Goal: Task Accomplishment & Management: Manage account settings

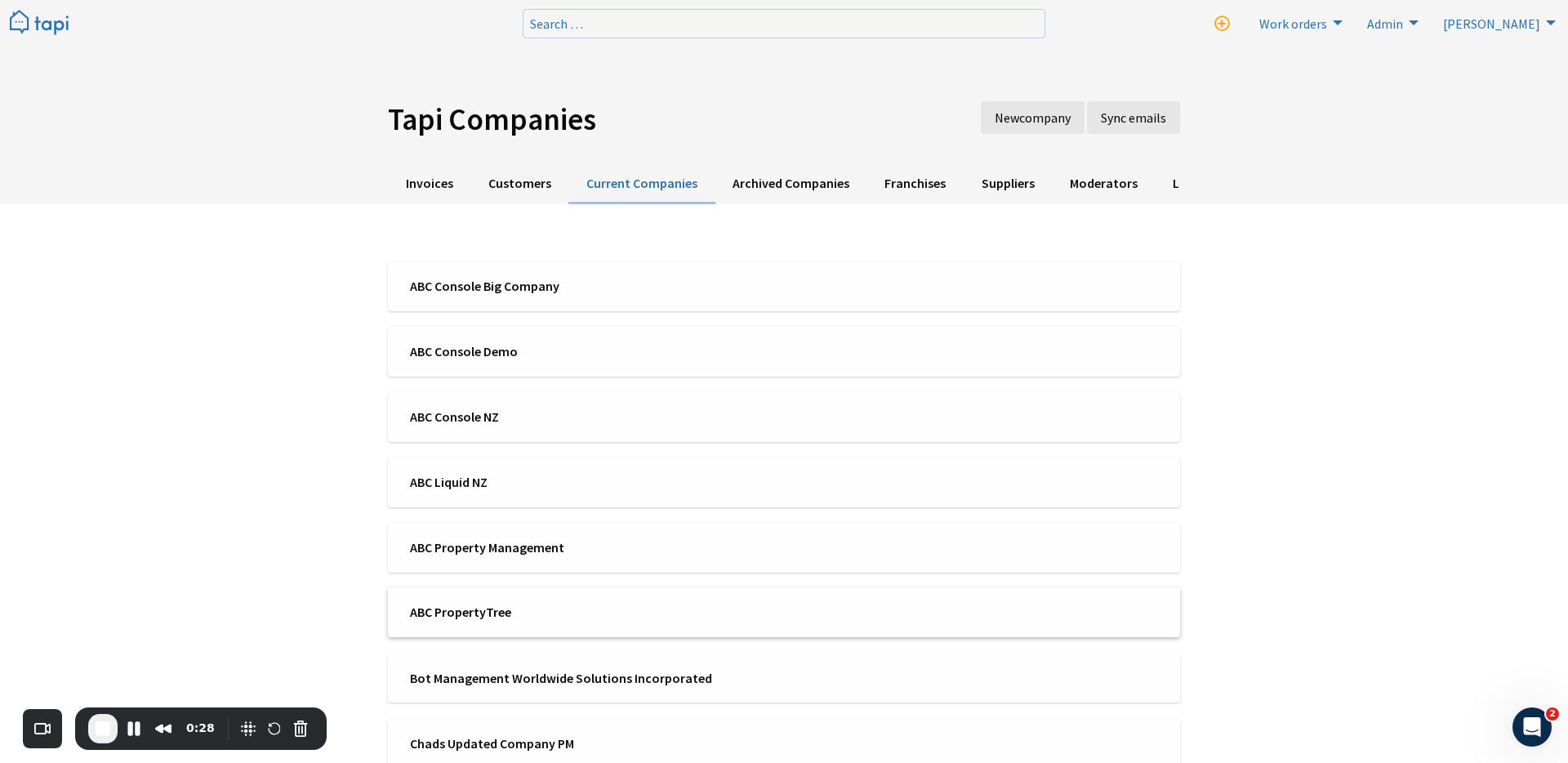
click at [459, 617] on span "ABC PropertyTree" at bounding box center [591, 611] width 363 height 18
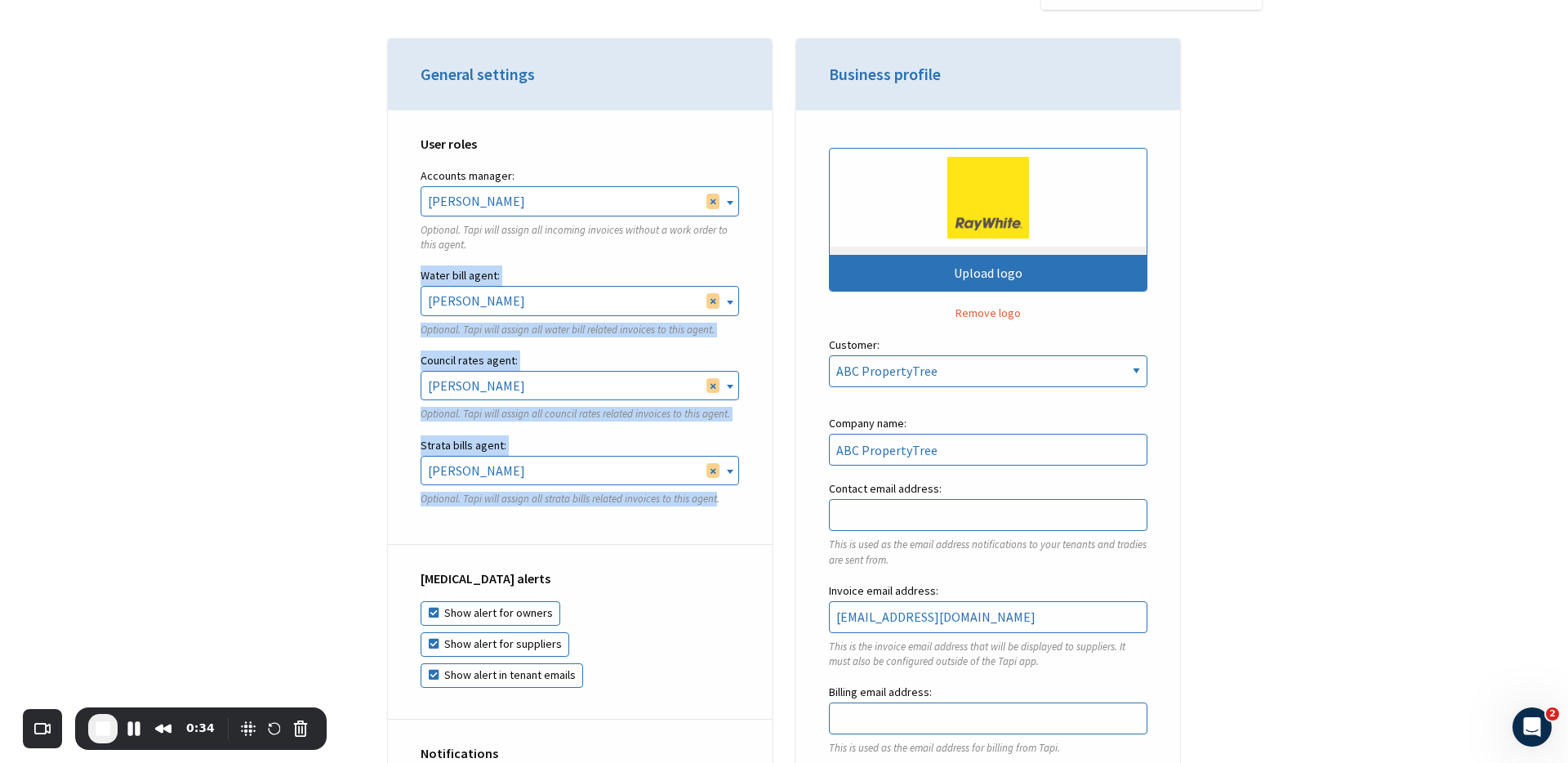
drag, startPoint x: 403, startPoint y: 268, endPoint x: 658, endPoint y: 506, distance: 348.8
click at [658, 506] on div "User roles Accounts manager: Rebekah Osborne Ken Zheng Tal Meser Dan Tong Finn …" at bounding box center [580, 327] width 384 height 435
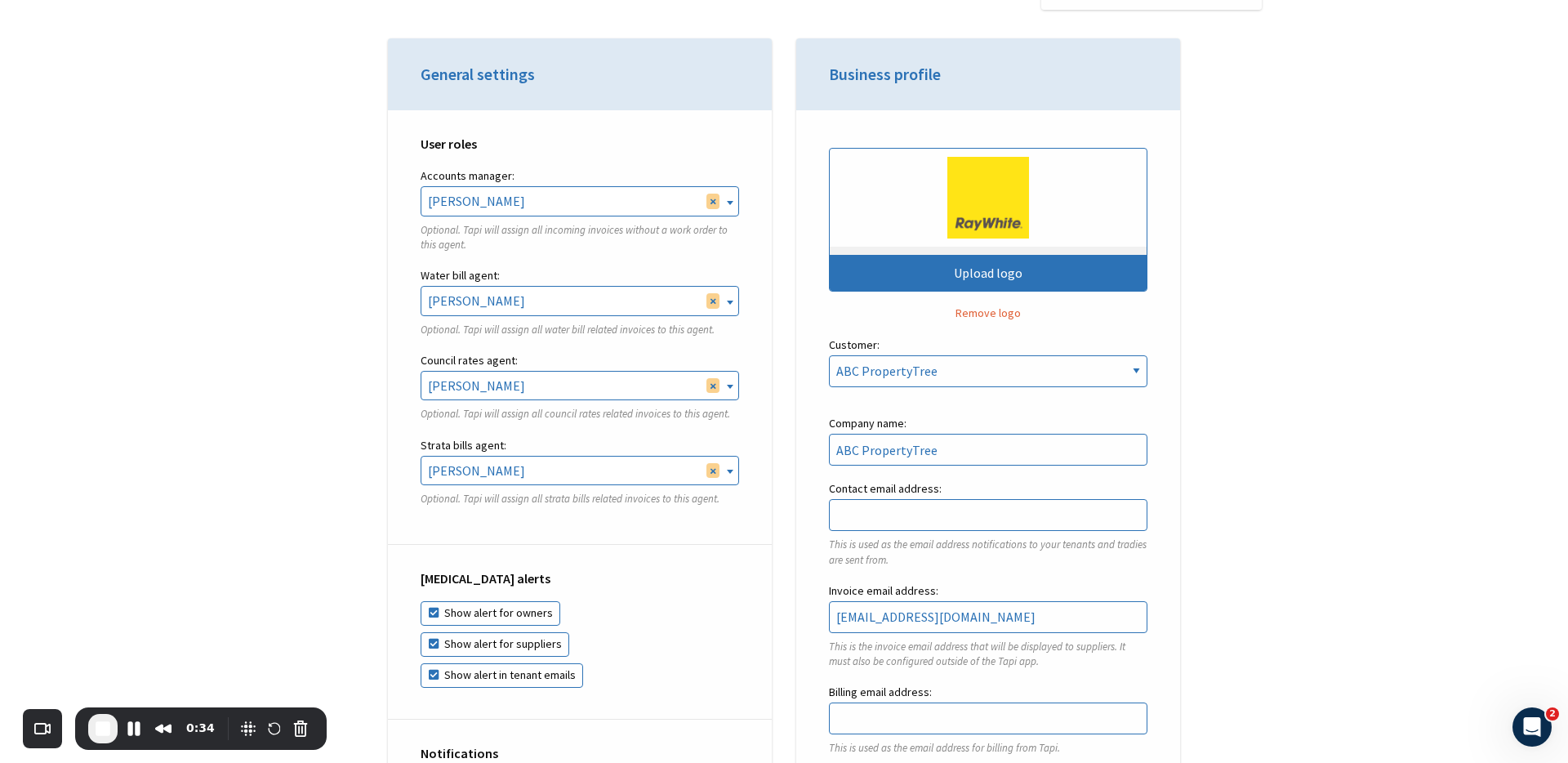
click at [722, 506] on fieldset "Strata bills agent: Rebekah Osborne Ken Zheng Tal Meser Dan Tong Finn Nicol Luk…" at bounding box center [580, 477] width 319 height 85
select select
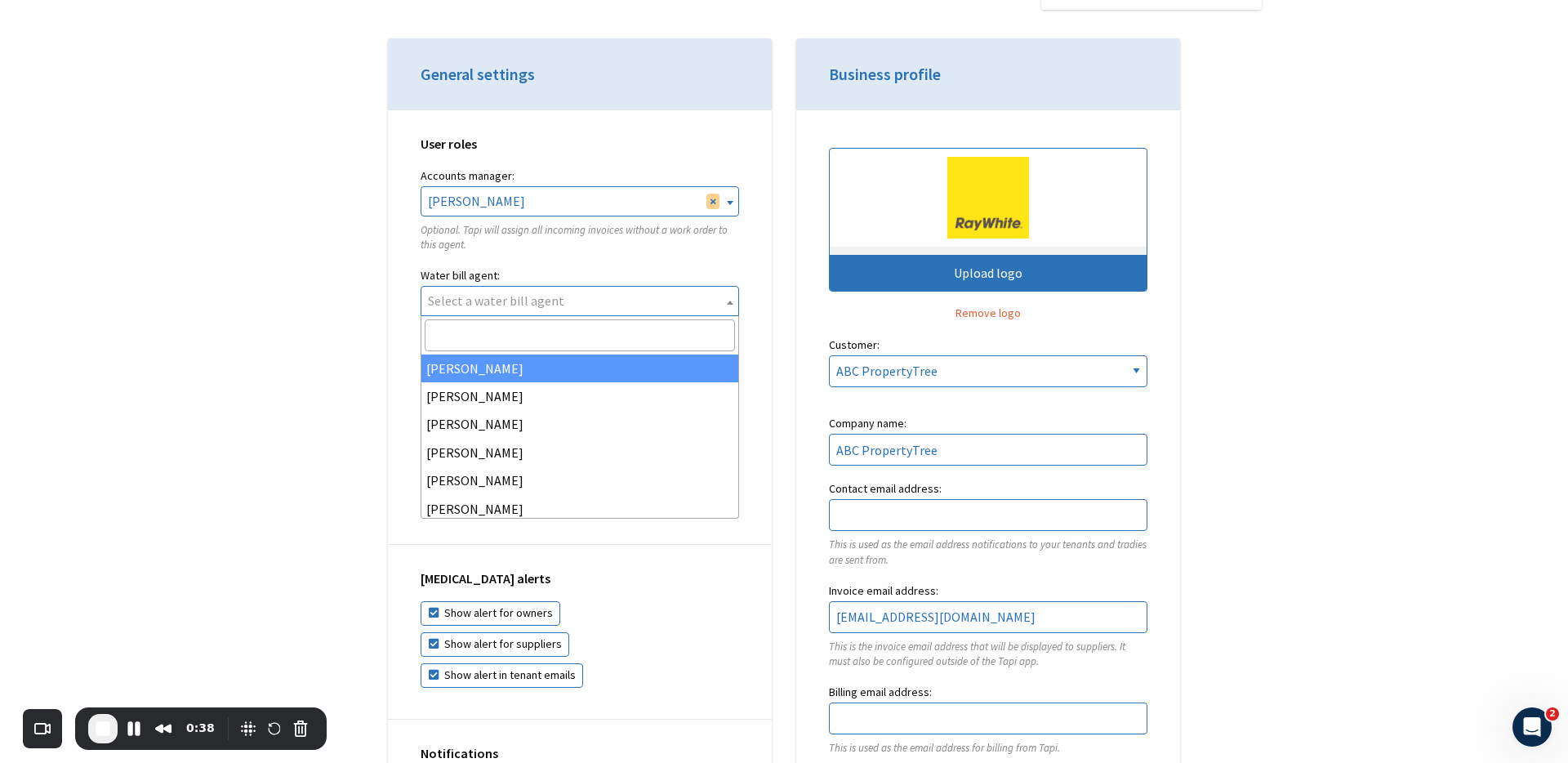
click at [737, 242] on p "Optional. Tapi will assign all incoming invoices without a work order to this a…" at bounding box center [580, 237] width 319 height 29
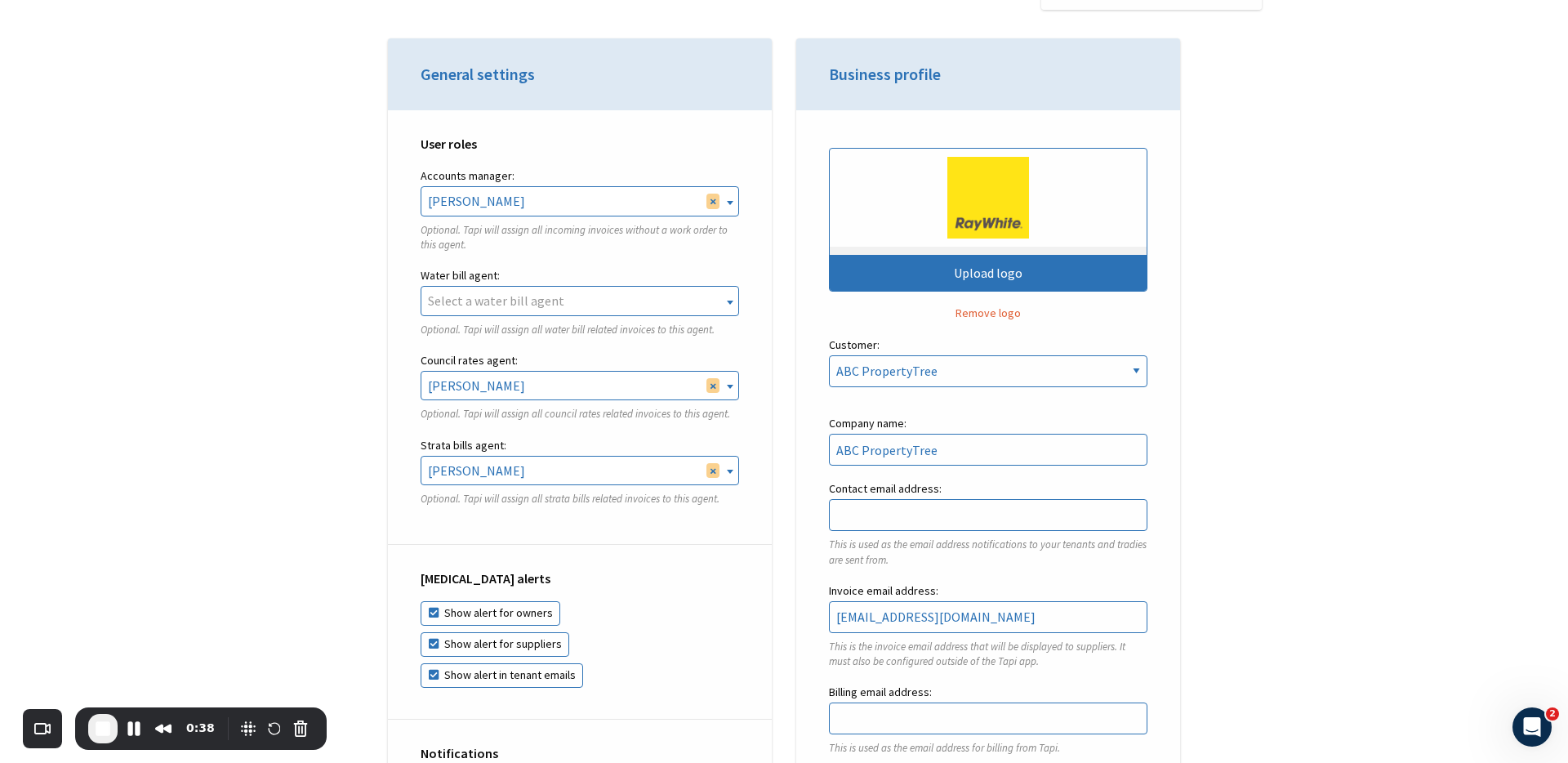
select select
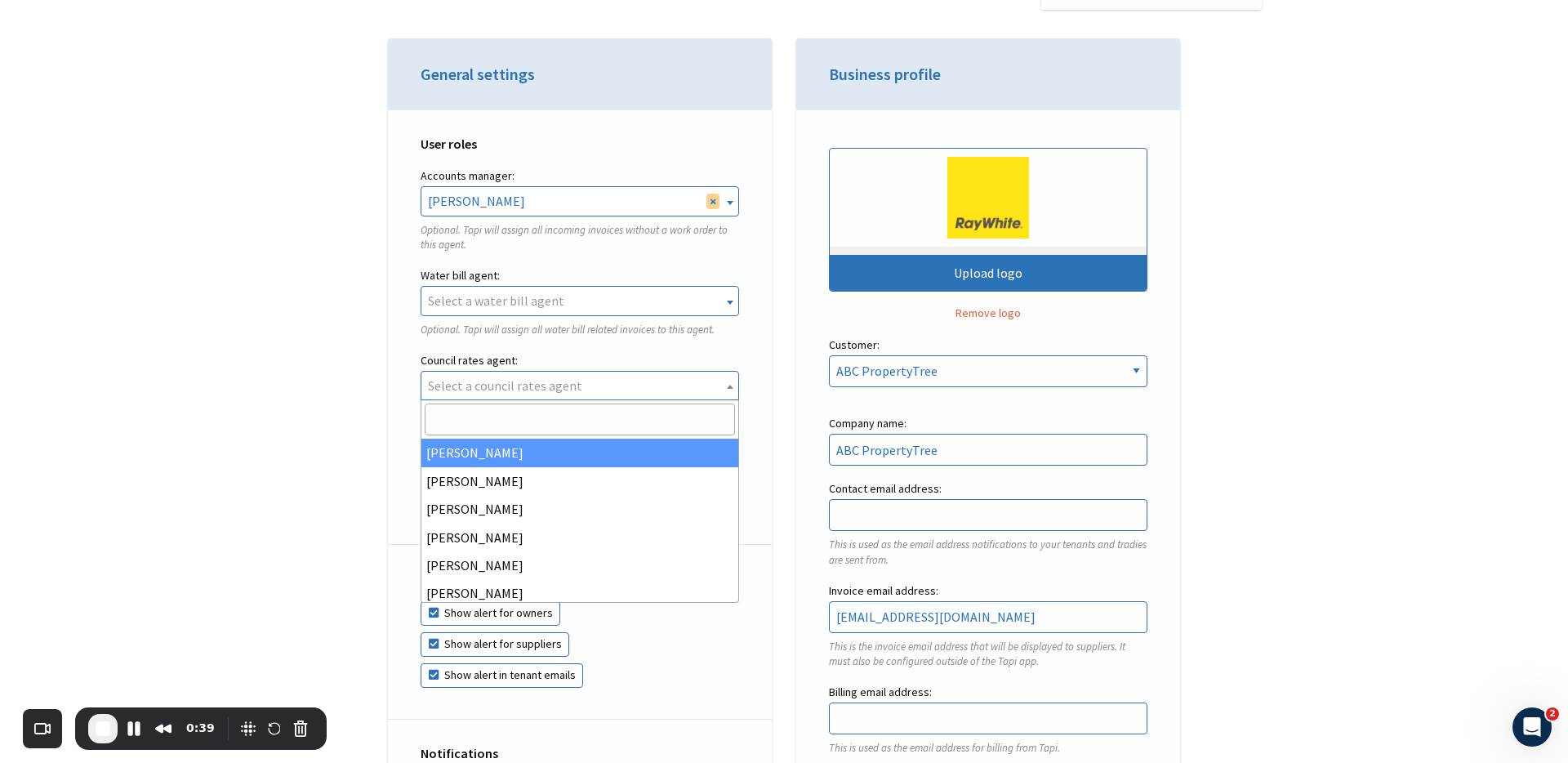
click at [746, 326] on div "User roles Accounts manager: Rebekah Osborne Ken Zheng Tal Meser Dan Tong Finn …" at bounding box center [580, 327] width 384 height 435
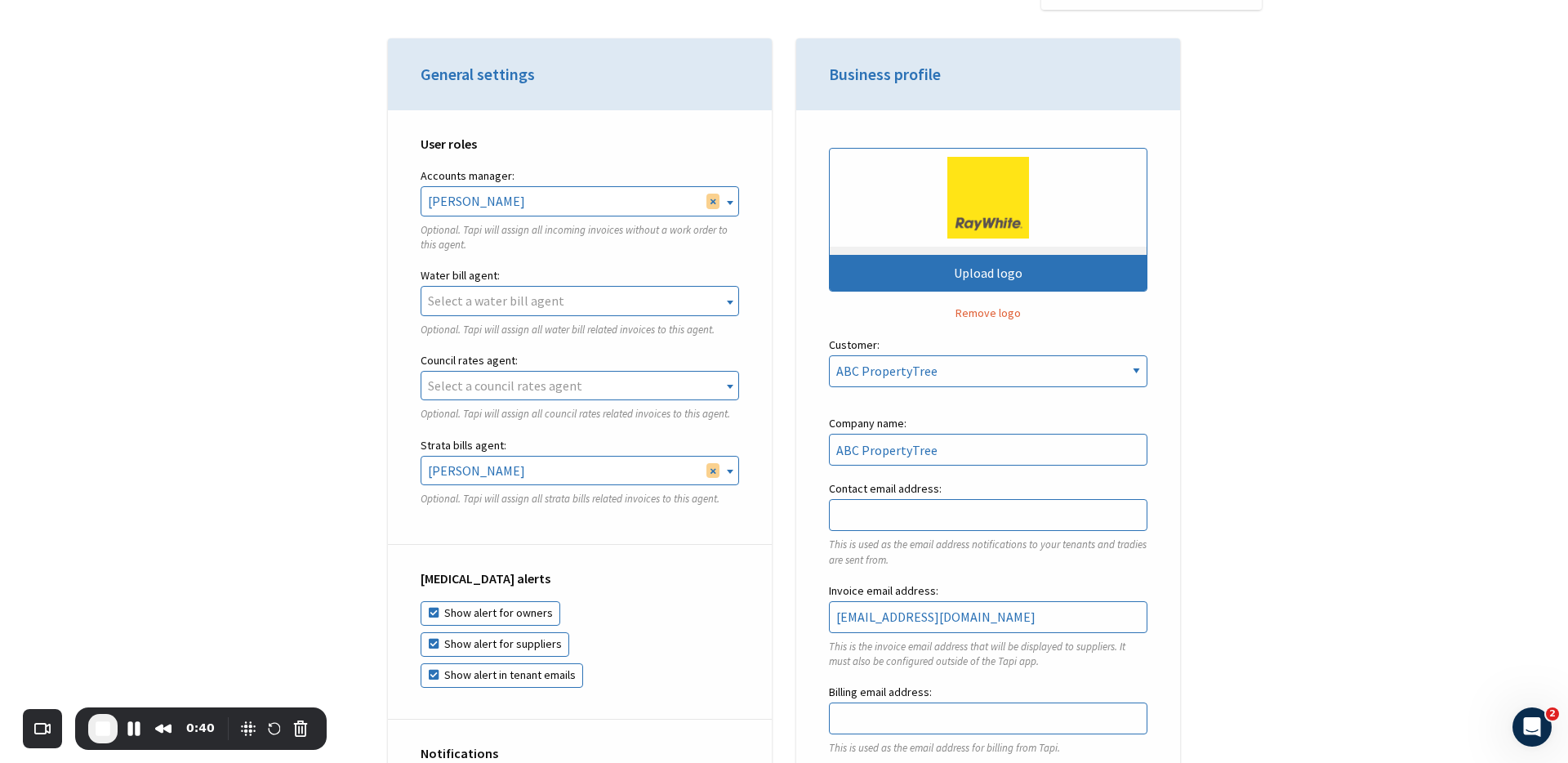
select select
click at [749, 336] on div "User roles Accounts manager: Rebekah Osborne Ken Zheng Tal Meser Dan Tong Finn …" at bounding box center [580, 327] width 384 height 435
click at [619, 288] on span "Select a water bill agent" at bounding box center [580, 300] width 317 height 28
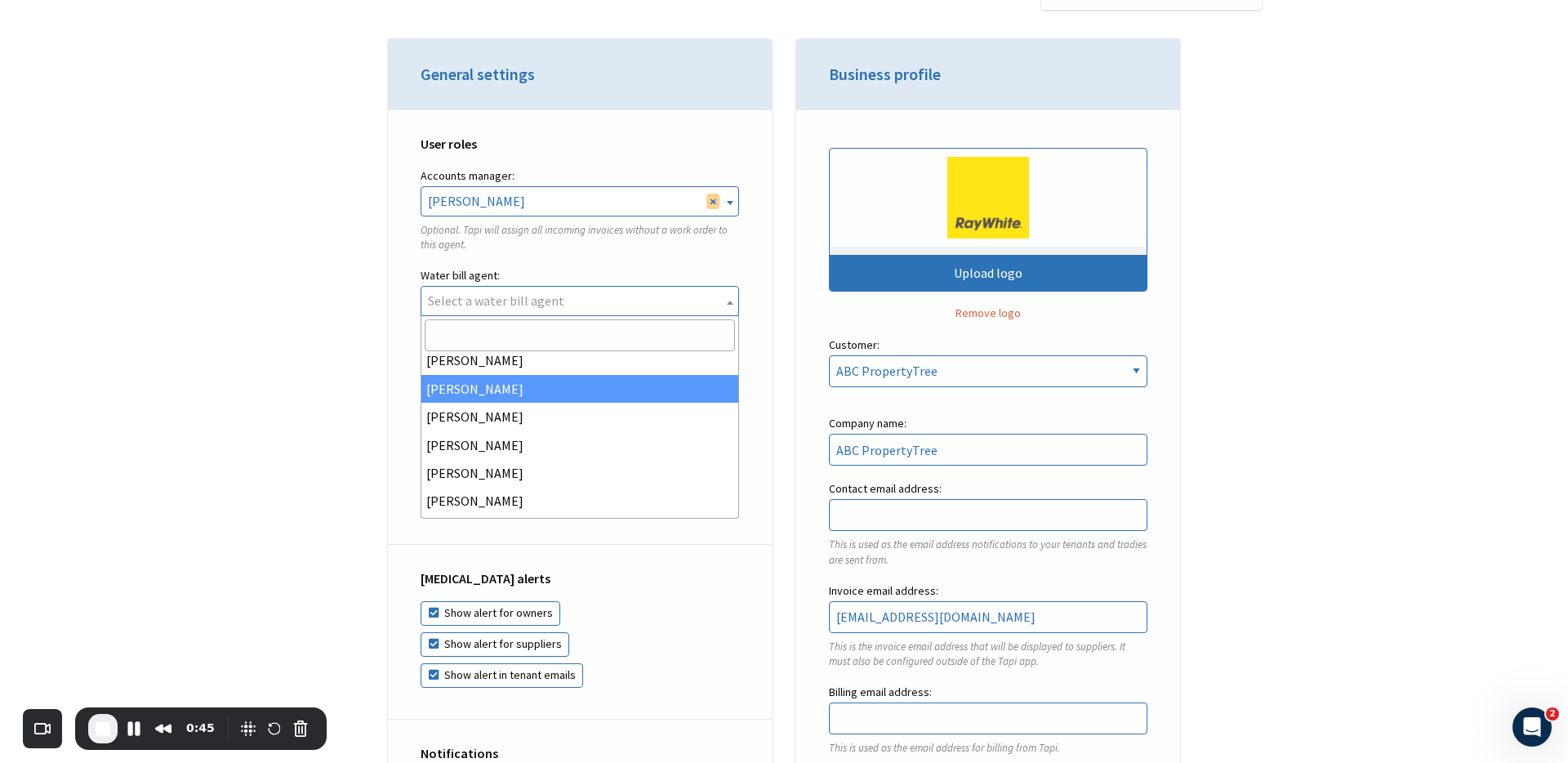
scroll to position [78, 0]
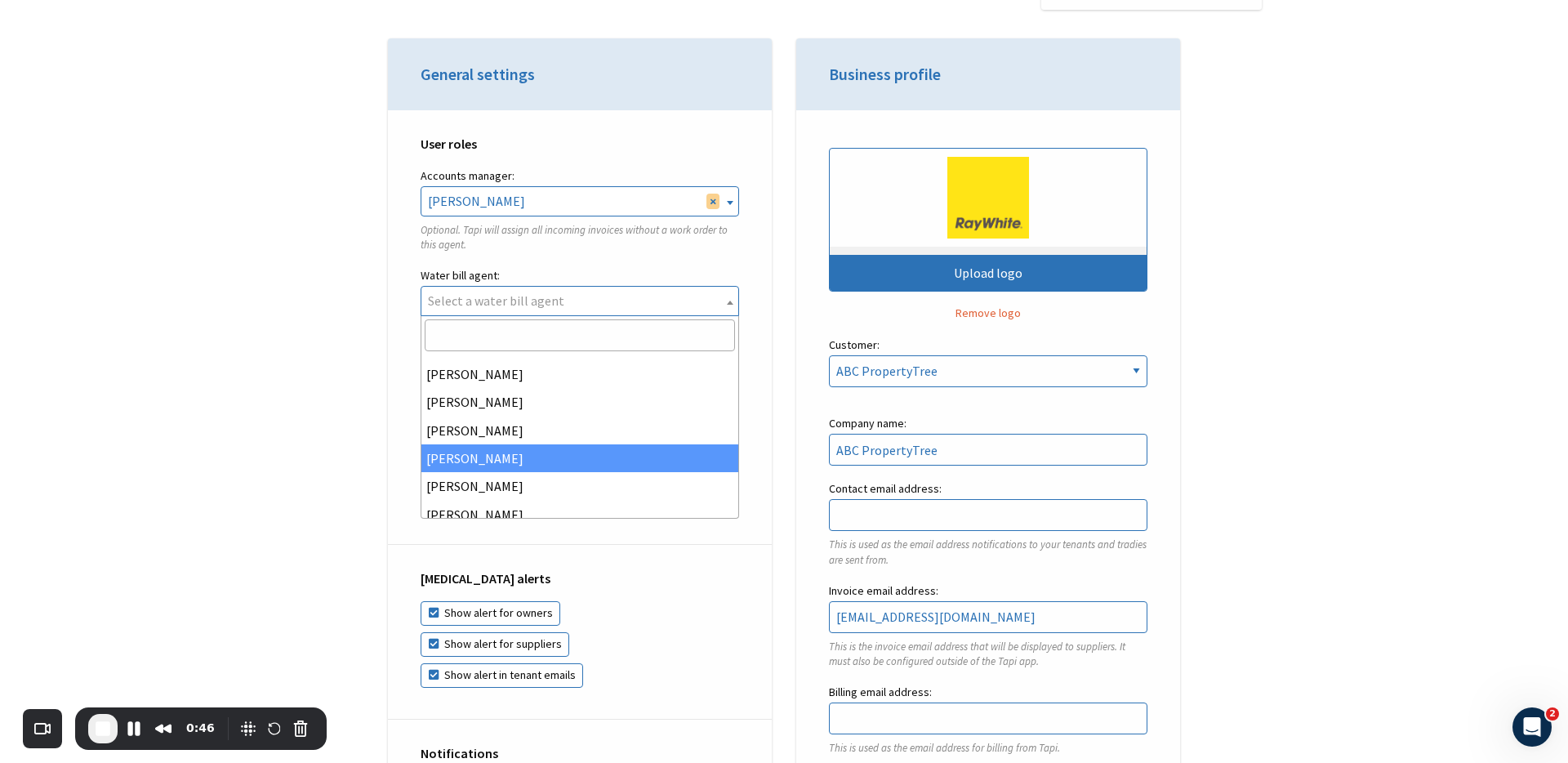
select select "a8d509e1-f058-46ac-8aae-475b22bbbe19"
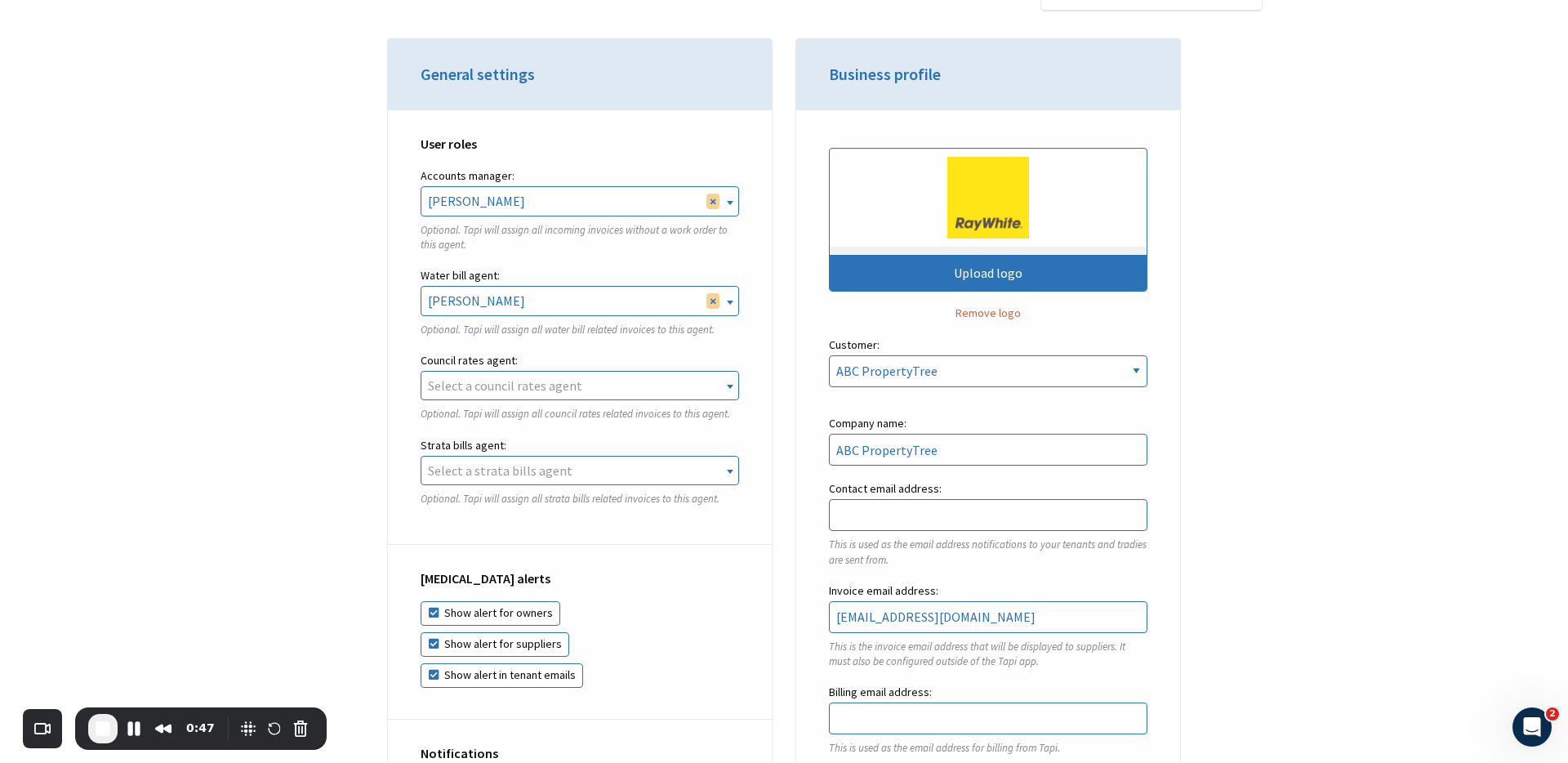
click at [553, 383] on span "Select a council rates agent" at bounding box center [505, 385] width 154 height 16
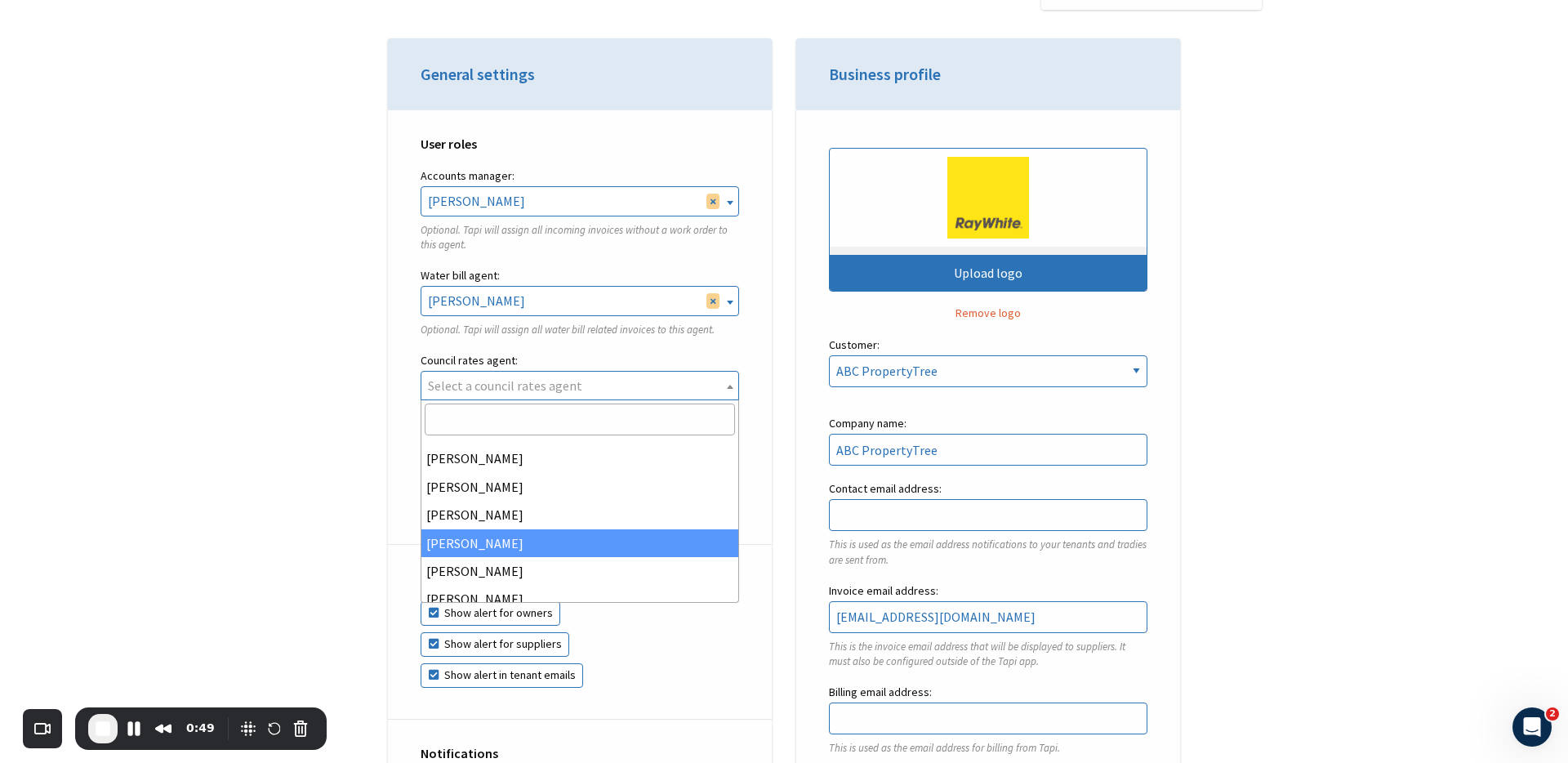
scroll to position [274, 0]
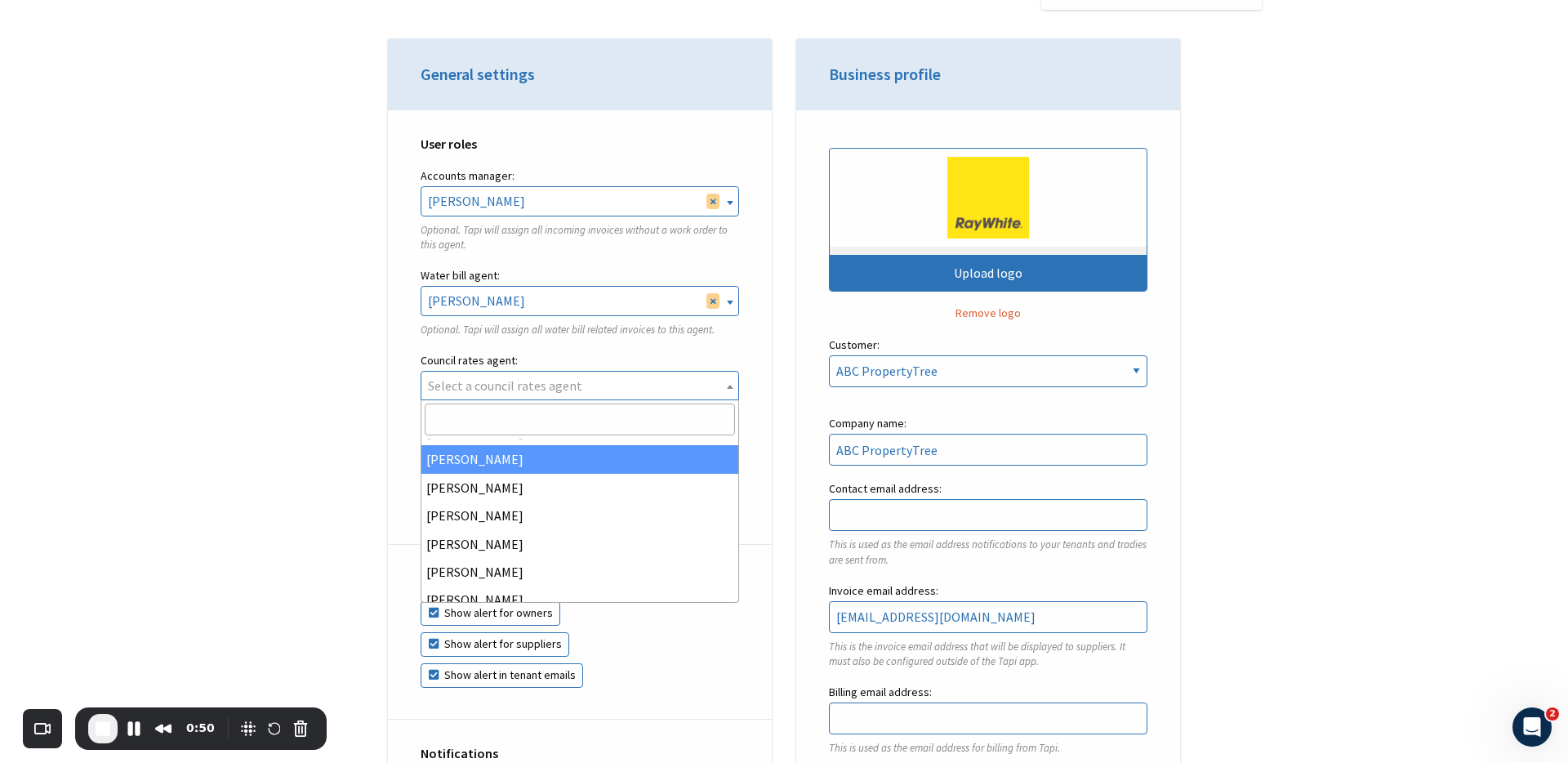
select select "70bbfb84-8192-4a47-b9d6-71ca49cbc8f0"
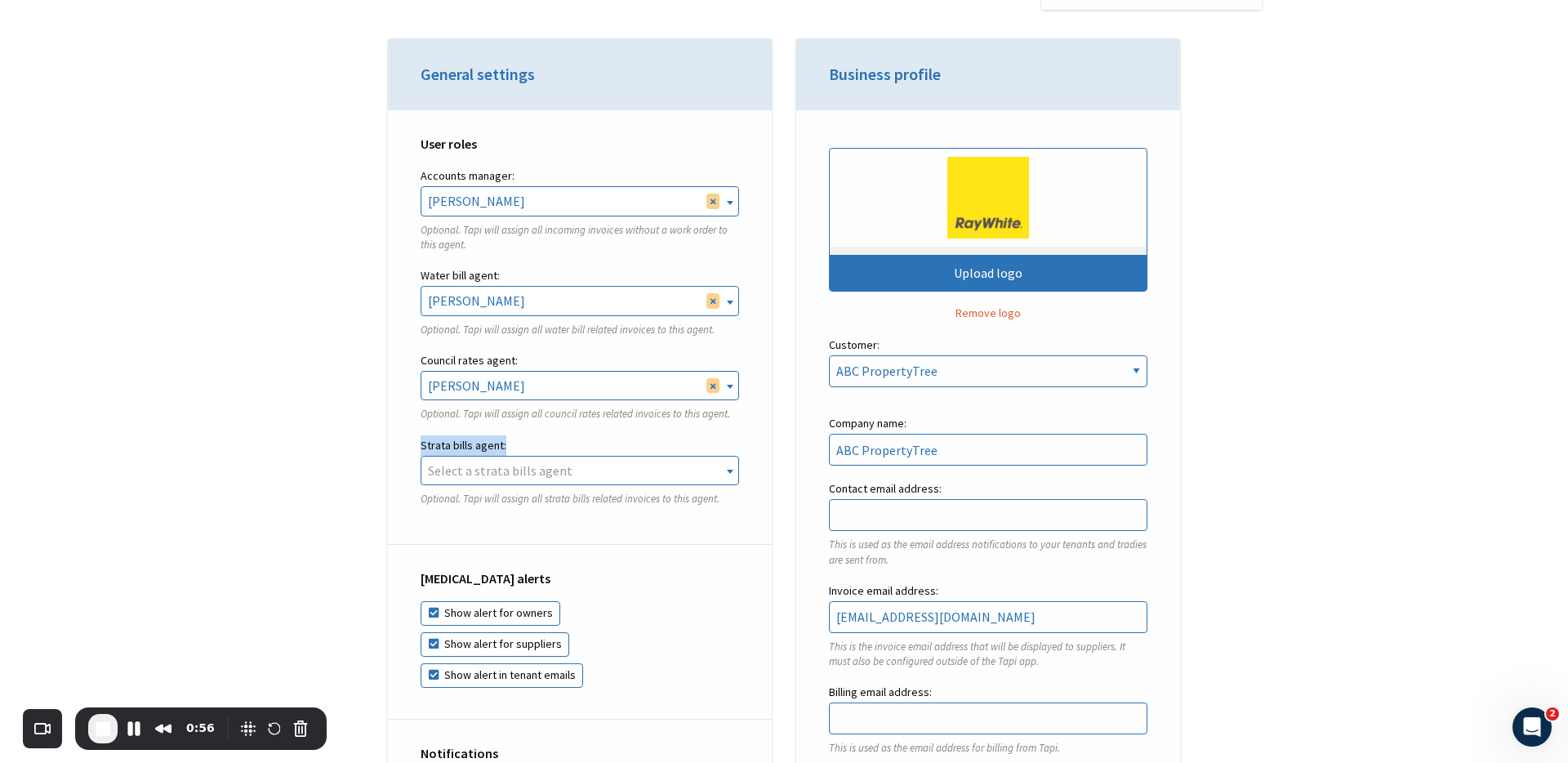
drag, startPoint x: 418, startPoint y: 442, endPoint x: 526, endPoint y: 448, distance: 108.2
click at [526, 448] on div "User roles Accounts manager: Rebekah Osborne Ken Zheng Tal Meser Dan Tong Finn …" at bounding box center [580, 327] width 384 height 435
click at [526, 444] on label "Strata bills agent:" at bounding box center [580, 445] width 319 height 20
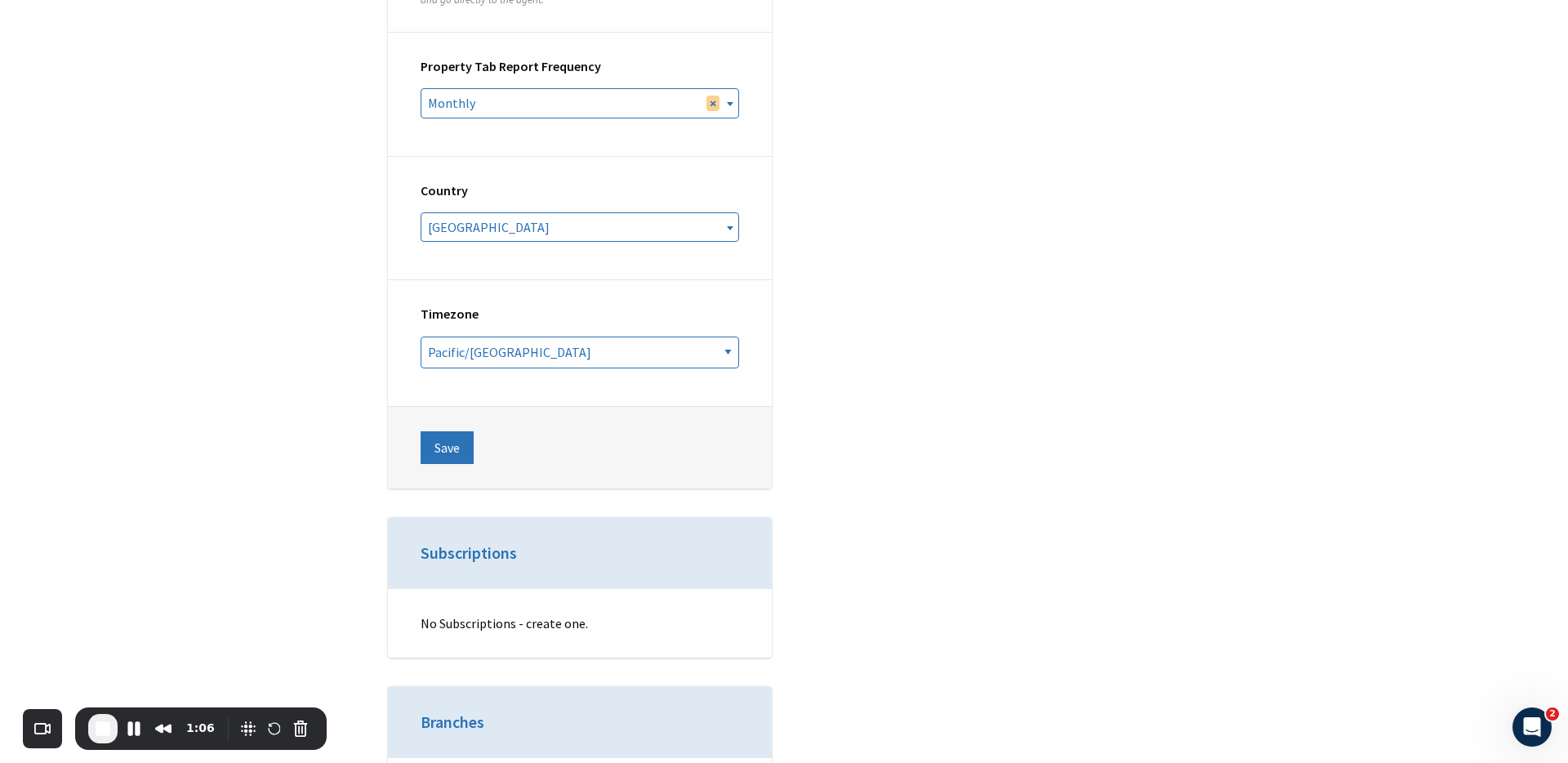
scroll to position [5921, 0]
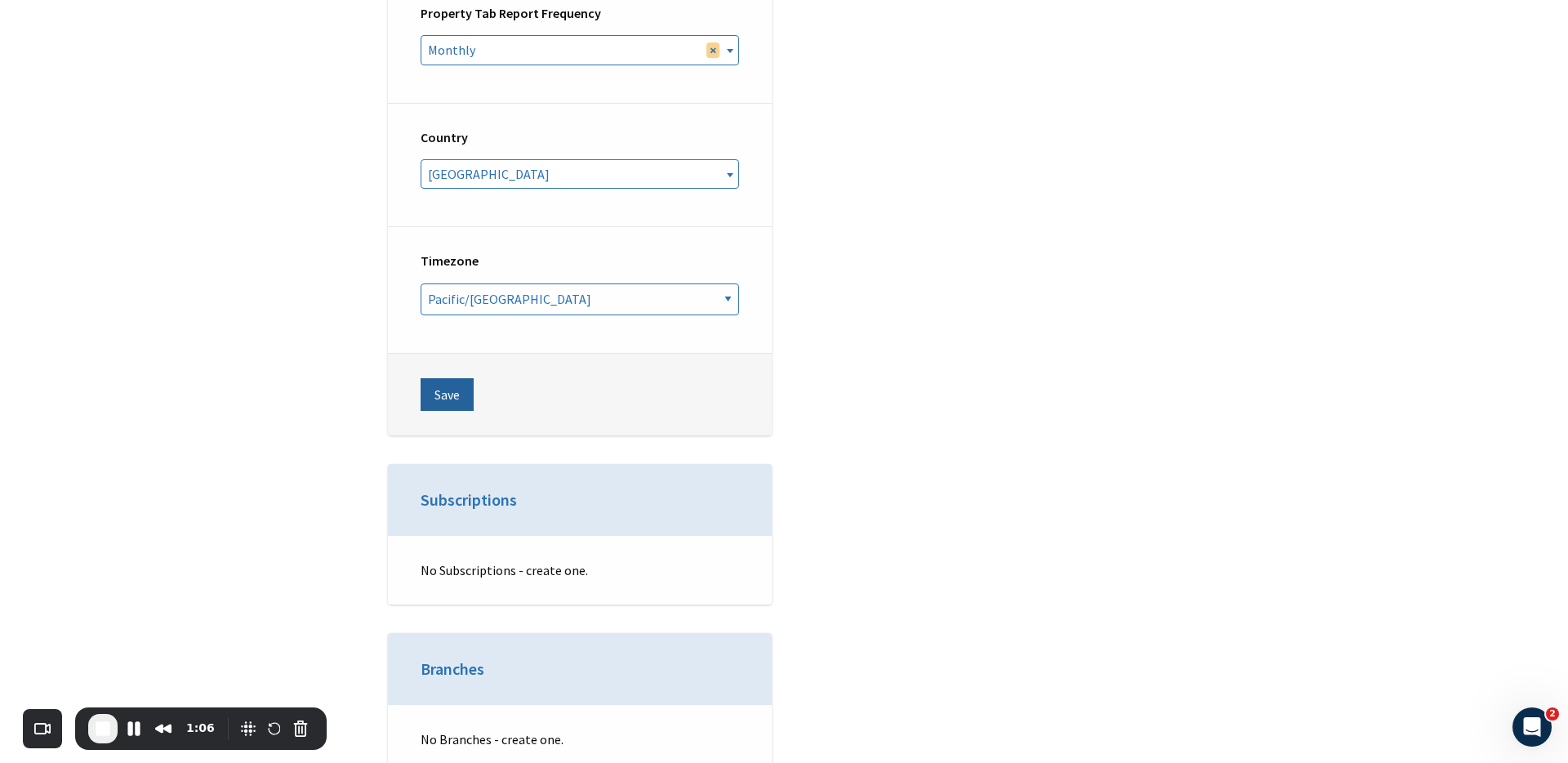
click at [441, 379] on button "Save" at bounding box center [447, 395] width 53 height 33
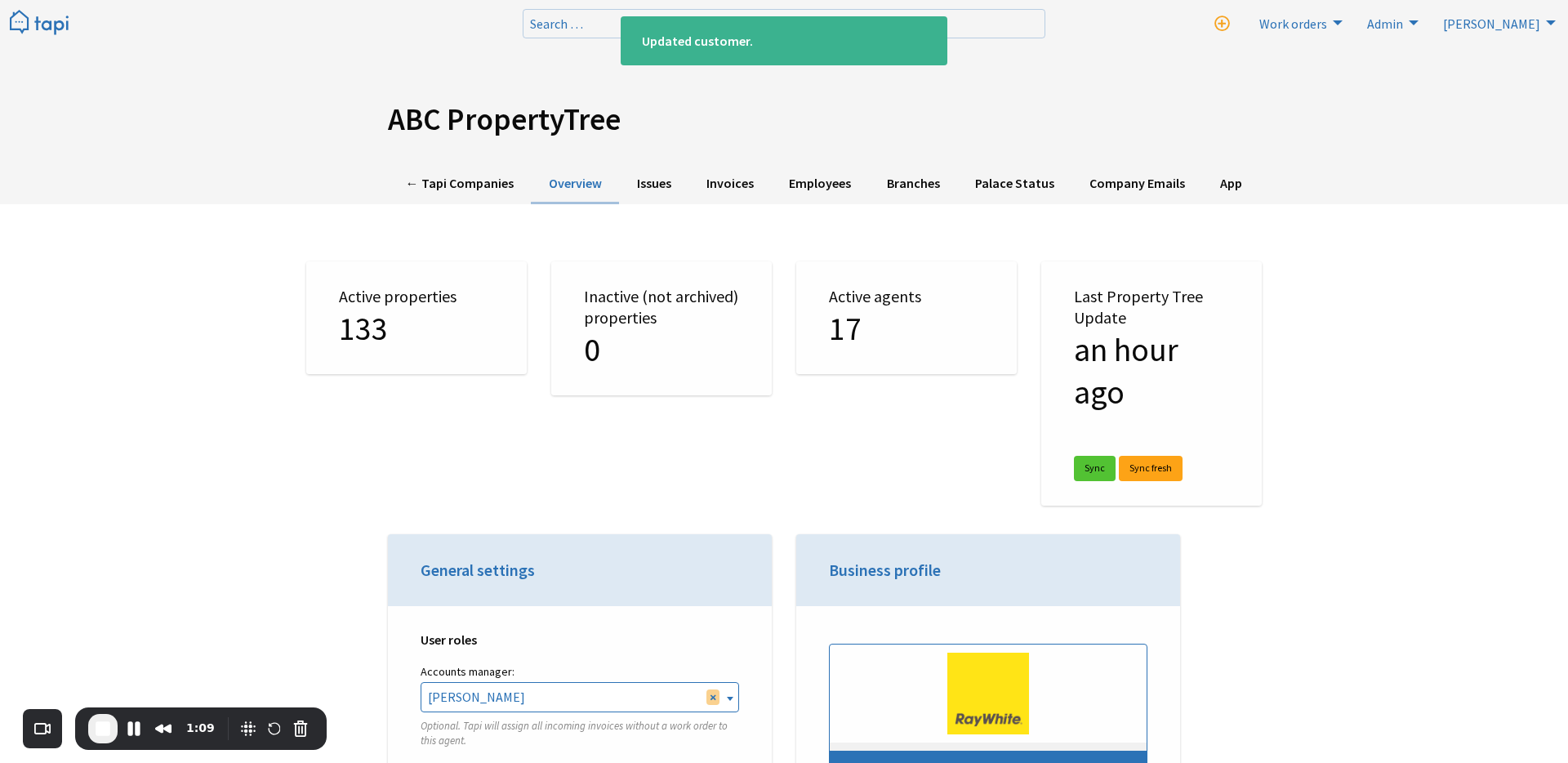
click at [52, 19] on img at bounding box center [40, 24] width 59 height 27
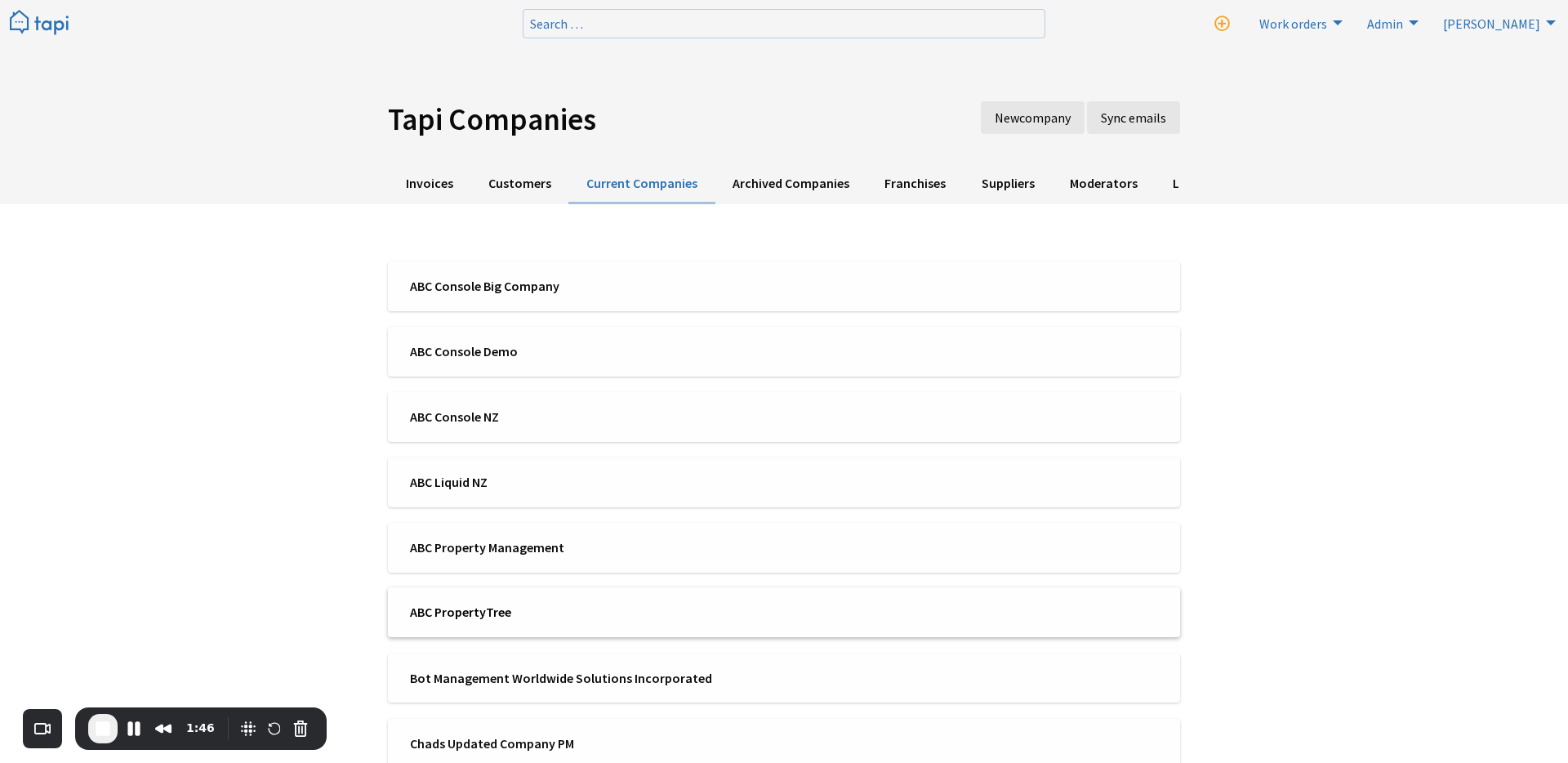
click at [461, 607] on span "ABC PropertyTree" at bounding box center [591, 611] width 363 height 18
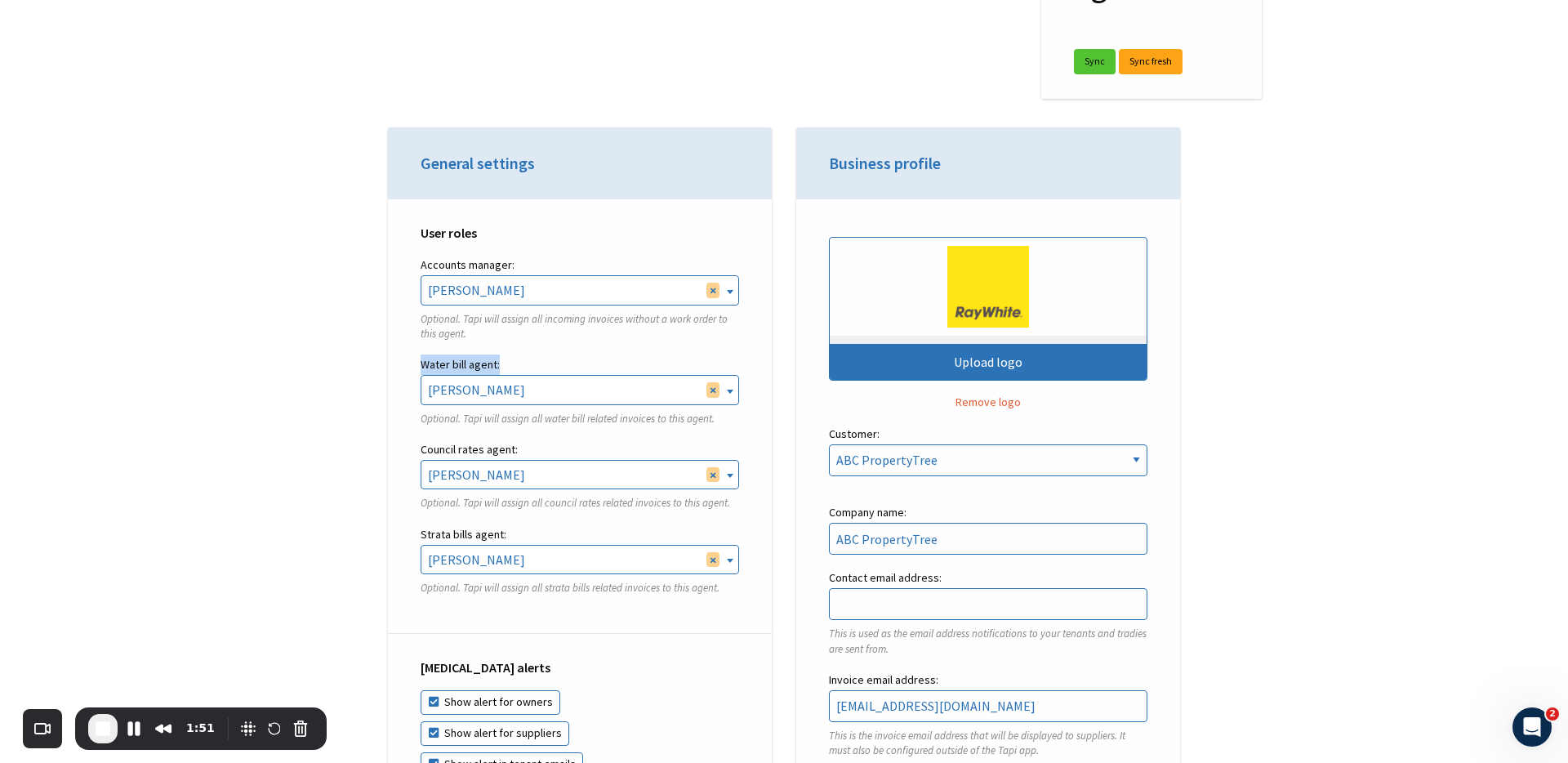
drag, startPoint x: 418, startPoint y: 362, endPoint x: 501, endPoint y: 362, distance: 83.0
click at [501, 362] on div "User roles Accounts manager: [PERSON_NAME] [PERSON_NAME] [PERSON_NAME] [PERSON_…" at bounding box center [580, 416] width 384 height 435
click at [511, 362] on label "Water bill agent:" at bounding box center [580, 364] width 319 height 20
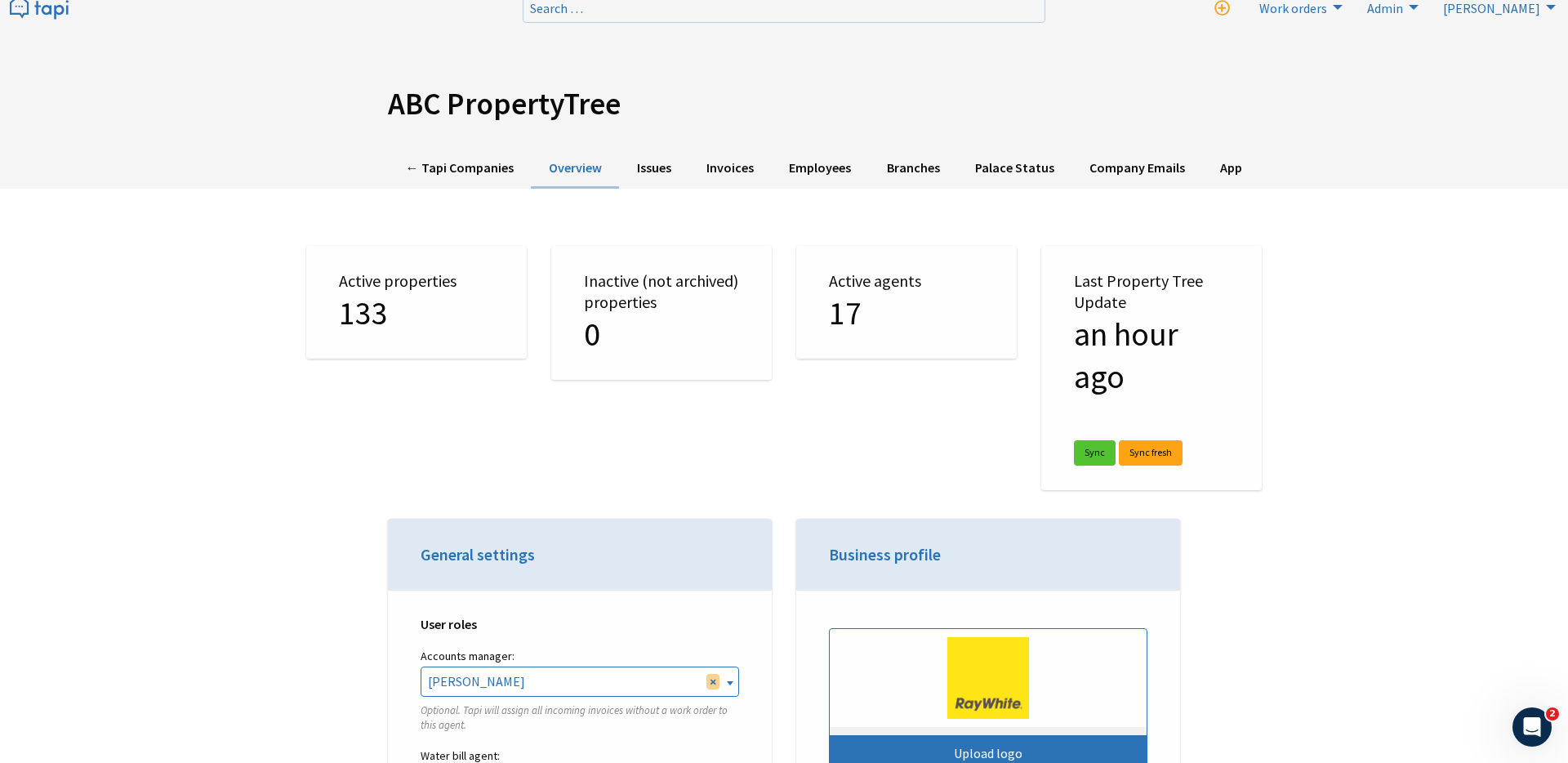
scroll to position [12, 0]
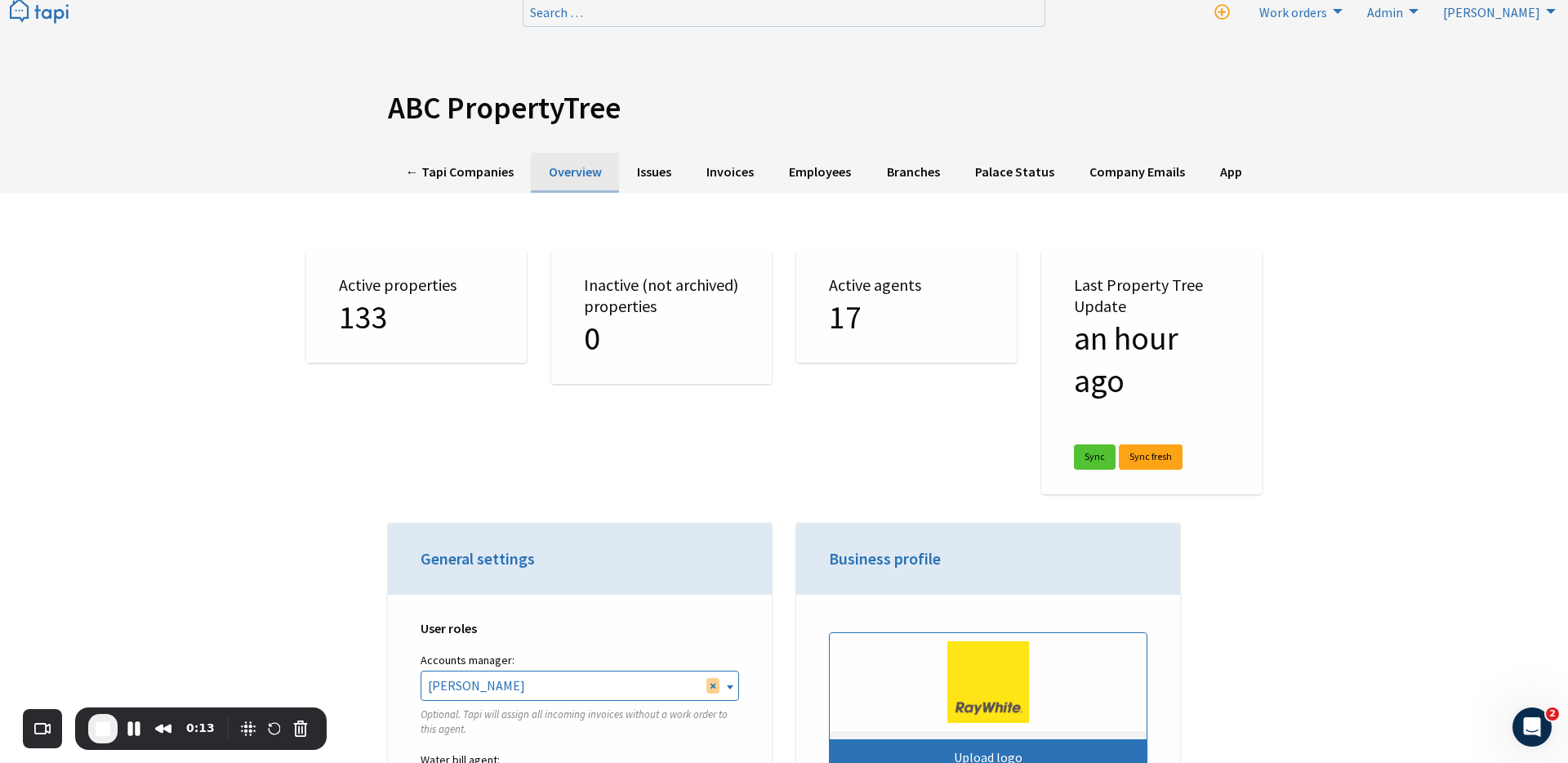
click at [581, 181] on link "Overview" at bounding box center [575, 173] width 88 height 40
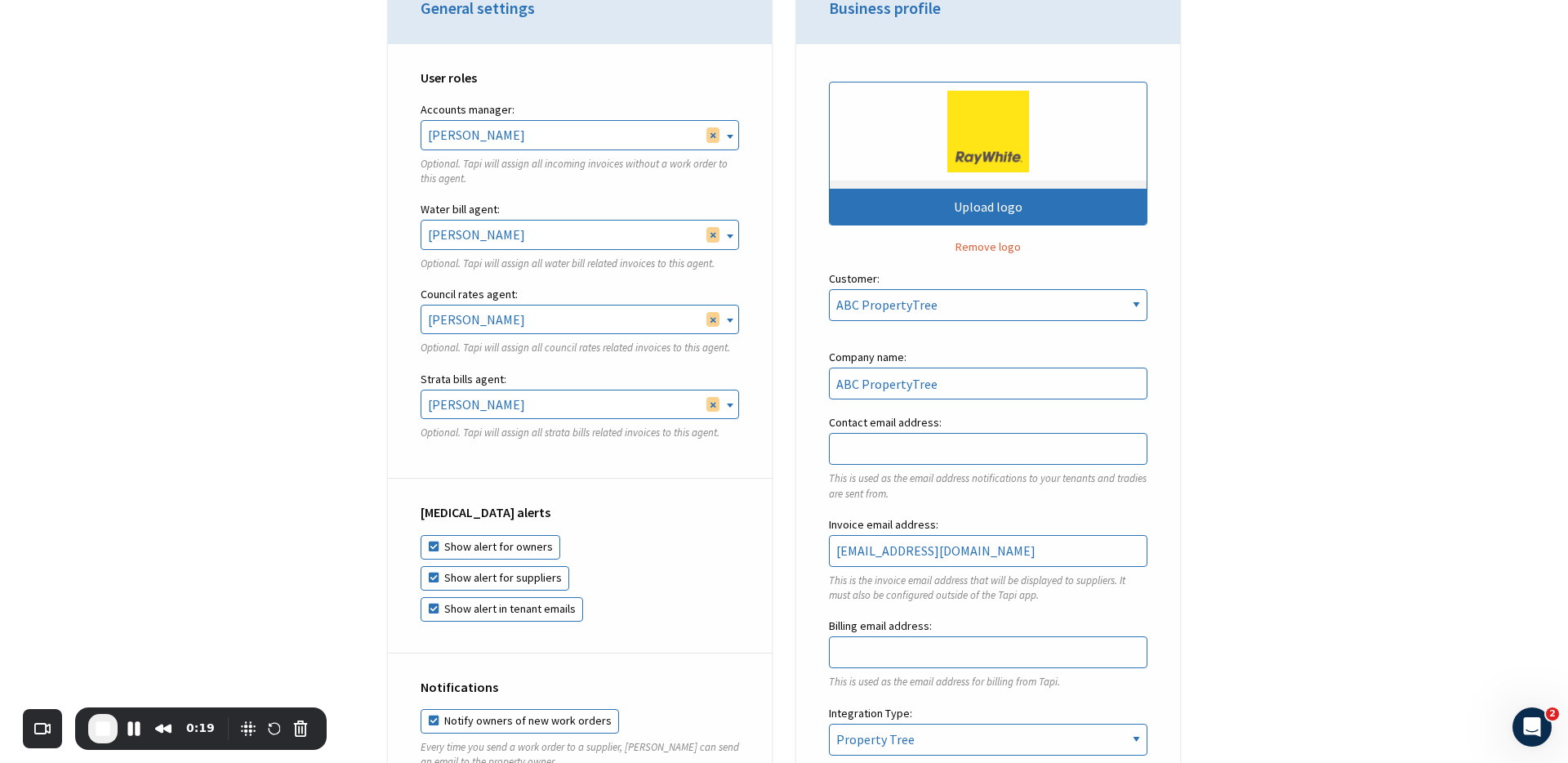
drag, startPoint x: 410, startPoint y: 204, endPoint x: 641, endPoint y: 448, distance: 336.0
click at [641, 448] on div "User roles Accounts manager: [PERSON_NAME] [PERSON_NAME] [PERSON_NAME] [PERSON_…" at bounding box center [580, 261] width 384 height 435
click at [641, 448] on fieldset "Strata bills agent: Rebekah Osborne Ken Zheng Tal Meser Dan Tong Finn Nicol Luk…" at bounding box center [580, 411] width 319 height 85
drag, startPoint x: 427, startPoint y: 376, endPoint x: 501, endPoint y: 376, distance: 74.0
click at [501, 376] on label "Strata bills agent:" at bounding box center [580, 379] width 319 height 20
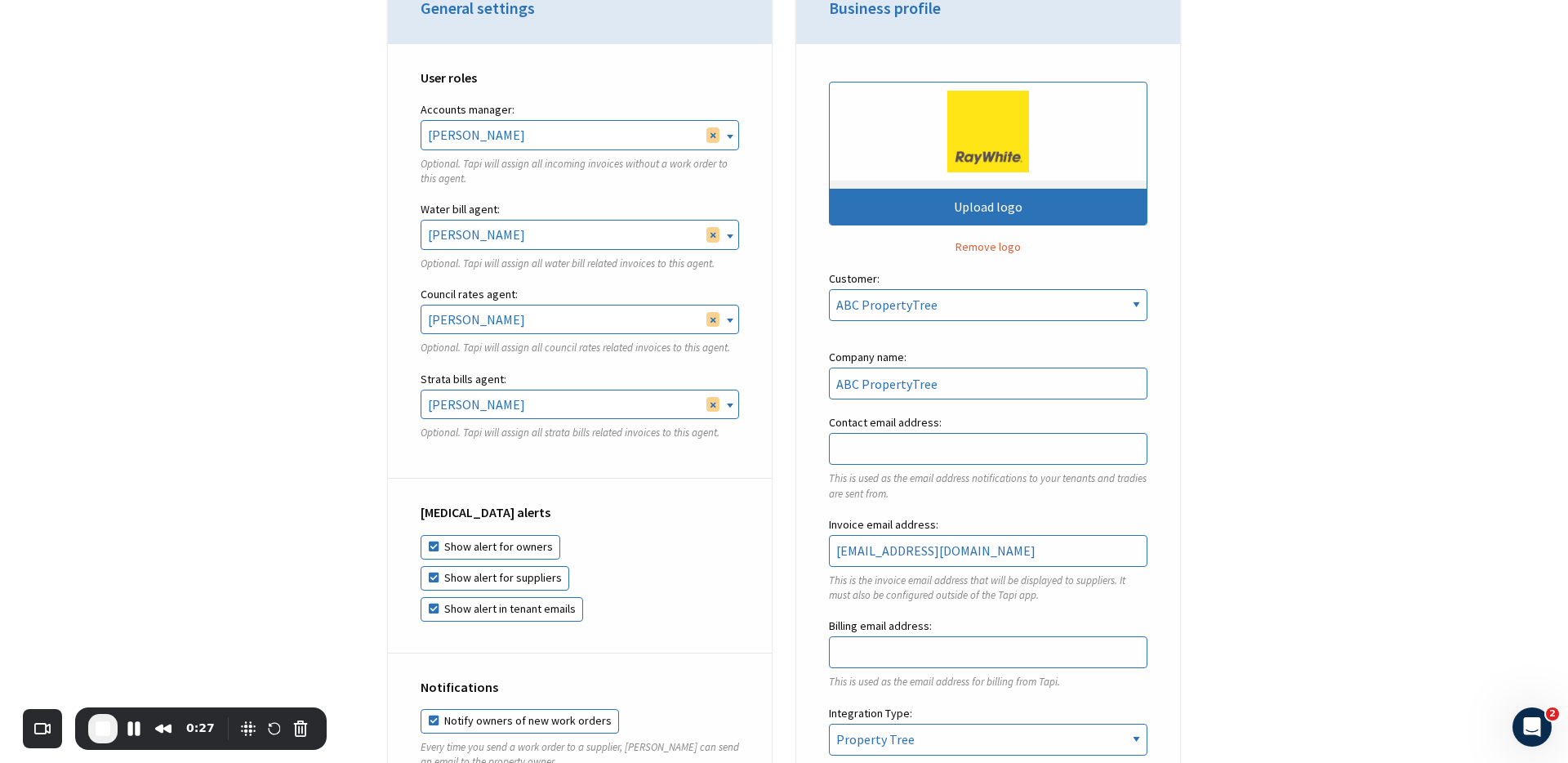
click at [445, 204] on label "Water bill agent:" at bounding box center [580, 209] width 319 height 20
drag, startPoint x: 416, startPoint y: 207, endPoint x: 495, endPoint y: 209, distance: 79.0
click at [495, 209] on div "User roles Accounts manager: Rebekah Osborne Ken Zheng Tal Meser Dan Tong Finn …" at bounding box center [580, 261] width 384 height 435
drag, startPoint x: 416, startPoint y: 297, endPoint x: 516, endPoint y: 296, distance: 100.0
click at [516, 296] on div "User roles Accounts manager: Rebekah Osborne Ken Zheng Tal Meser Dan Tong Finn …" at bounding box center [580, 261] width 384 height 435
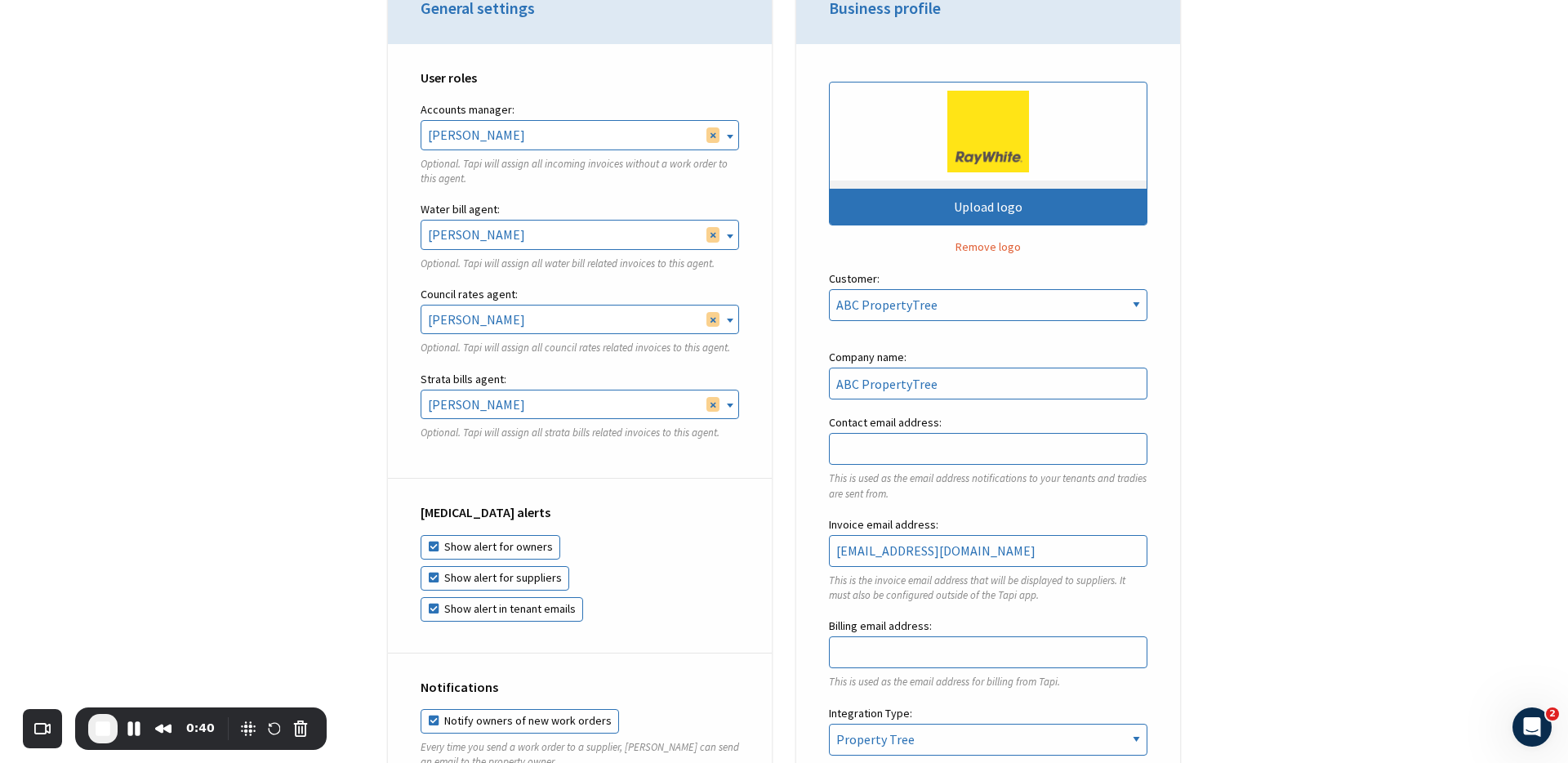
click at [526, 299] on label "Council rates agent:" at bounding box center [580, 294] width 319 height 20
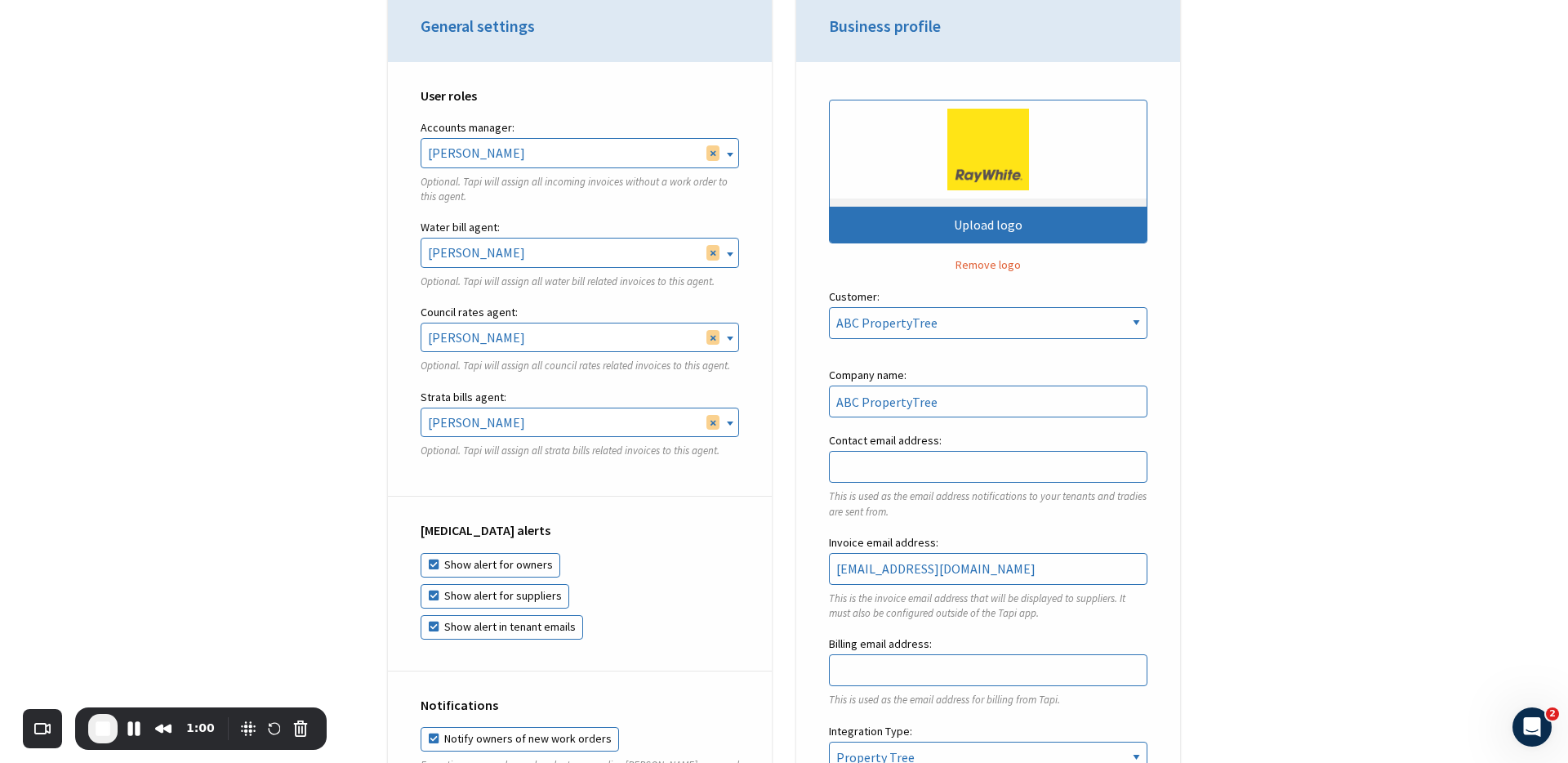
scroll to position [540, 0]
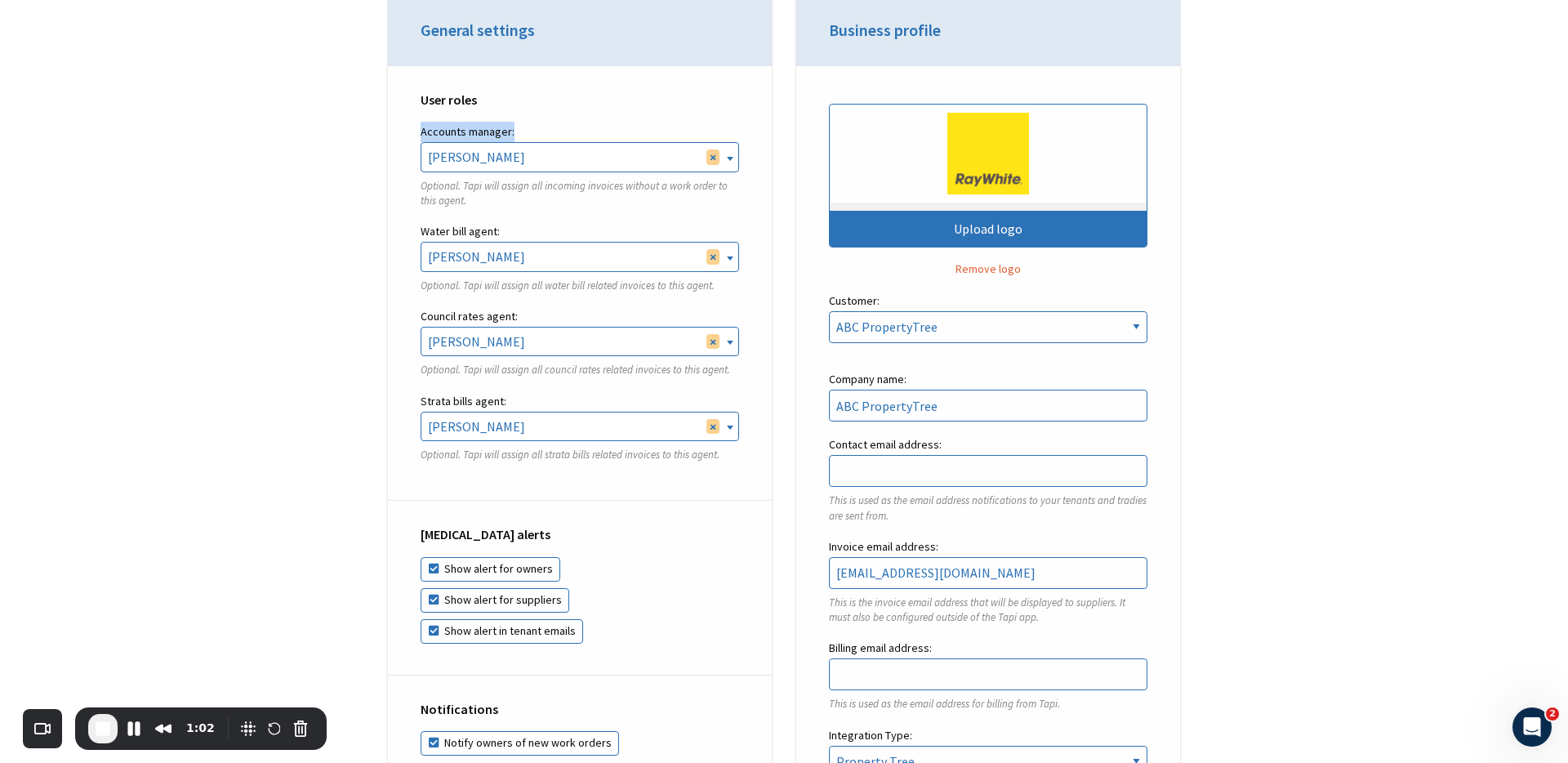
drag, startPoint x: 411, startPoint y: 135, endPoint x: 546, endPoint y: 135, distance: 135.0
click at [546, 135] on div "User roles Accounts manager: Rebekah Osborne Ken Zheng Tal Meser Dan Tong Finn …" at bounding box center [580, 283] width 384 height 435
click at [544, 126] on label "Accounts manager:" at bounding box center [580, 132] width 319 height 20
drag, startPoint x: 414, startPoint y: 227, endPoint x: 519, endPoint y: 228, distance: 105.0
click at [519, 228] on div "User roles Accounts manager: Rebekah Osborne Ken Zheng Tal Meser Dan Tong Finn …" at bounding box center [580, 283] width 384 height 435
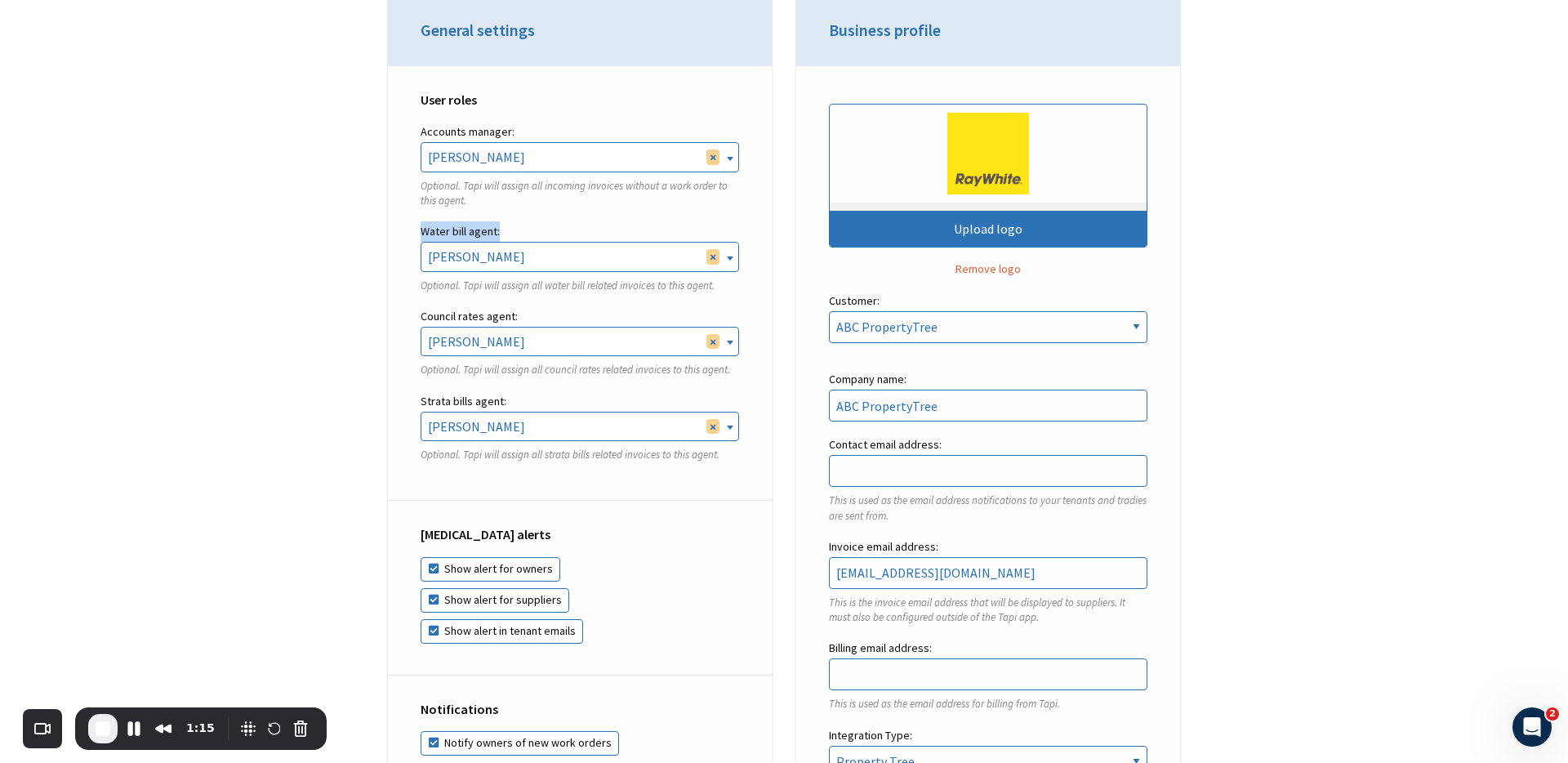
click at [519, 228] on label "Water bill agent:" at bounding box center [580, 231] width 319 height 20
drag, startPoint x: 418, startPoint y: 315, endPoint x: 535, endPoint y: 315, distance: 117.0
click at [535, 315] on div "User roles Accounts manager: Rebekah Osborne Ken Zheng Tal Meser Dan Tong Finn …" at bounding box center [580, 283] width 384 height 435
click at [535, 315] on label "Council rates agent:" at bounding box center [580, 316] width 319 height 20
drag, startPoint x: 413, startPoint y: 136, endPoint x: 541, endPoint y: 135, distance: 128.0
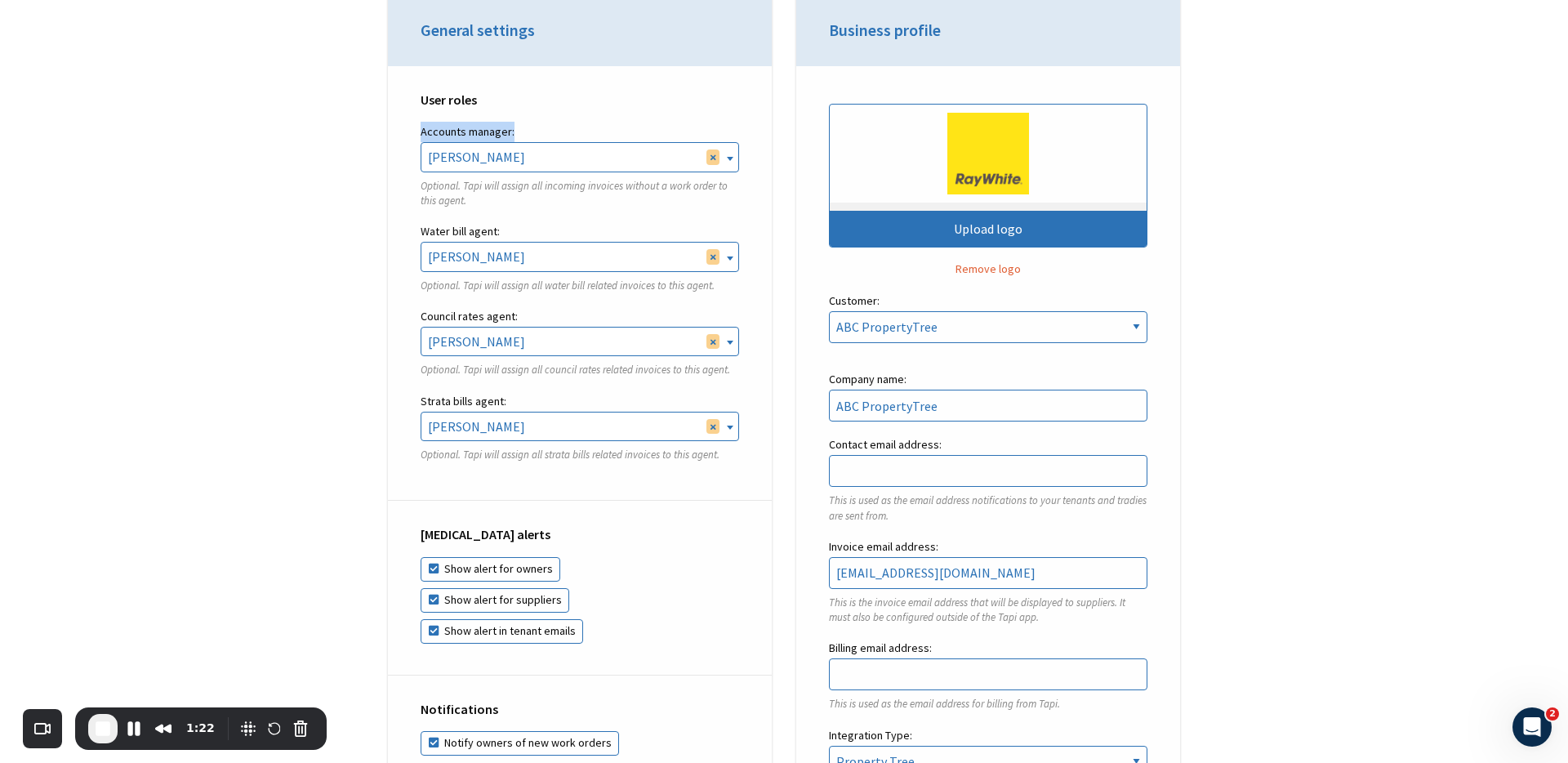
click at [541, 135] on div "User roles Accounts manager: Rebekah Osborne Ken Zheng Tal Meser Dan Tong Finn …" at bounding box center [580, 283] width 384 height 435
click at [541, 135] on label "Accounts manager:" at bounding box center [580, 132] width 319 height 20
drag, startPoint x: 411, startPoint y: 133, endPoint x: 526, endPoint y: 139, distance: 115.2
click at [526, 139] on div "User roles Accounts manager: Rebekah Osborne Ken Zheng Tal Meser Dan Tong Finn …" at bounding box center [580, 283] width 384 height 435
click at [526, 139] on label "Accounts manager:" at bounding box center [580, 132] width 319 height 20
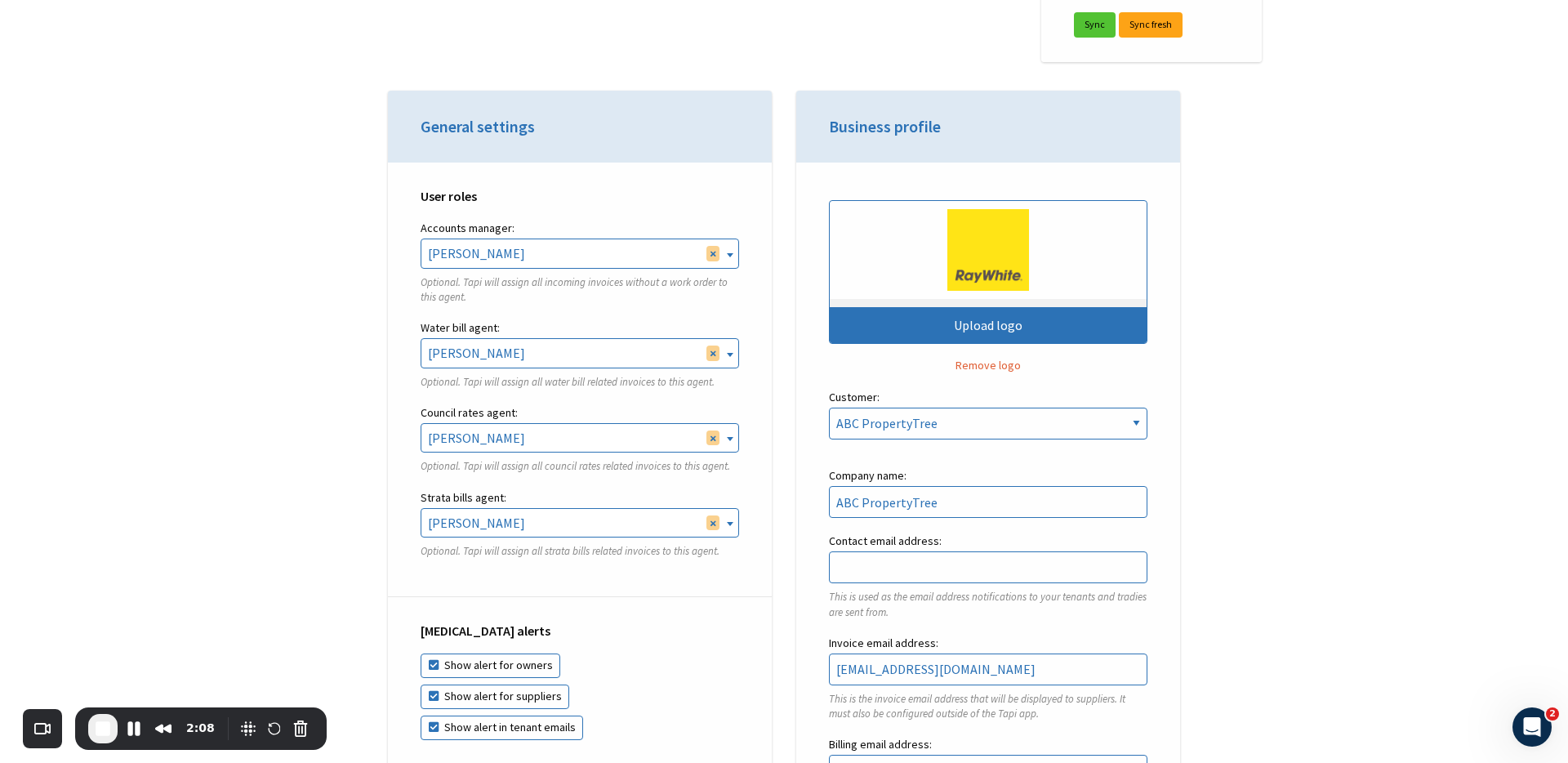
scroll to position [448, 0]
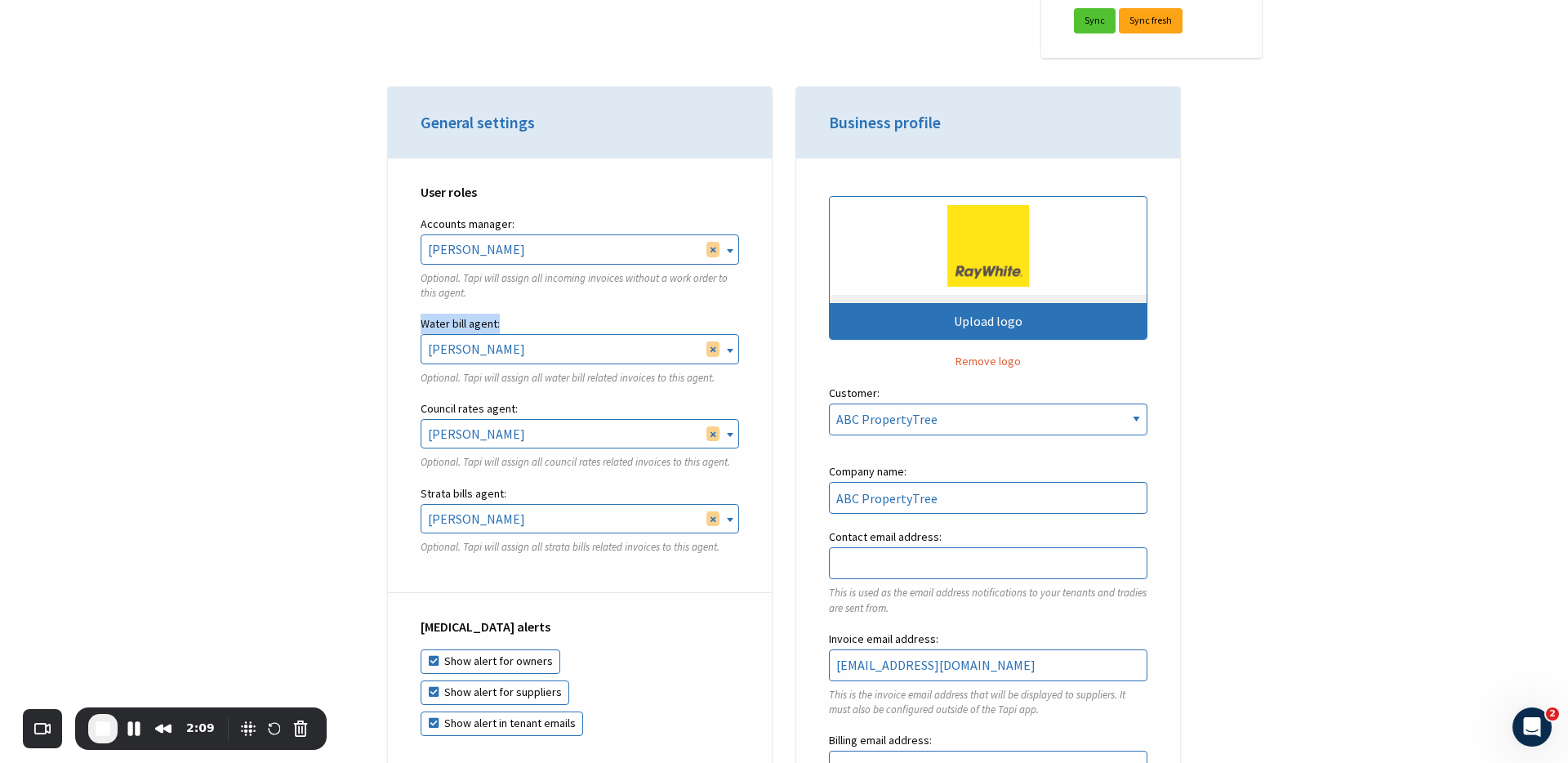
drag, startPoint x: 419, startPoint y: 322, endPoint x: 519, endPoint y: 322, distance: 100.0
click at [519, 322] on div "User roles Accounts manager: Rebekah Osborne Ken Zheng Tal Meser Dan Tong Finn …" at bounding box center [580, 375] width 384 height 435
click at [519, 322] on label "Water bill agent:" at bounding box center [580, 324] width 319 height 20
drag, startPoint x: 371, startPoint y: 320, endPoint x: 547, endPoint y: 389, distance: 189.0
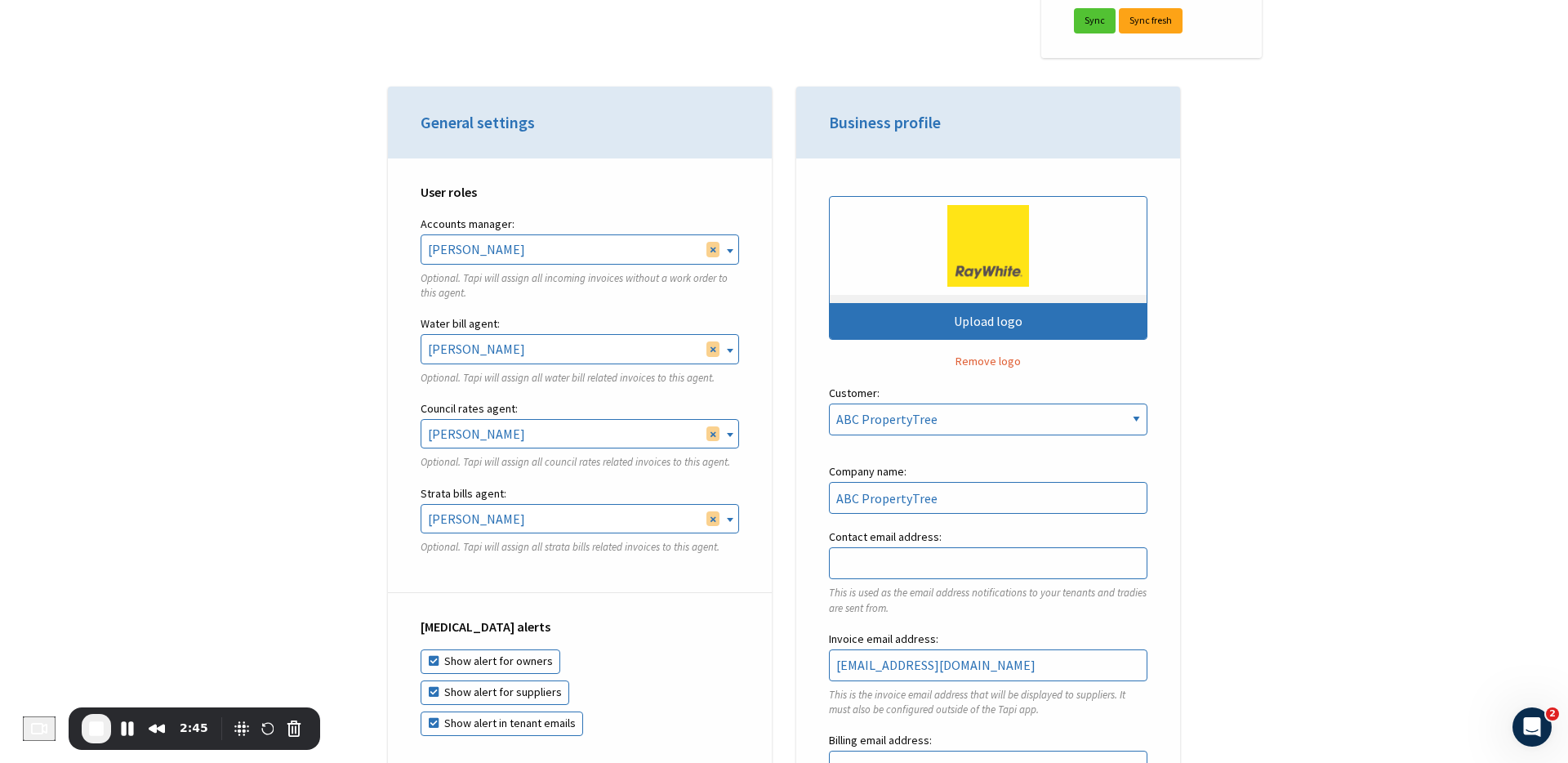
click at [102, 735] on span "End Recording" at bounding box center [96, 728] width 19 height 19
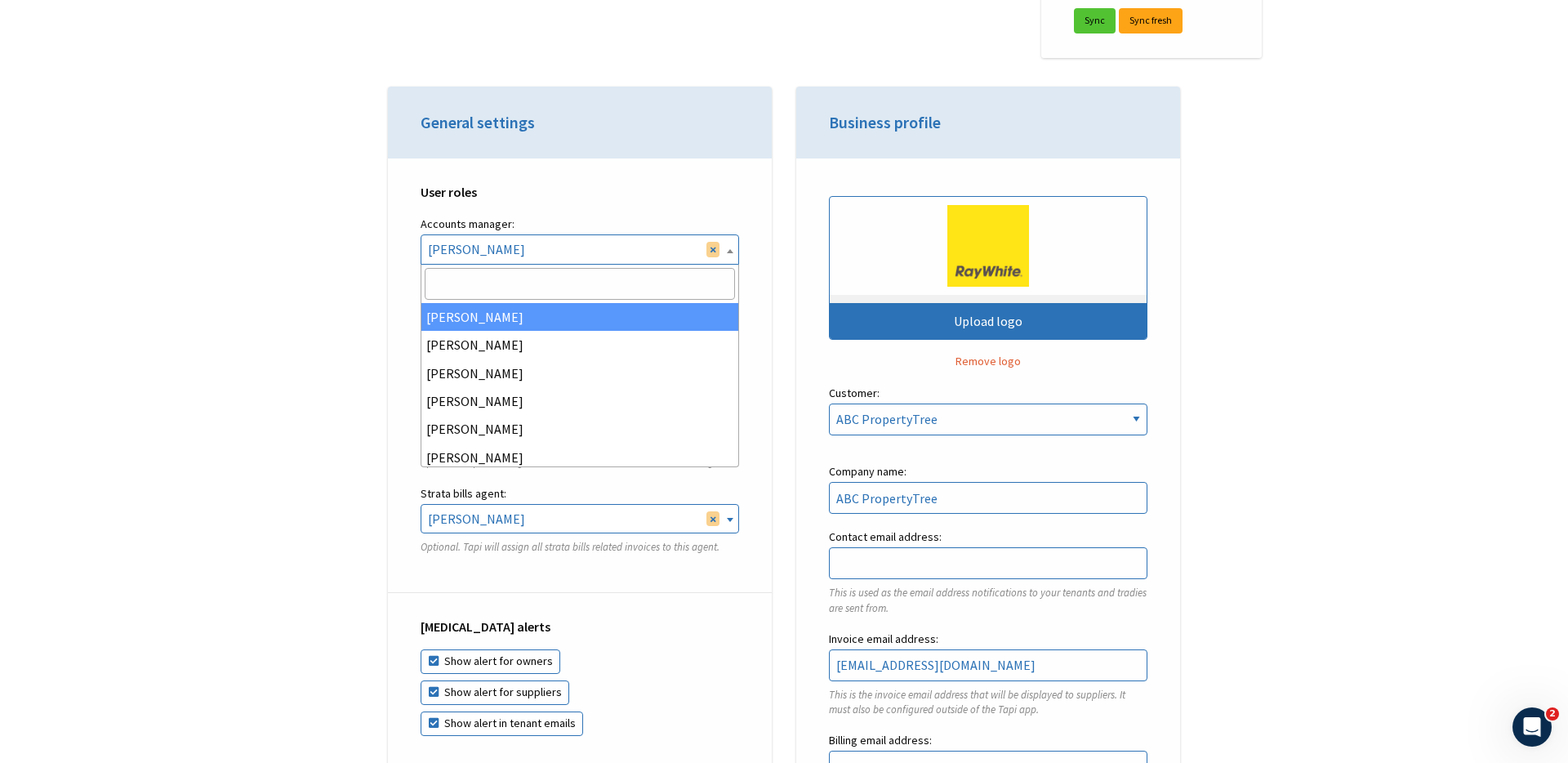
click at [587, 247] on span "× Rebekah Osborne" at bounding box center [580, 249] width 317 height 28
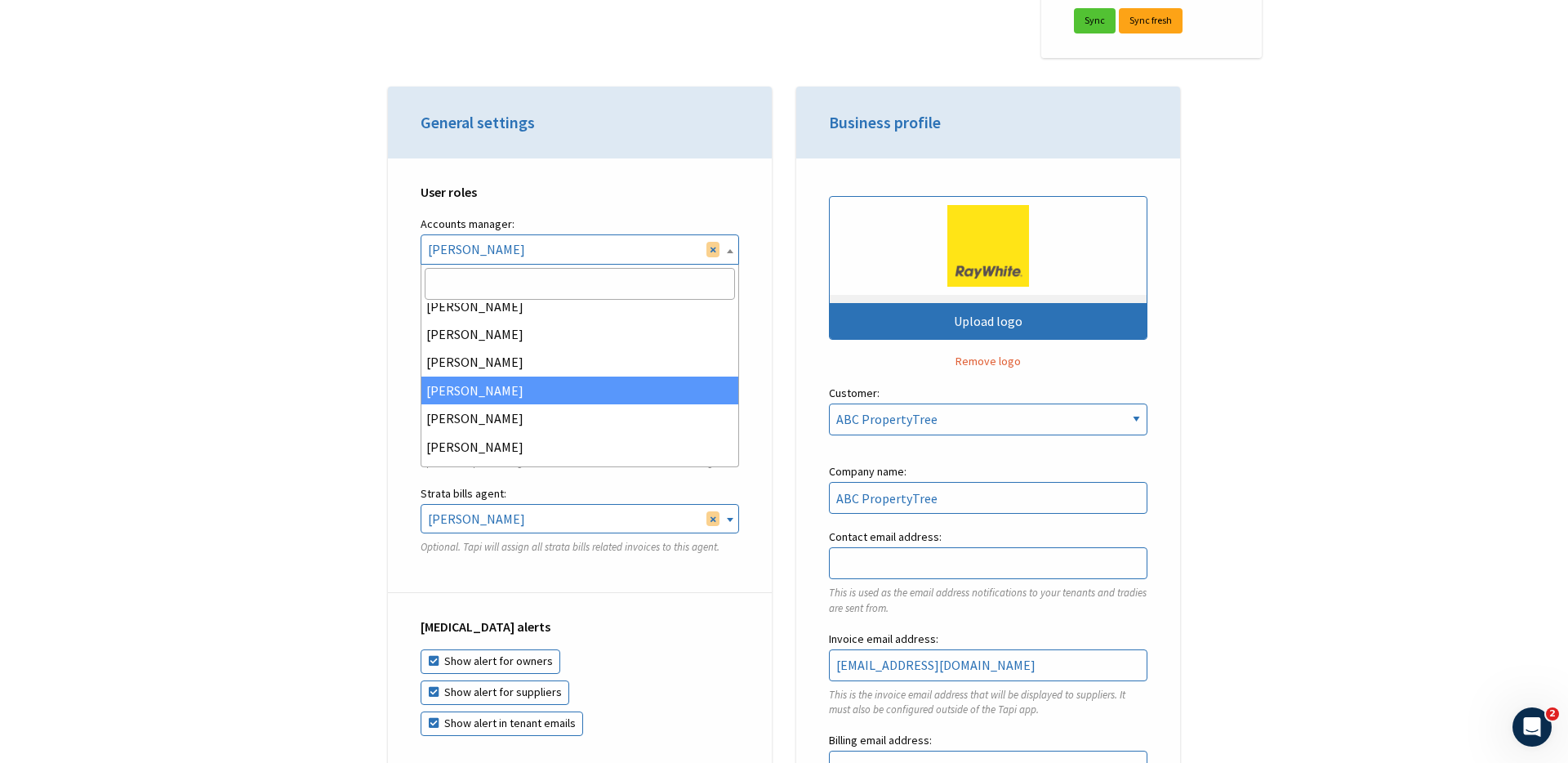
scroll to position [314, 0]
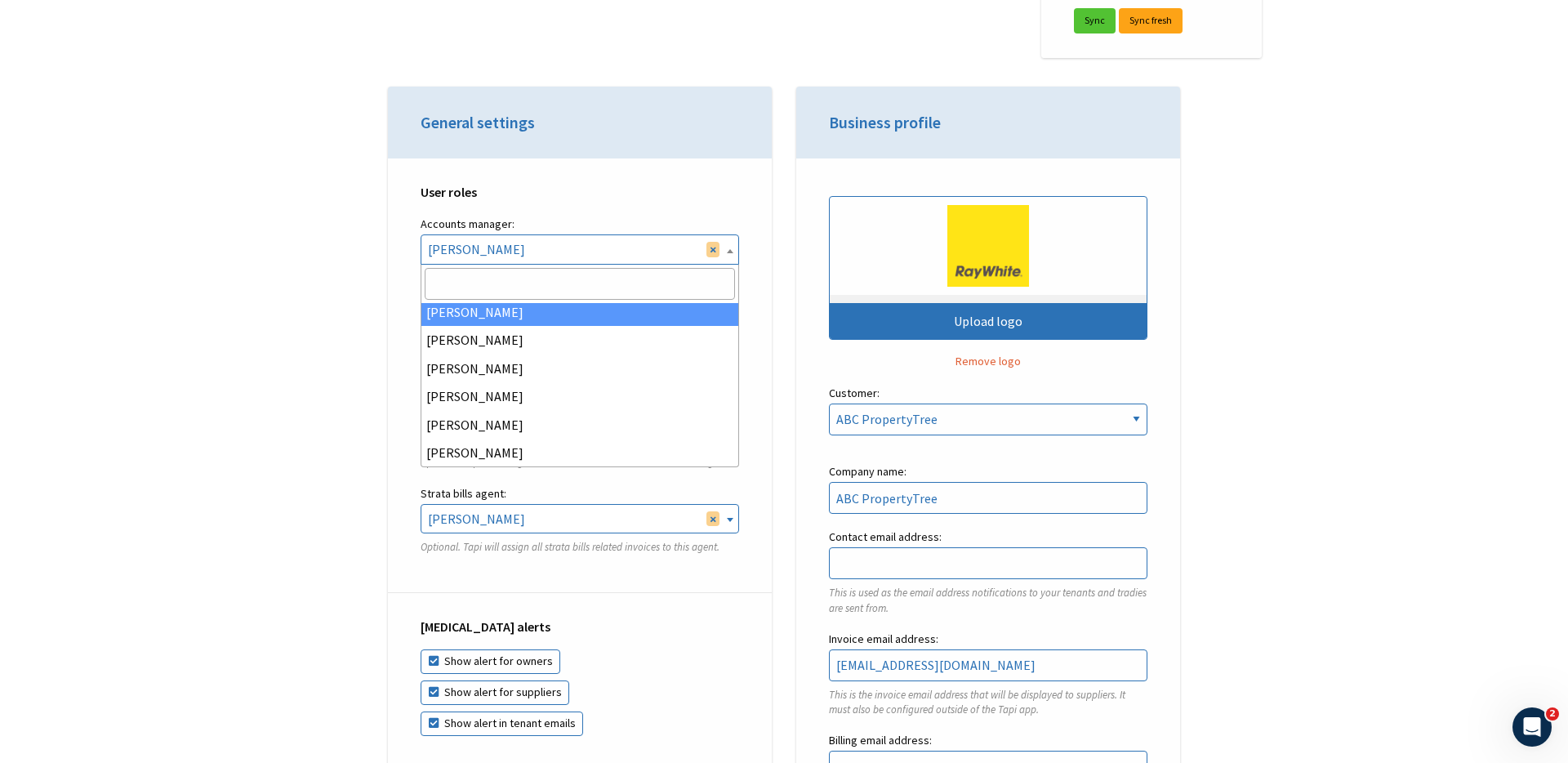
select select "be4ebf35-e1c6-4b10-9c59-a003ce18348f"
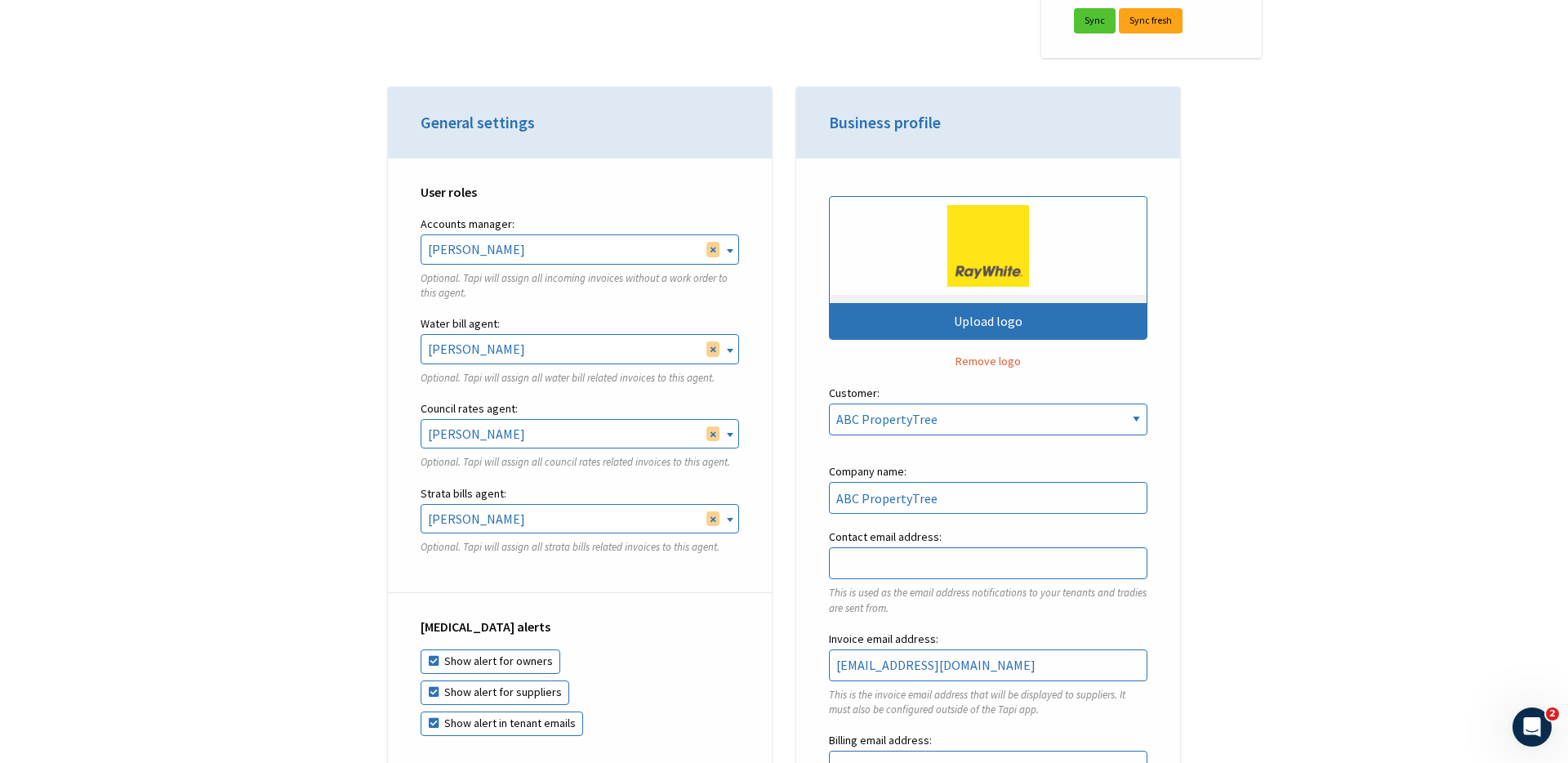
click at [548, 338] on span "× Anna Pengelly" at bounding box center [580, 348] width 317 height 28
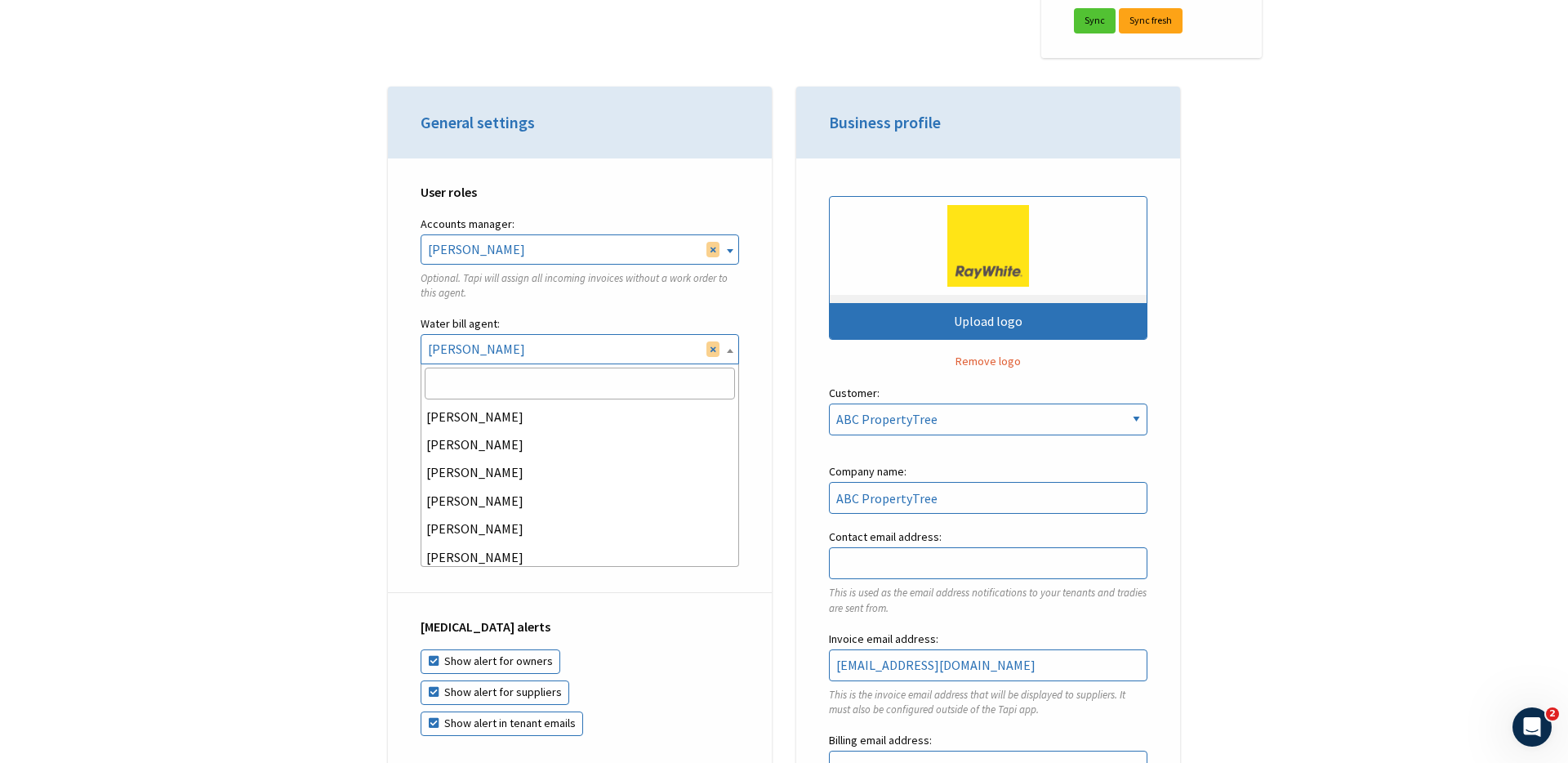
scroll to position [113, 0]
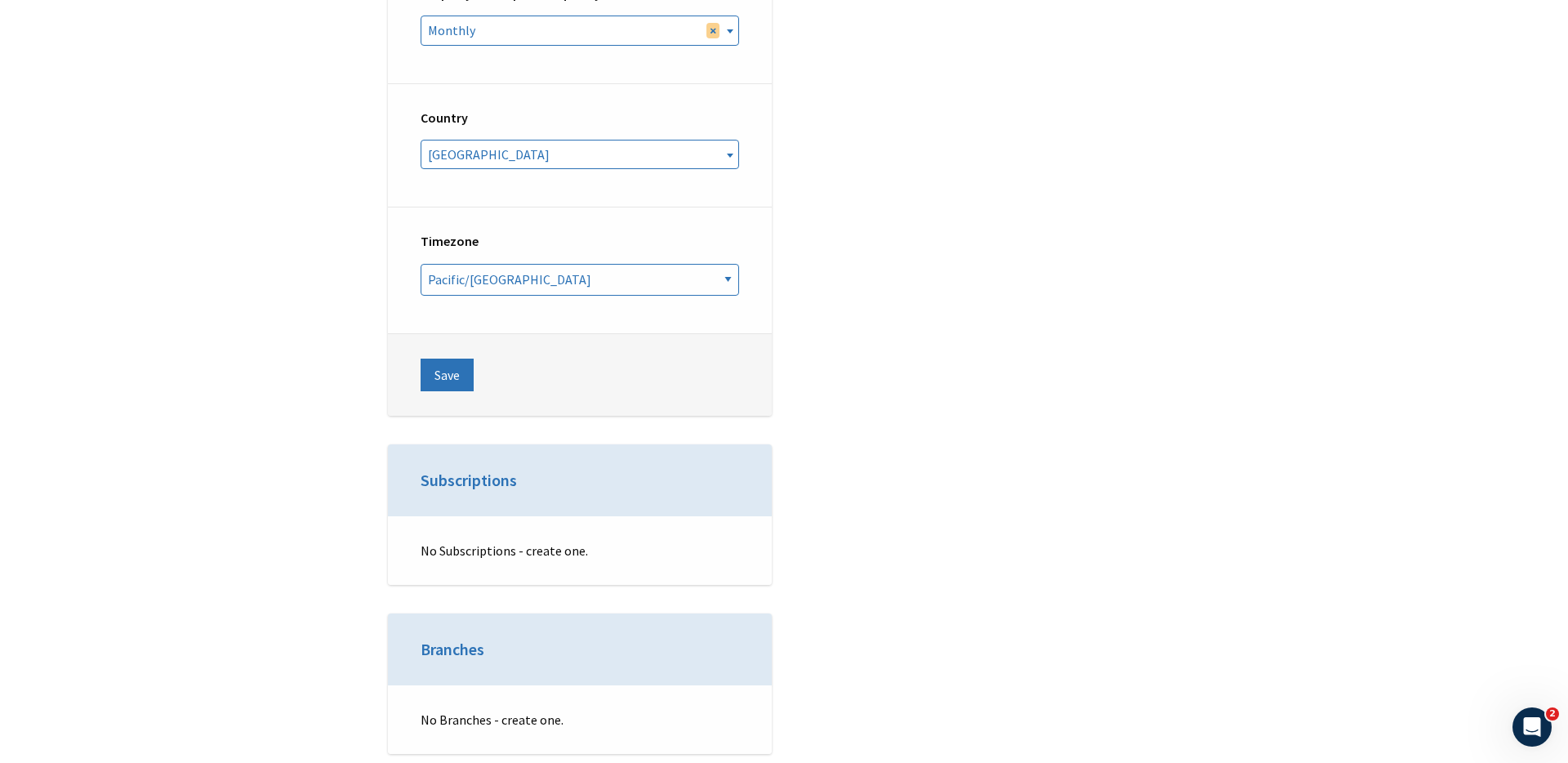
scroll to position [5890, 0]
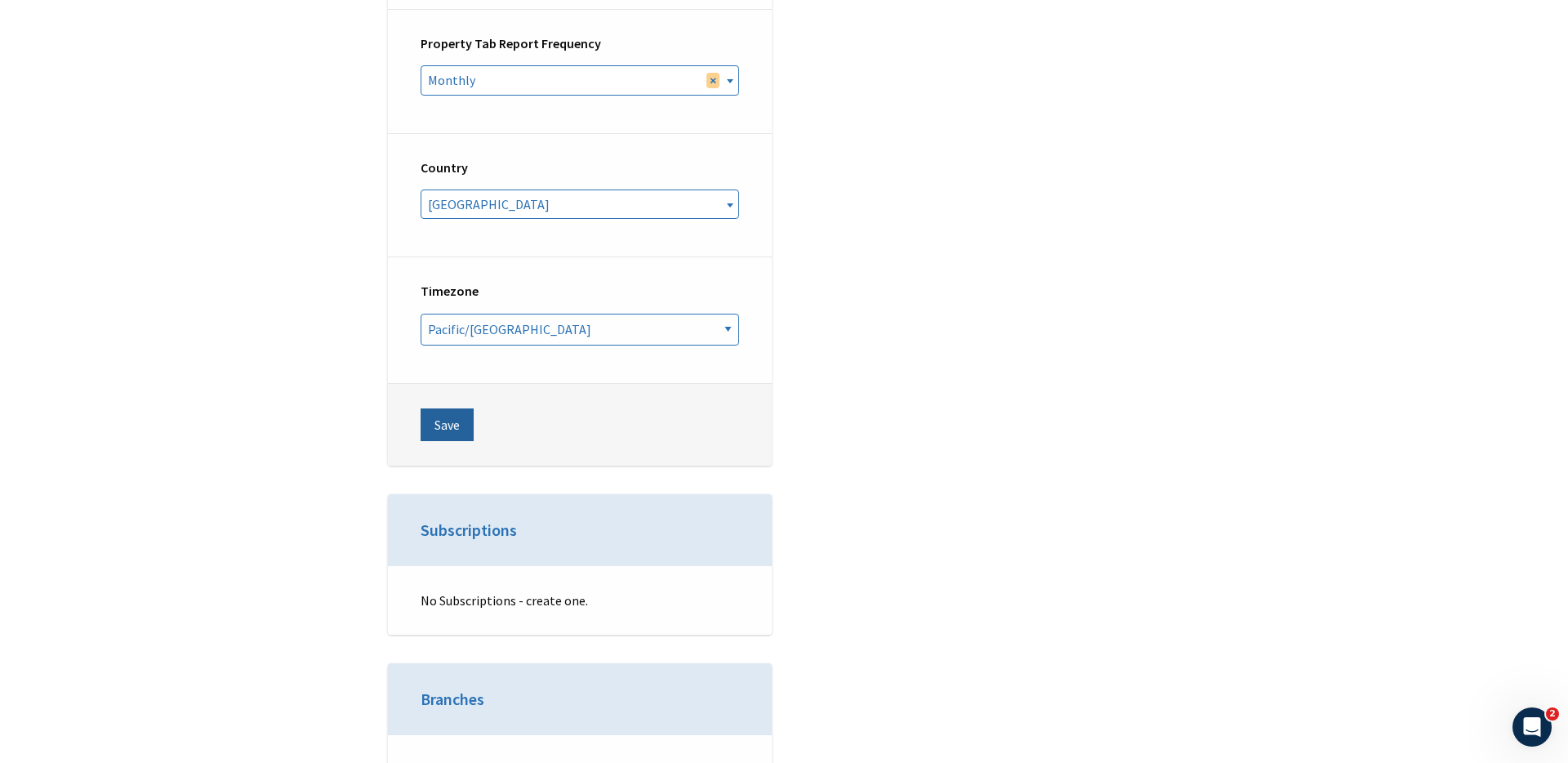
click at [449, 408] on button "Save" at bounding box center [447, 424] width 53 height 33
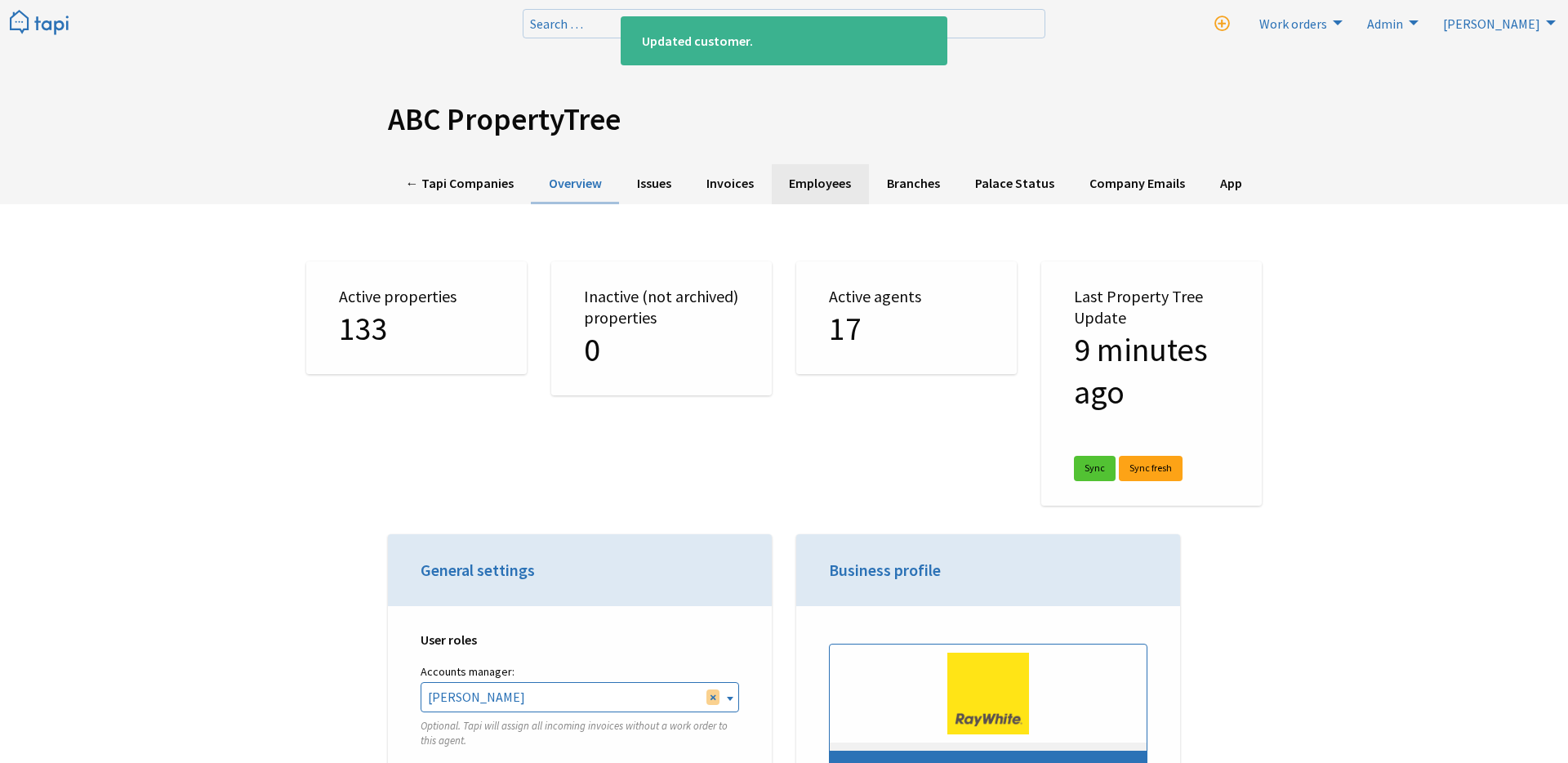
click at [816, 183] on link "Employees" at bounding box center [820, 184] width 98 height 40
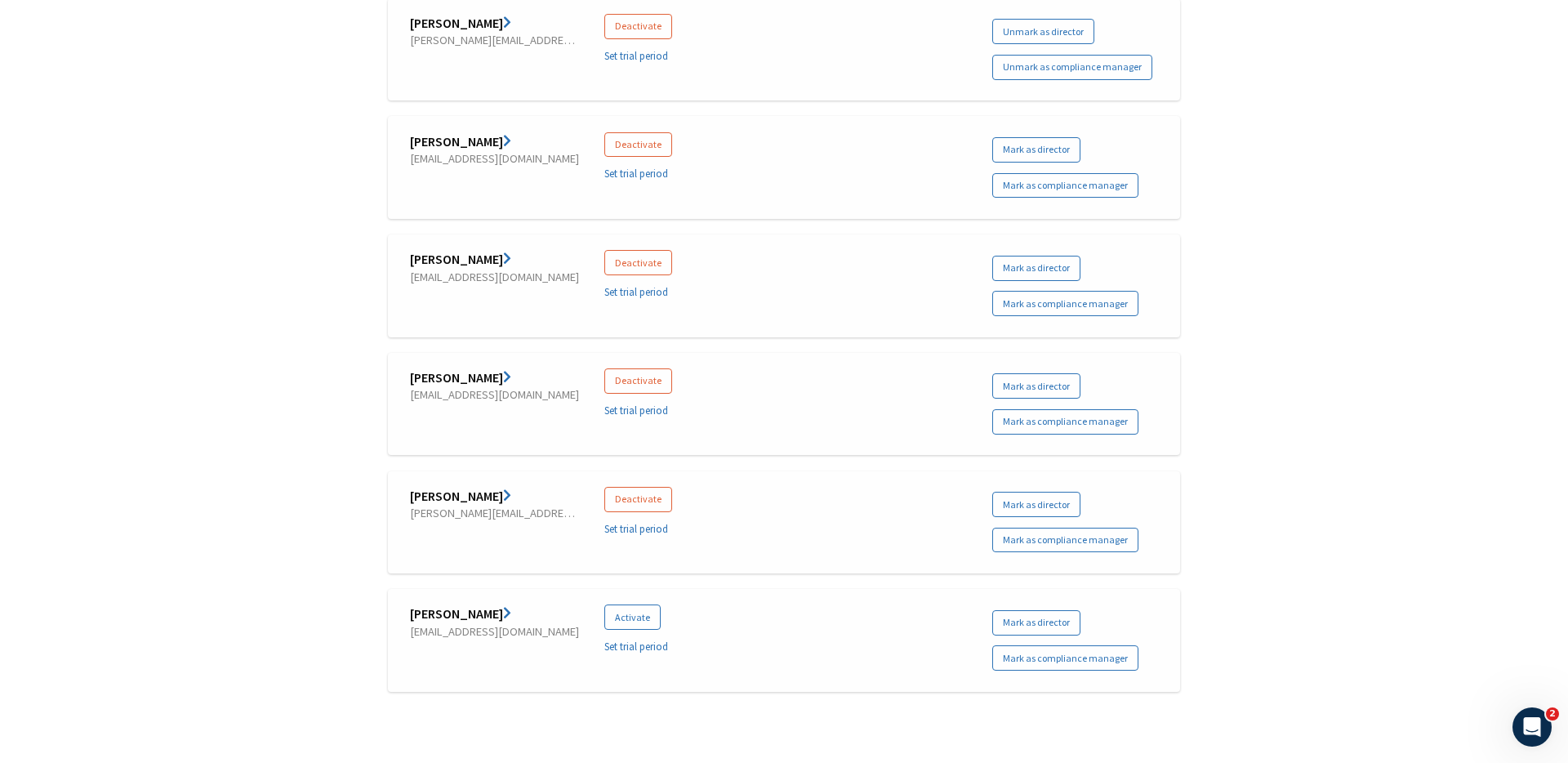
scroll to position [6280, 0]
click at [628, 611] on button "Activate" at bounding box center [632, 615] width 56 height 25
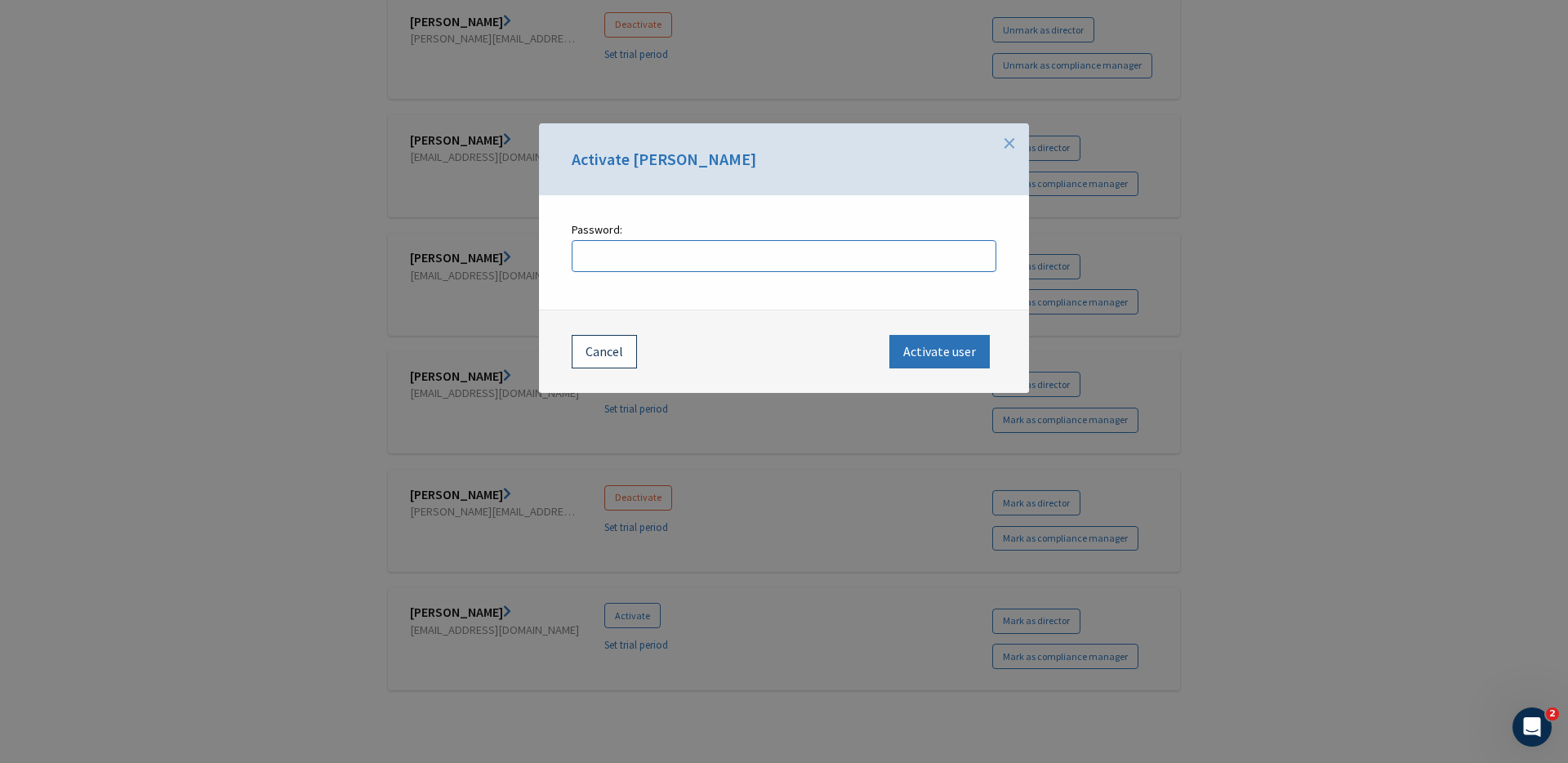
click at [617, 345] on button "Cancel" at bounding box center [605, 351] width 66 height 33
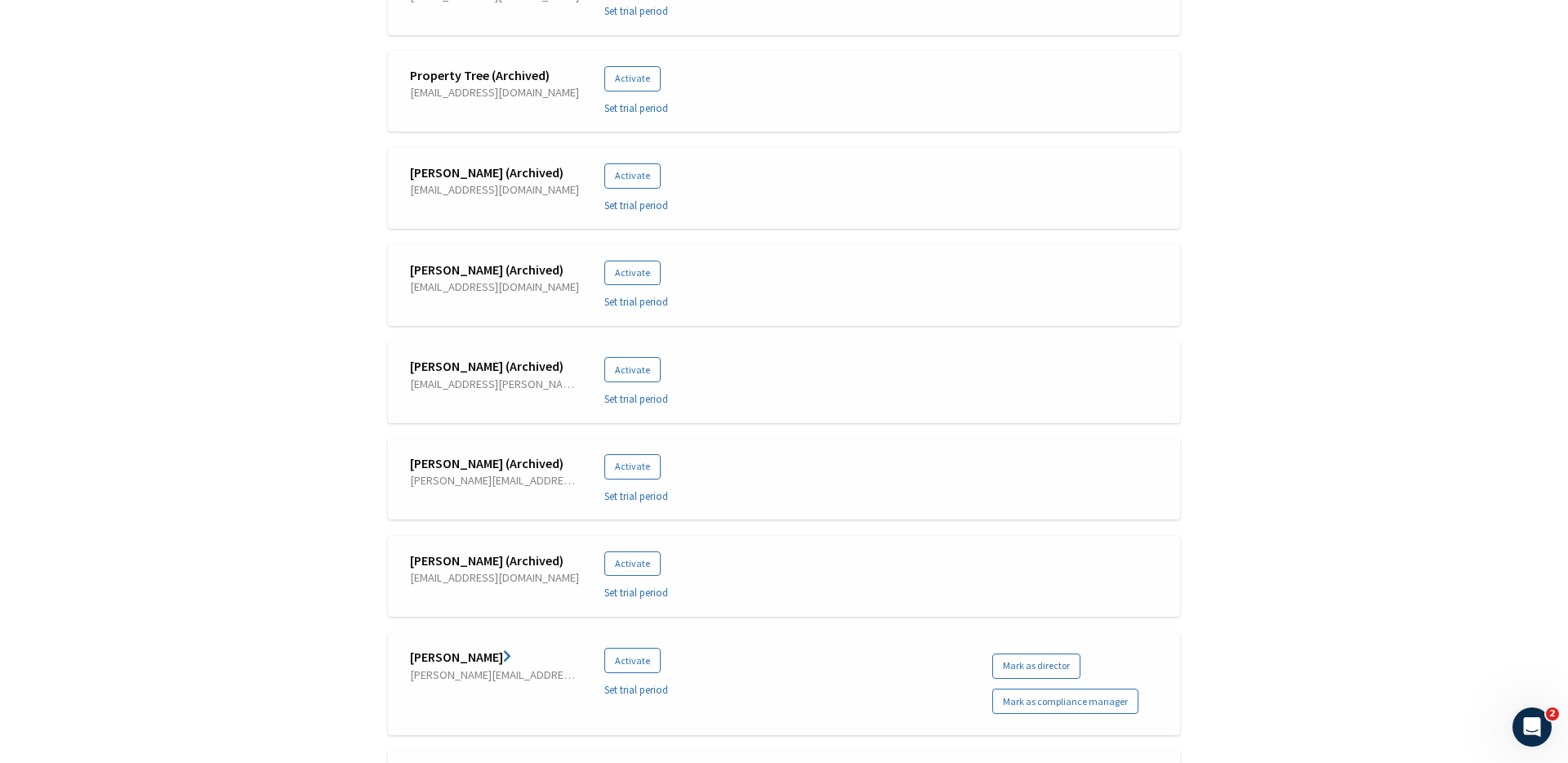
scroll to position [0, 0]
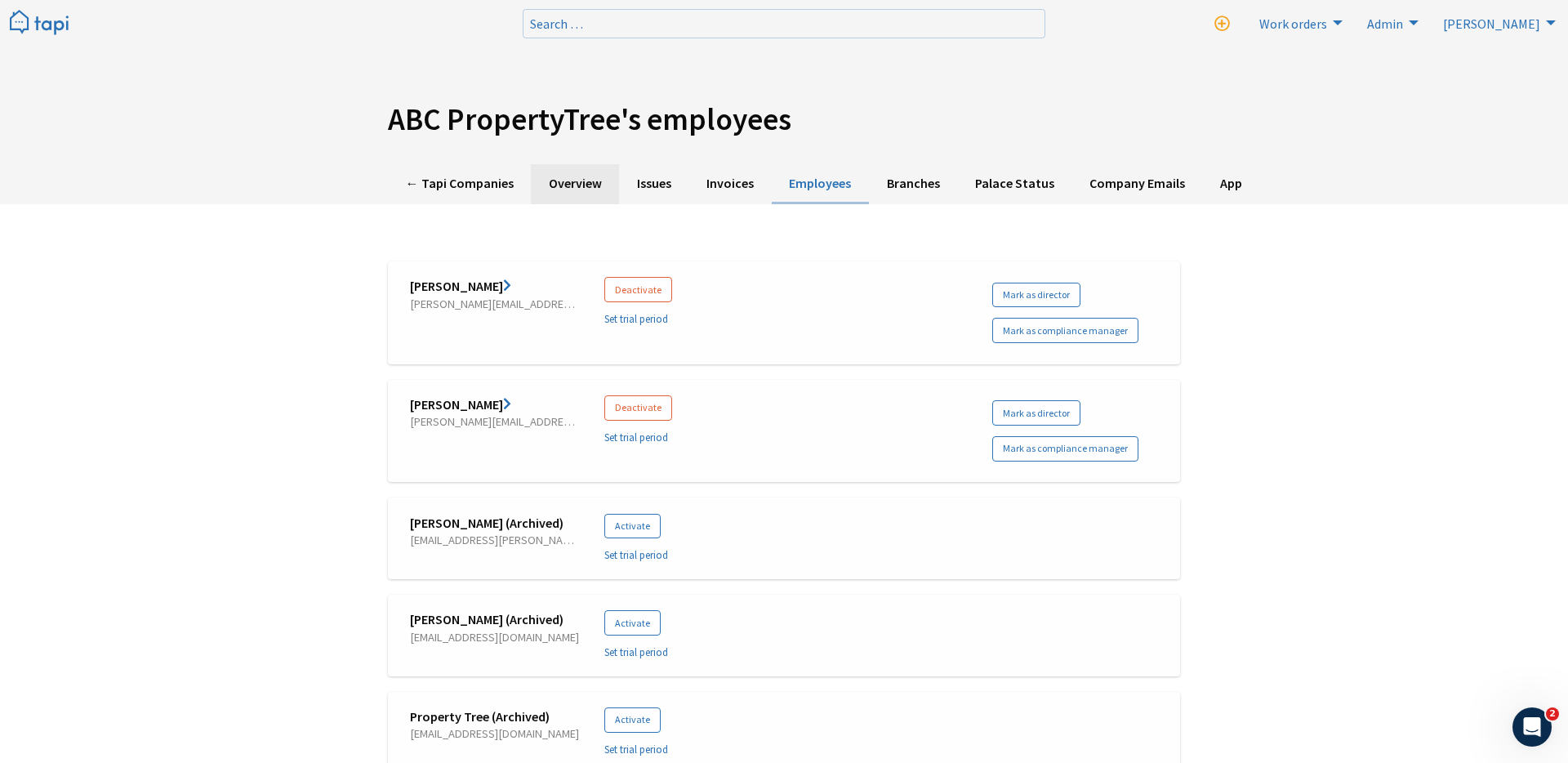
click at [585, 182] on link "Overview" at bounding box center [575, 184] width 88 height 40
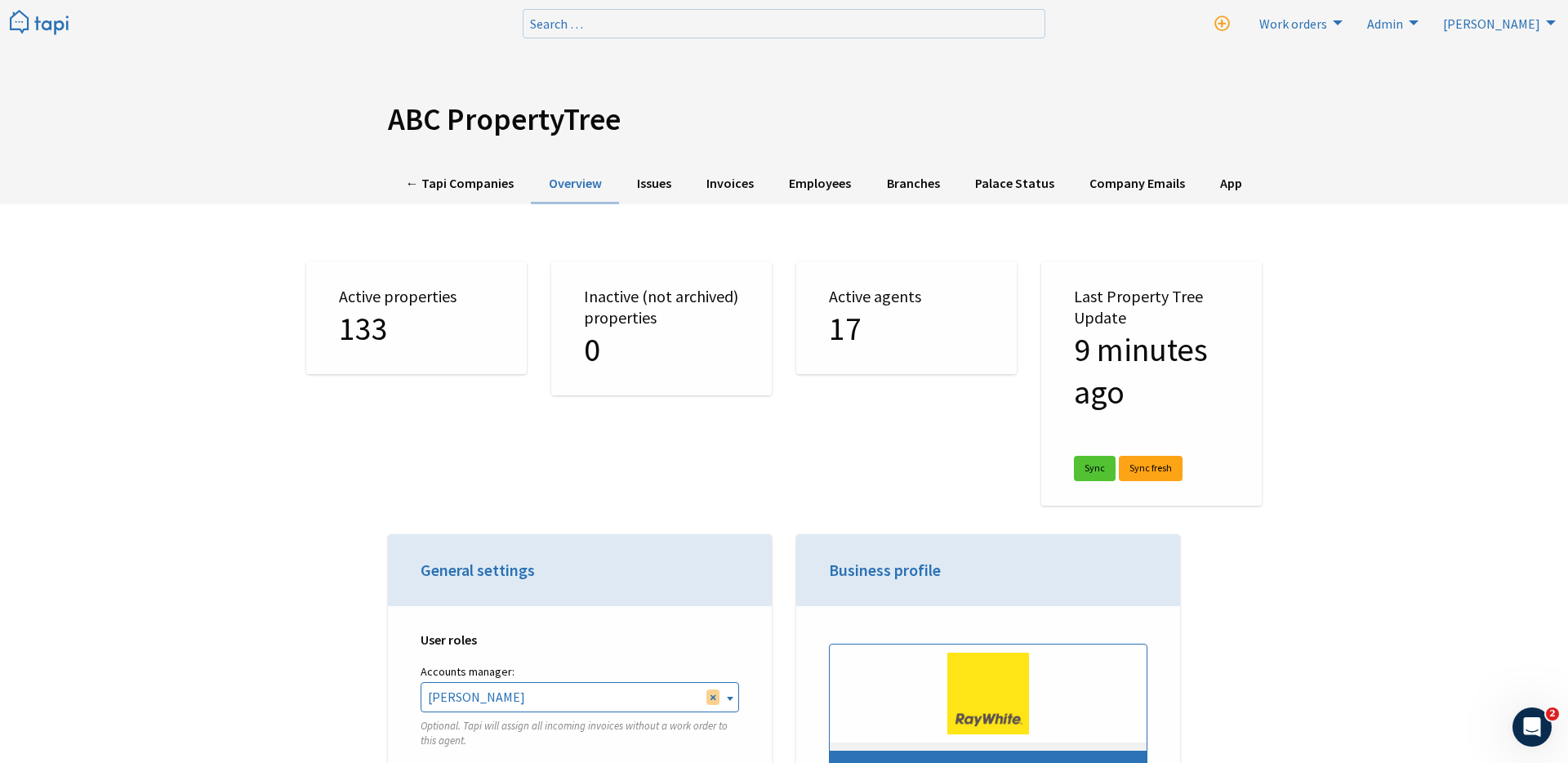
click at [51, 20] on img at bounding box center [40, 24] width 59 height 27
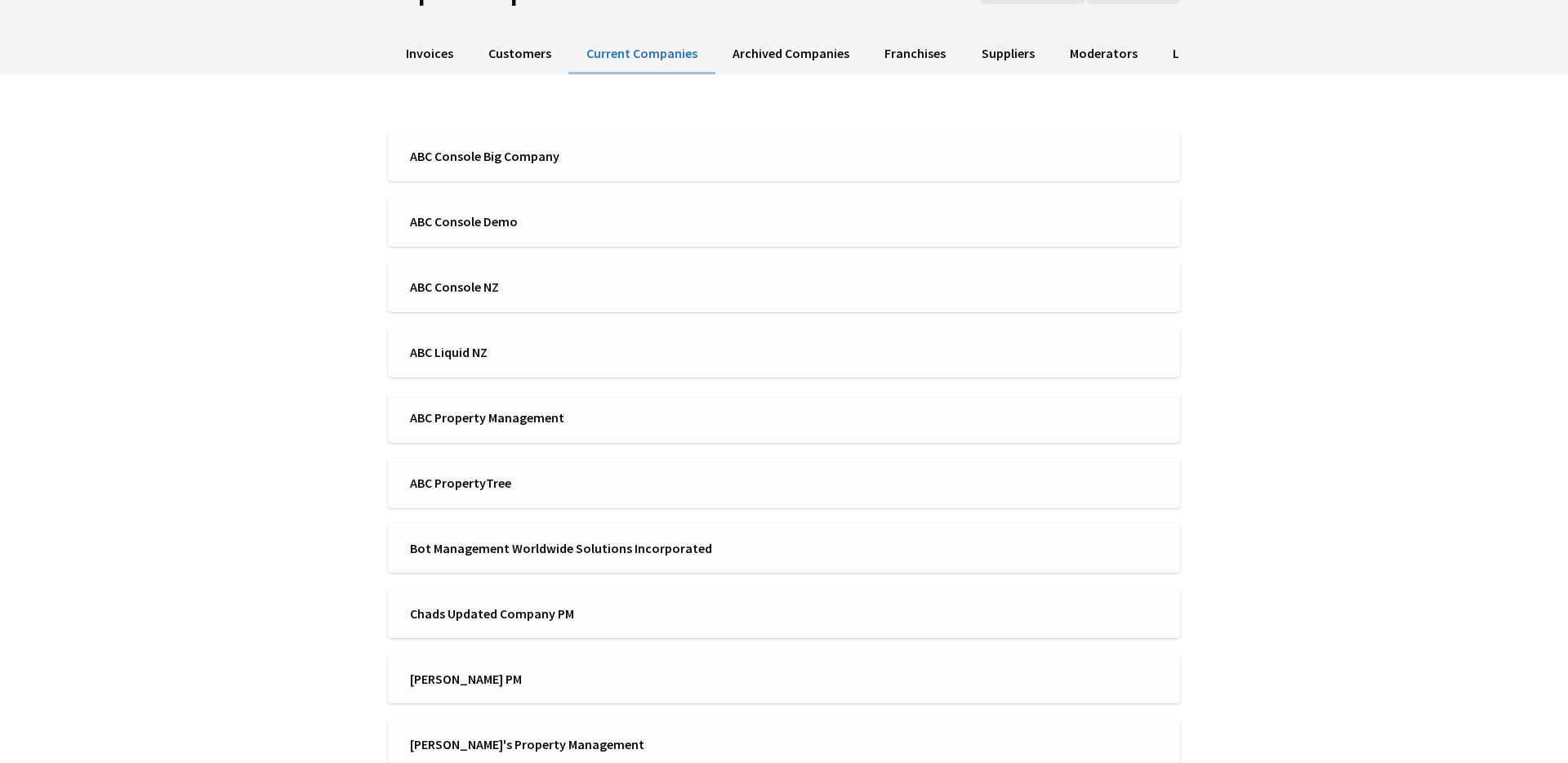
scroll to position [140, 0]
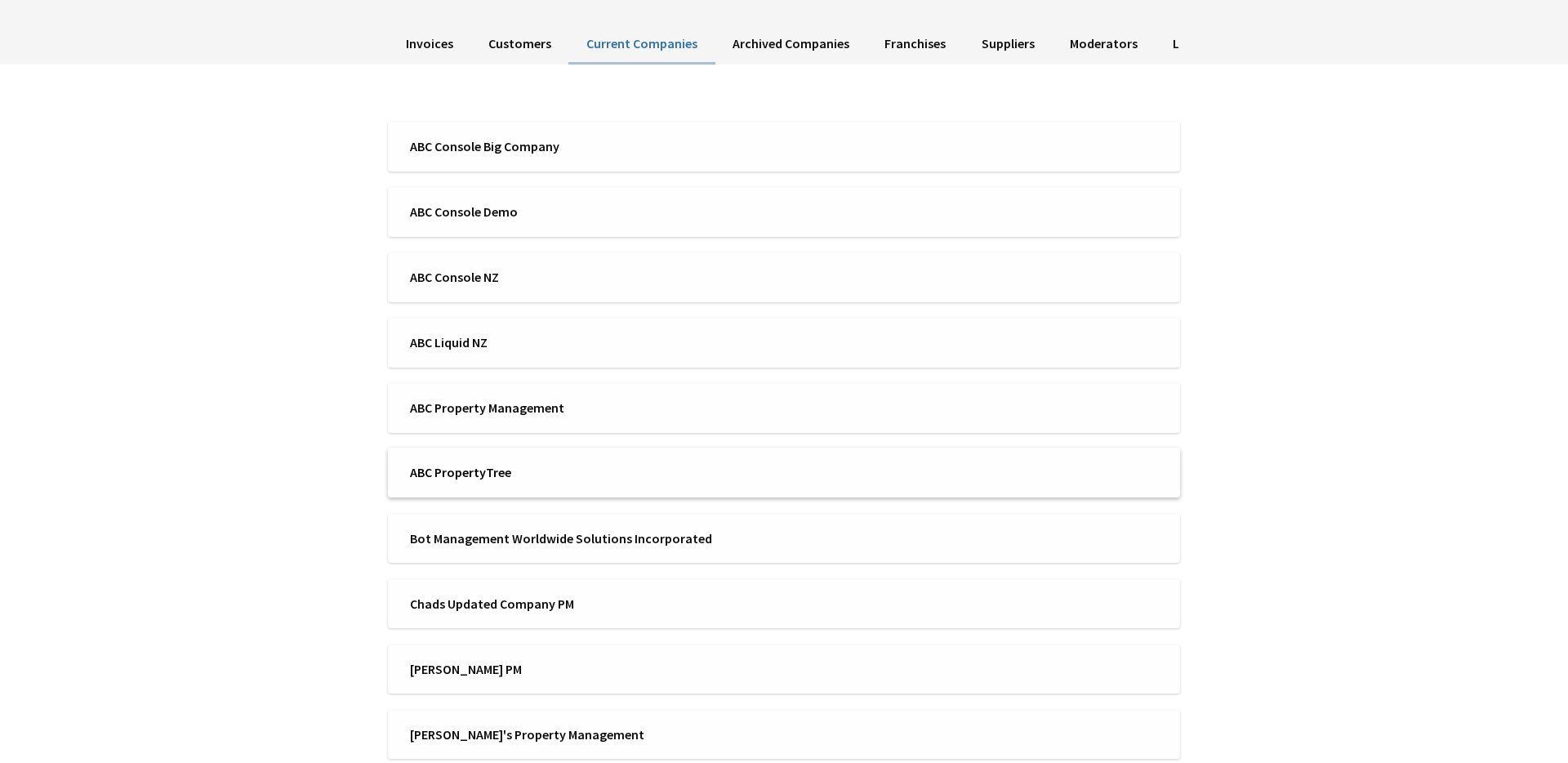
click at [432, 472] on span "ABC PropertyTree" at bounding box center [591, 471] width 363 height 18
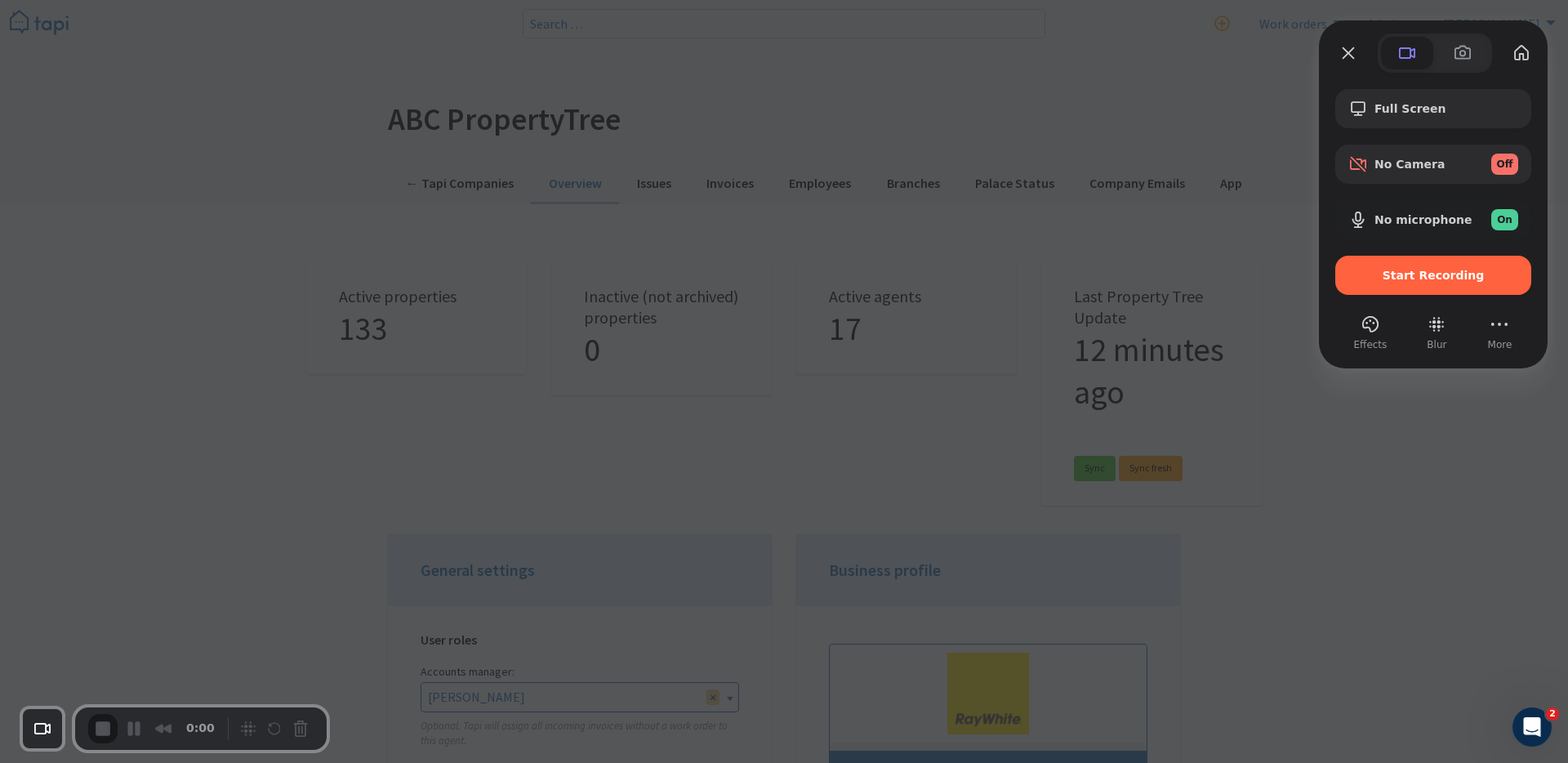
click at [1296, 405] on div at bounding box center [784, 381] width 1568 height 763
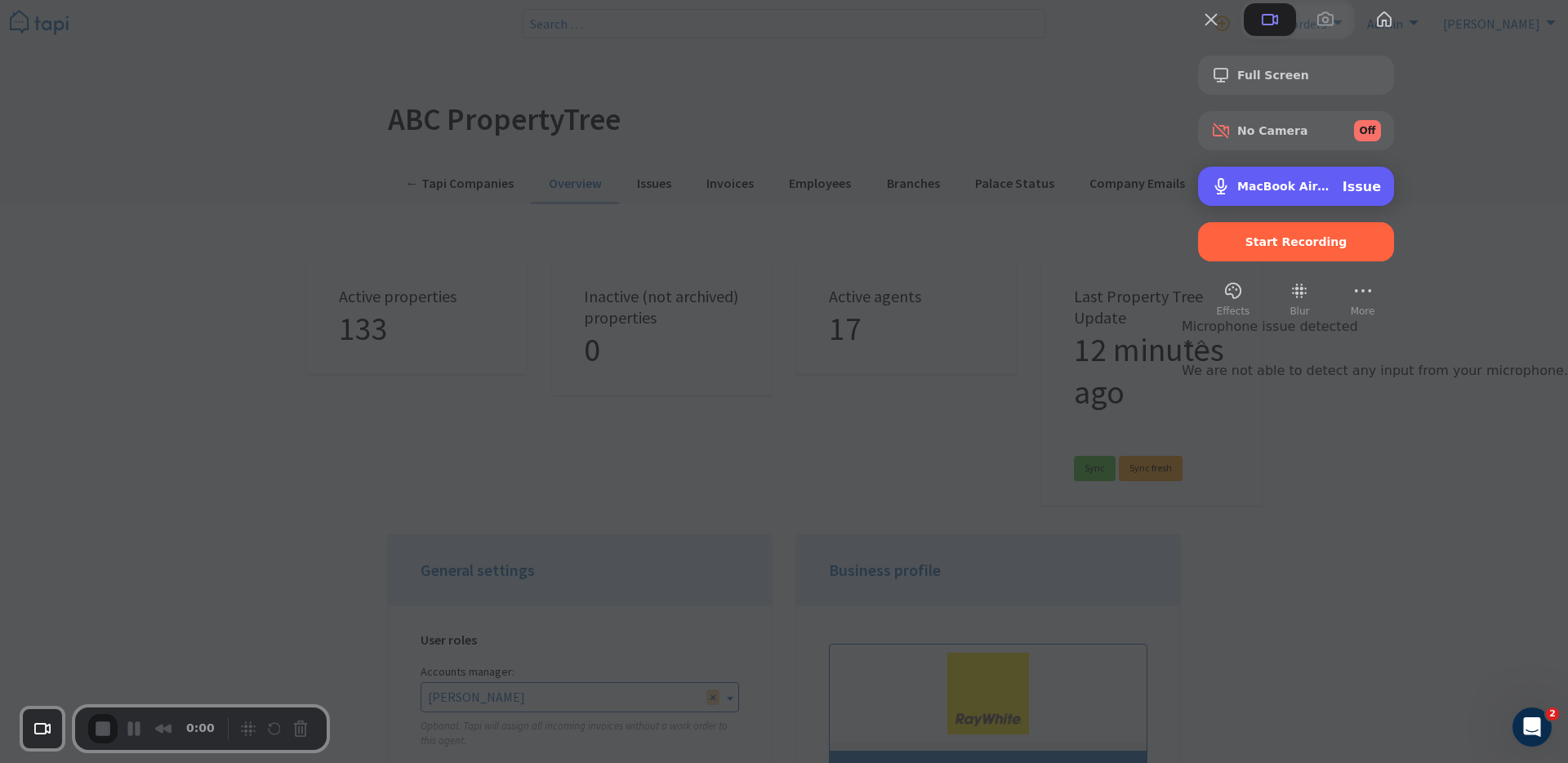
click at [1381, 194] on div "Issue" at bounding box center [1362, 187] width 39 height 15
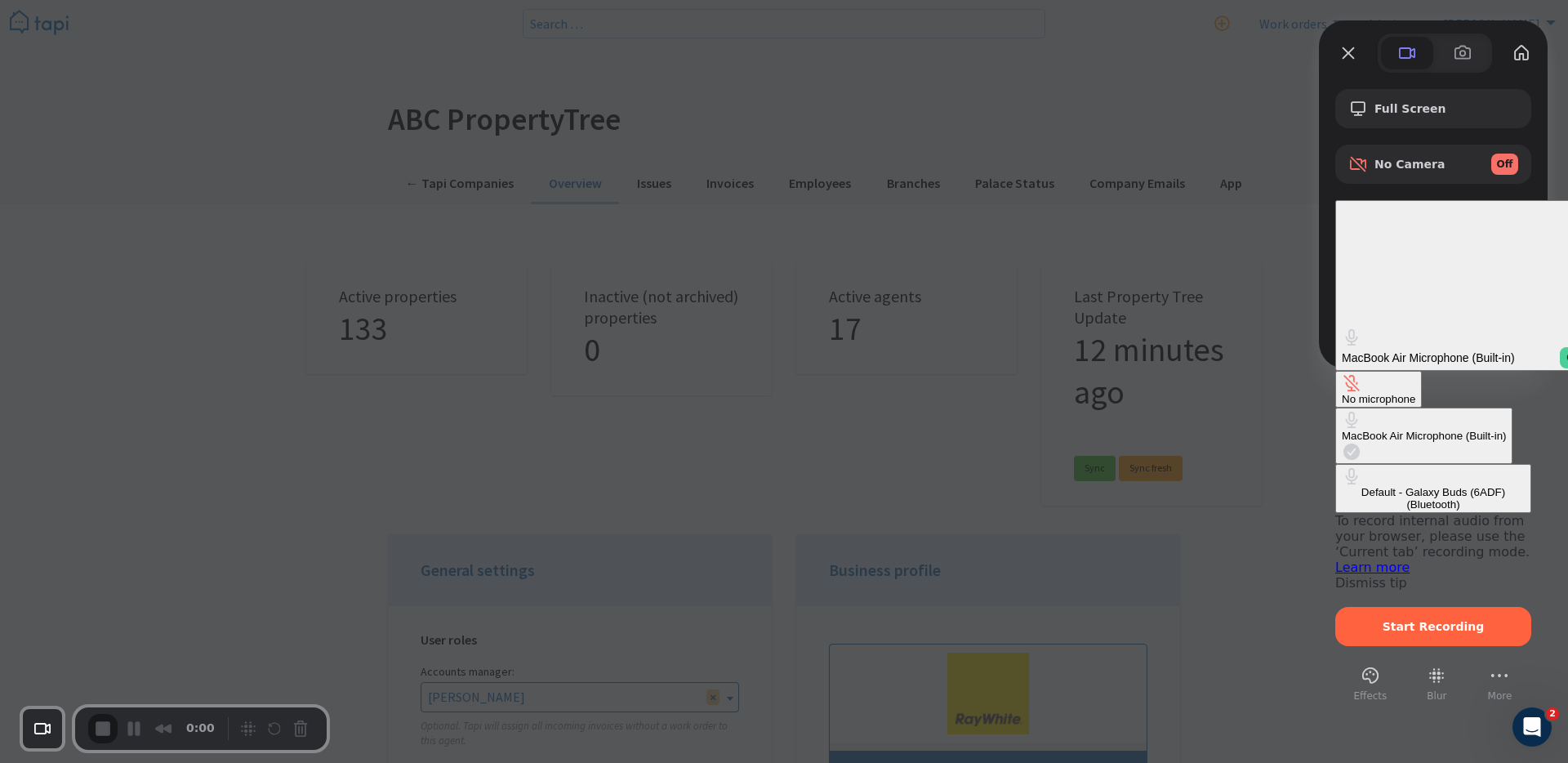
click at [1566, 351] on span "On" at bounding box center [1573, 358] width 14 height 14
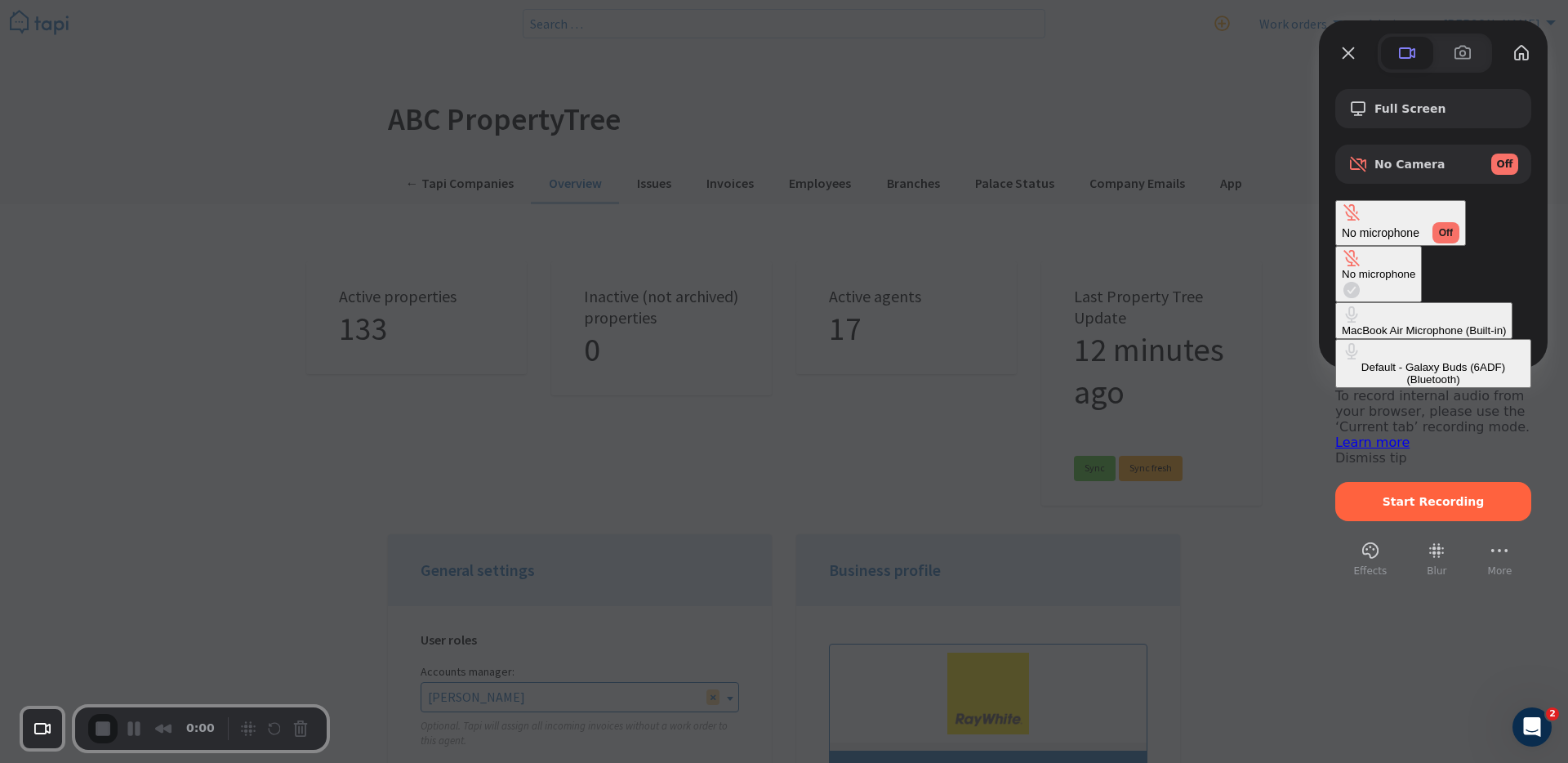
click at [1453, 225] on span "Off" at bounding box center [1446, 232] width 14 height 14
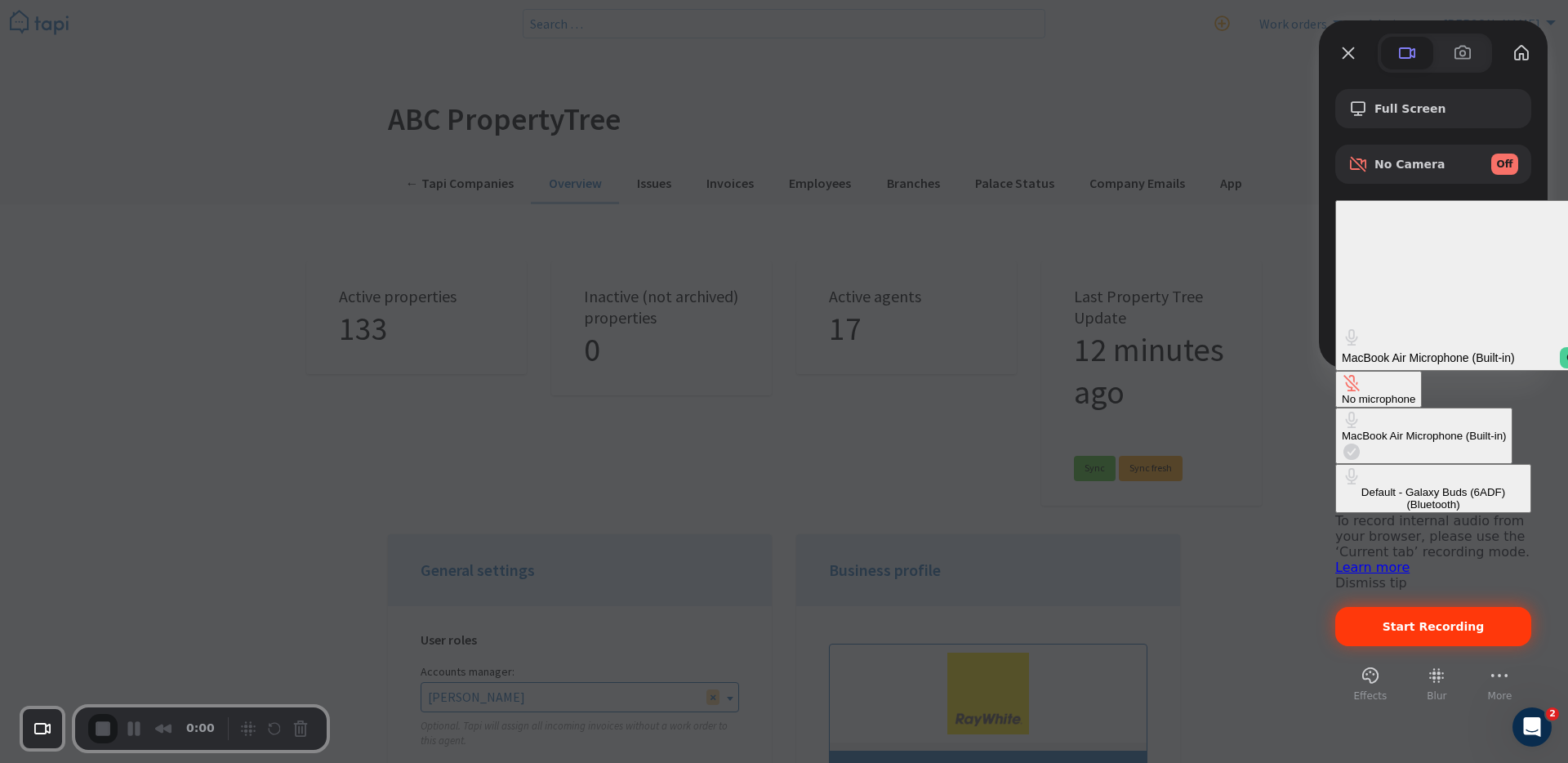
click at [1449, 620] on span "Start Recording" at bounding box center [1433, 627] width 102 height 13
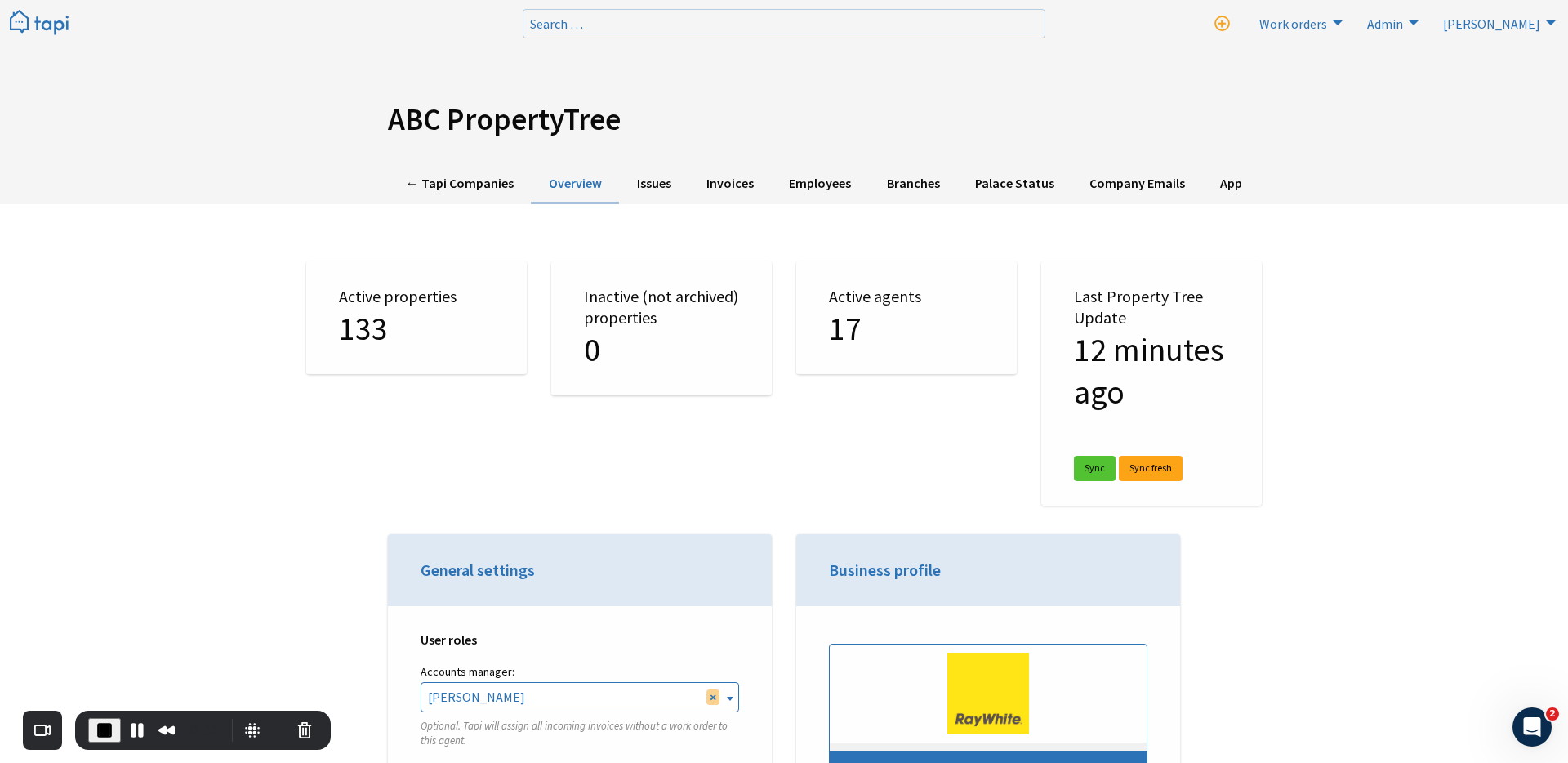
drag, startPoint x: 326, startPoint y: 141, endPoint x: 692, endPoint y: 134, distance: 366.1
click at [692, 134] on div "ABC PropertyTree" at bounding box center [784, 124] width 980 height 45
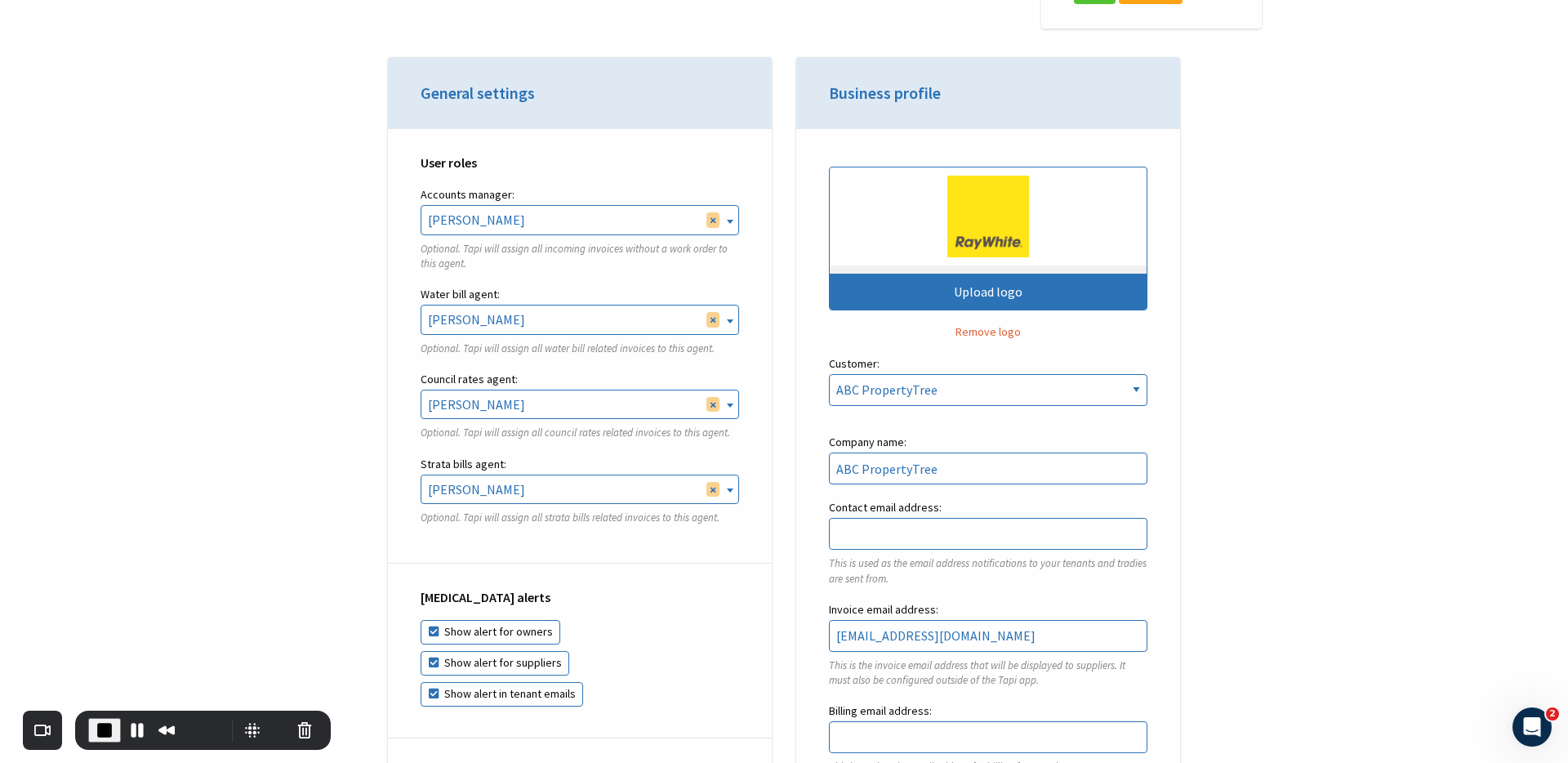
scroll to position [506, 0]
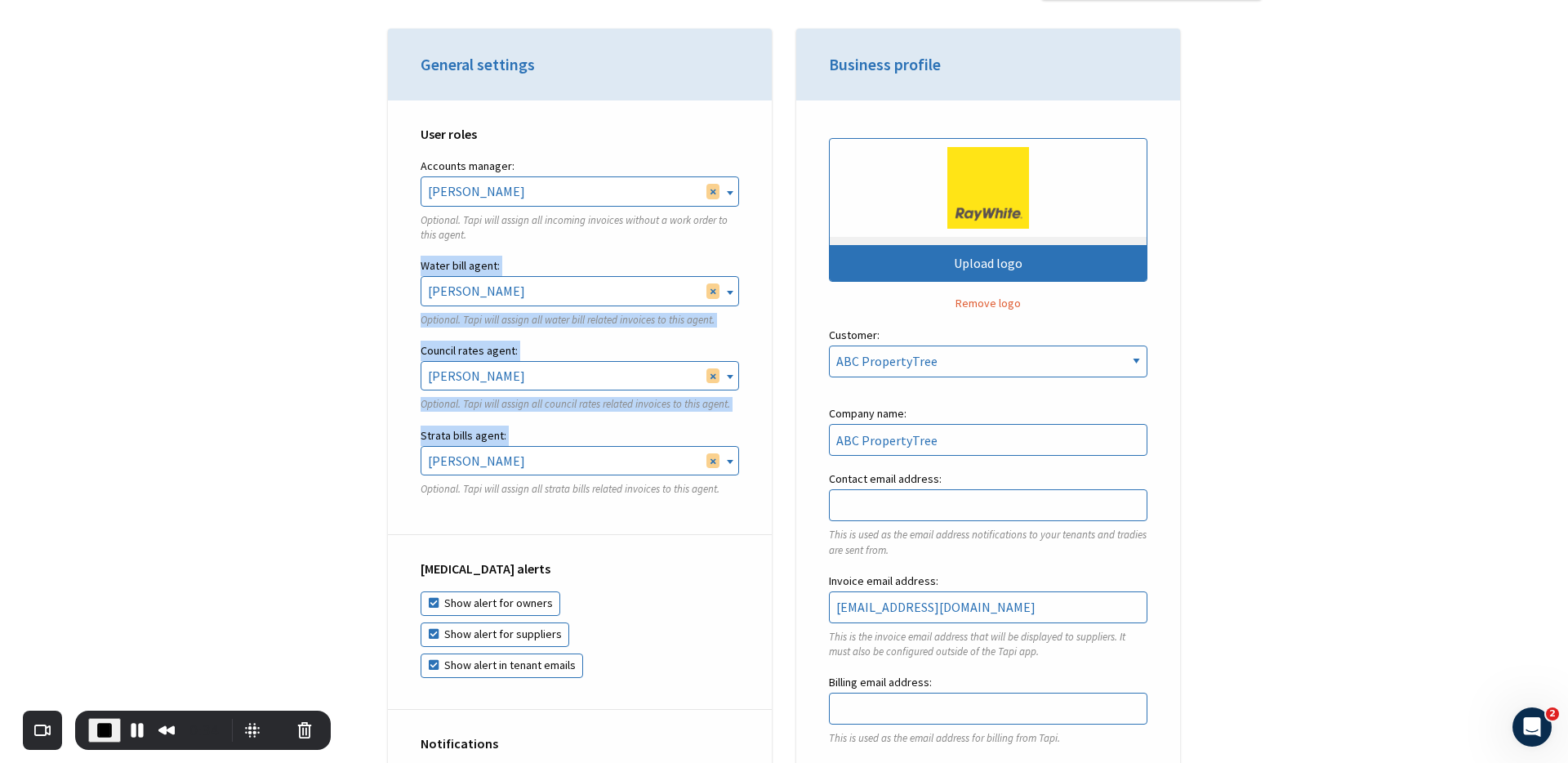
drag, startPoint x: 411, startPoint y: 257, endPoint x: 556, endPoint y: 466, distance: 254.4
click at [556, 466] on div "User roles Accounts manager: Rebekah Osborne Ken Zheng Tal Meser Dan Tong Finn …" at bounding box center [580, 317] width 384 height 435
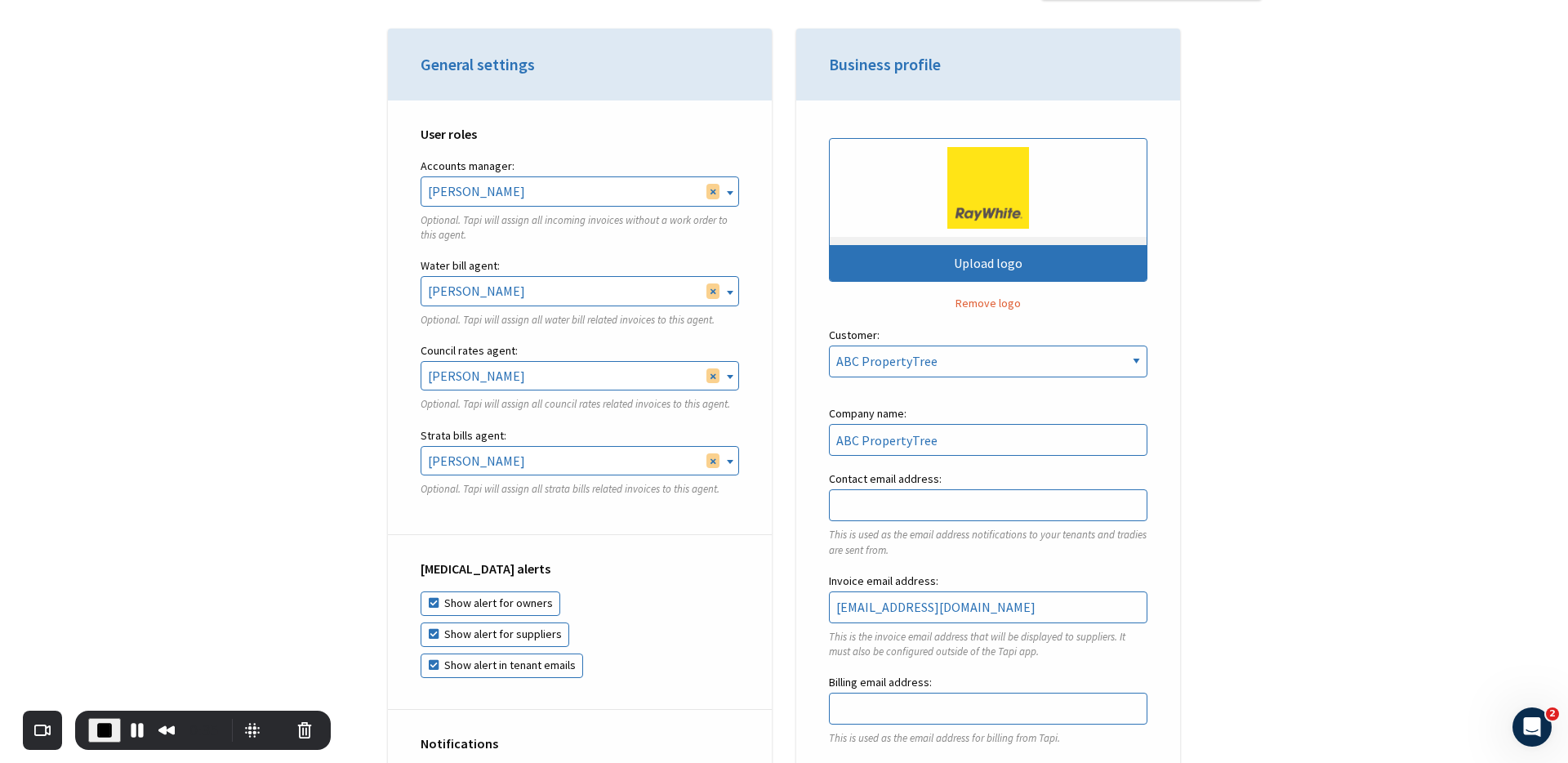
click at [392, 499] on div "User roles Accounts manager: Rebekah Osborne Ken Zheng Tal Meser Dan Tong Finn …" at bounding box center [580, 317] width 384 height 435
drag, startPoint x: 416, startPoint y: 261, endPoint x: 534, endPoint y: 264, distance: 118.0
click at [534, 264] on div "User roles Accounts manager: Rebekah Osborne Ken Zheng Tal Meser Dan Tong Finn …" at bounding box center [580, 317] width 384 height 435
click at [480, 264] on label "Water bill agent:" at bounding box center [580, 266] width 319 height 20
drag, startPoint x: 510, startPoint y: 437, endPoint x: 390, endPoint y: 437, distance: 120.0
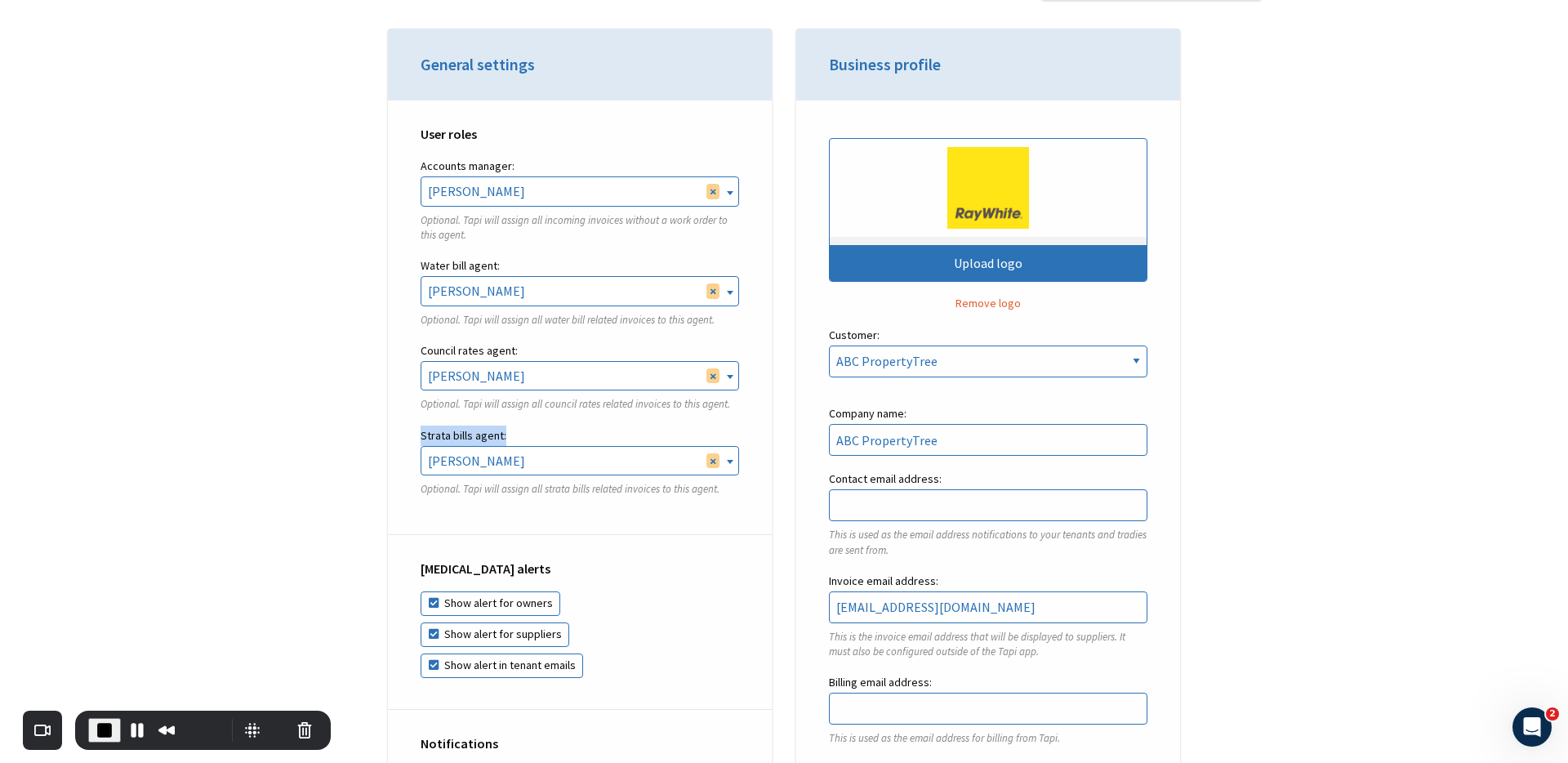
click at [390, 437] on div "User roles Accounts manager: Rebekah Osborne Ken Zheng Tal Meser Dan Tong Finn …" at bounding box center [580, 317] width 384 height 435
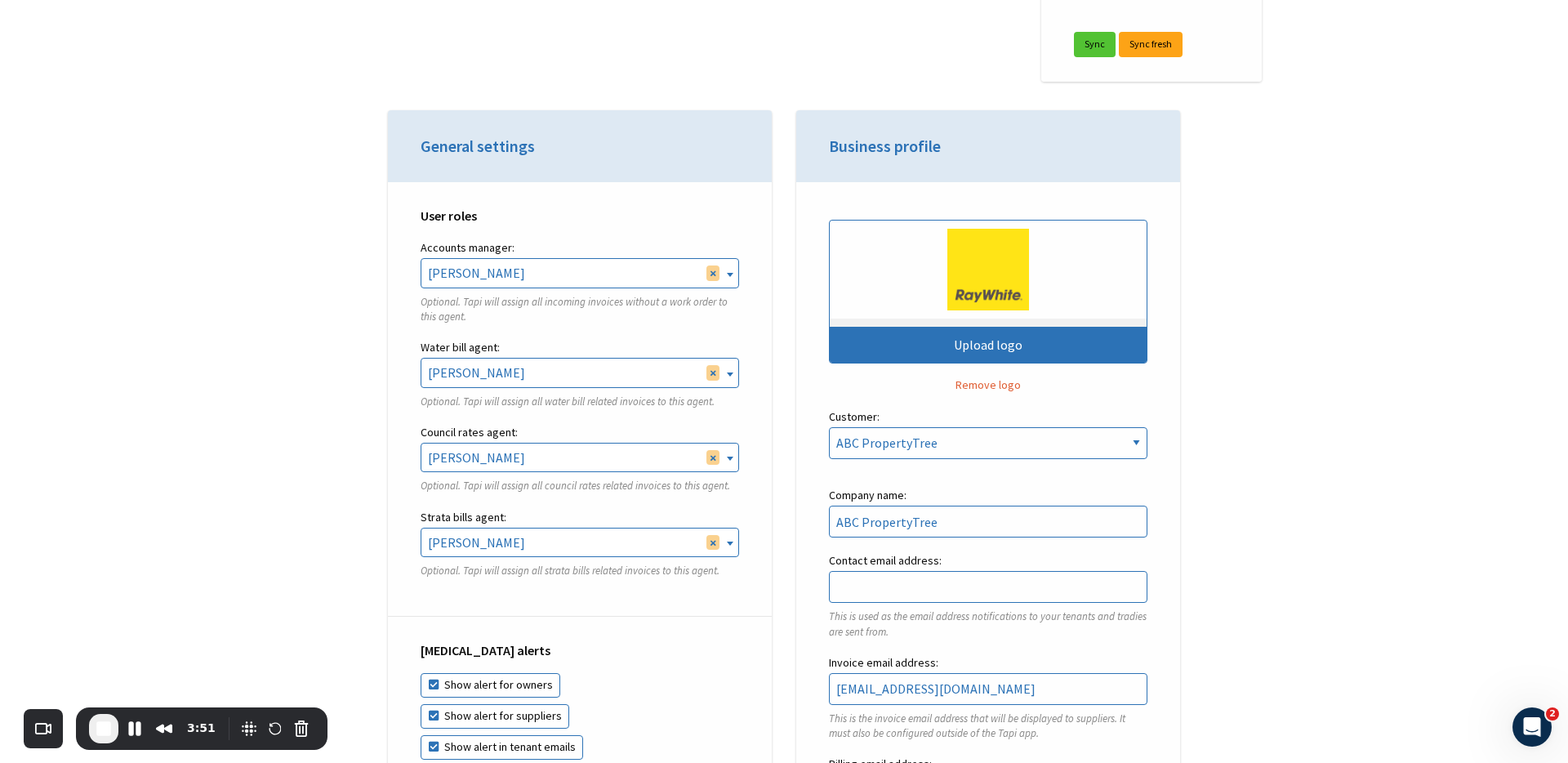
scroll to position [431, 0]
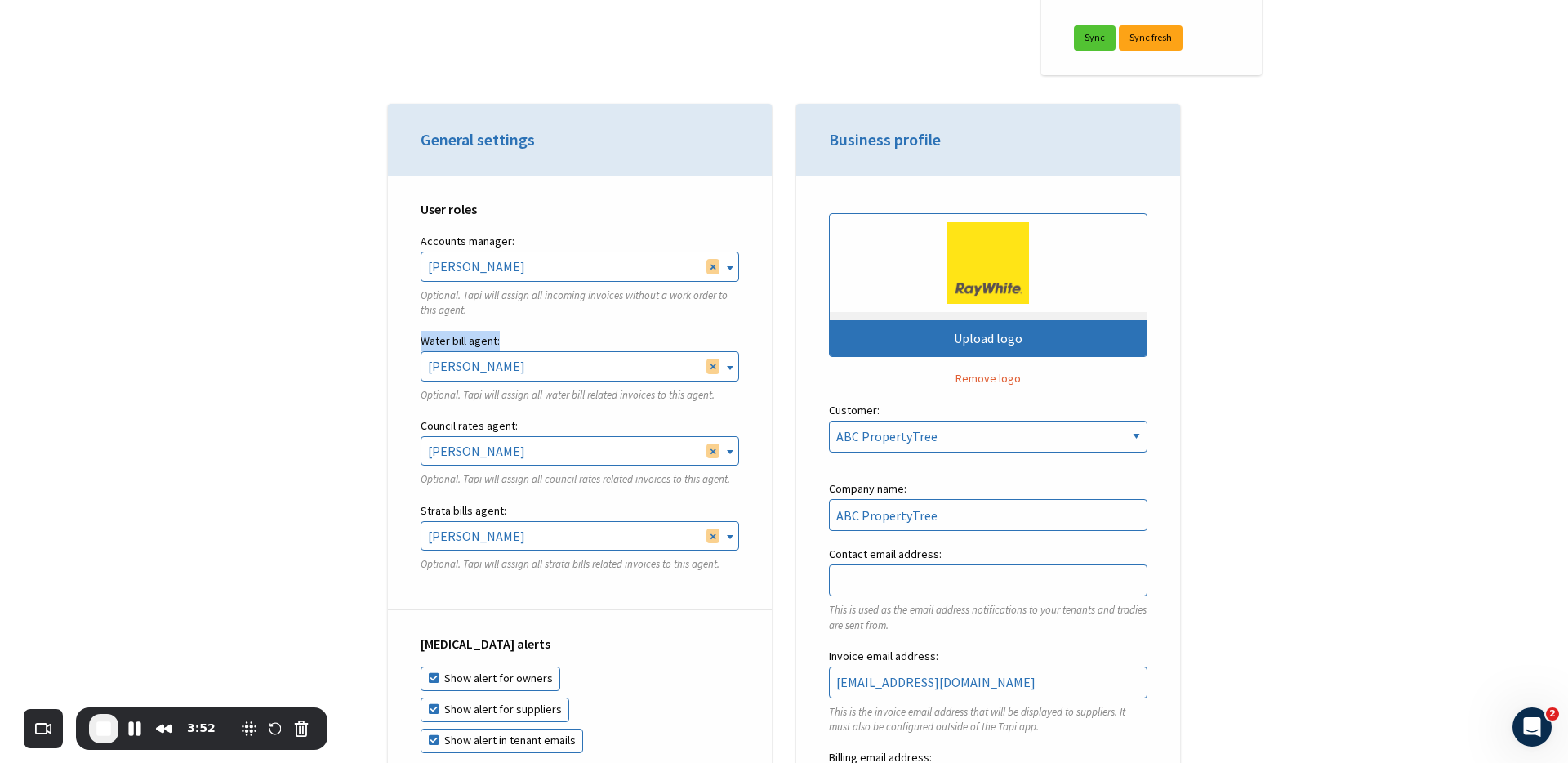
drag, startPoint x: 412, startPoint y: 342, endPoint x: 537, endPoint y: 341, distance: 125.0
click at [537, 341] on div "User roles Accounts manager: Rebekah Osborne Ken Zheng Tal Meser Dan Tong Finn …" at bounding box center [580, 393] width 384 height 435
click at [537, 331] on label "Water bill agent:" at bounding box center [580, 341] width 319 height 20
click at [104, 727] on span "End Recording" at bounding box center [103, 728] width 19 height 19
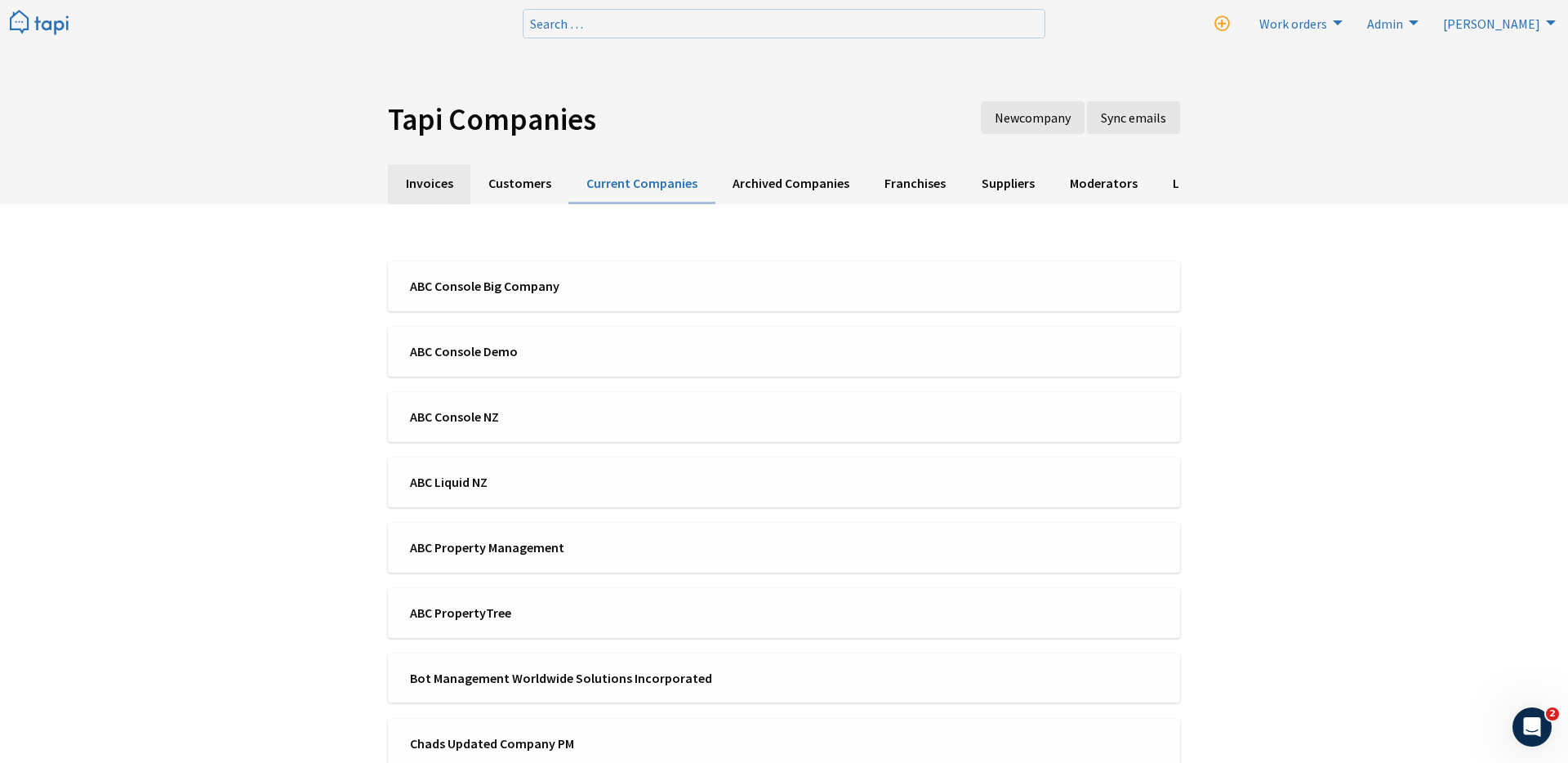
click at [435, 193] on link "Invoices" at bounding box center [429, 184] width 82 height 40
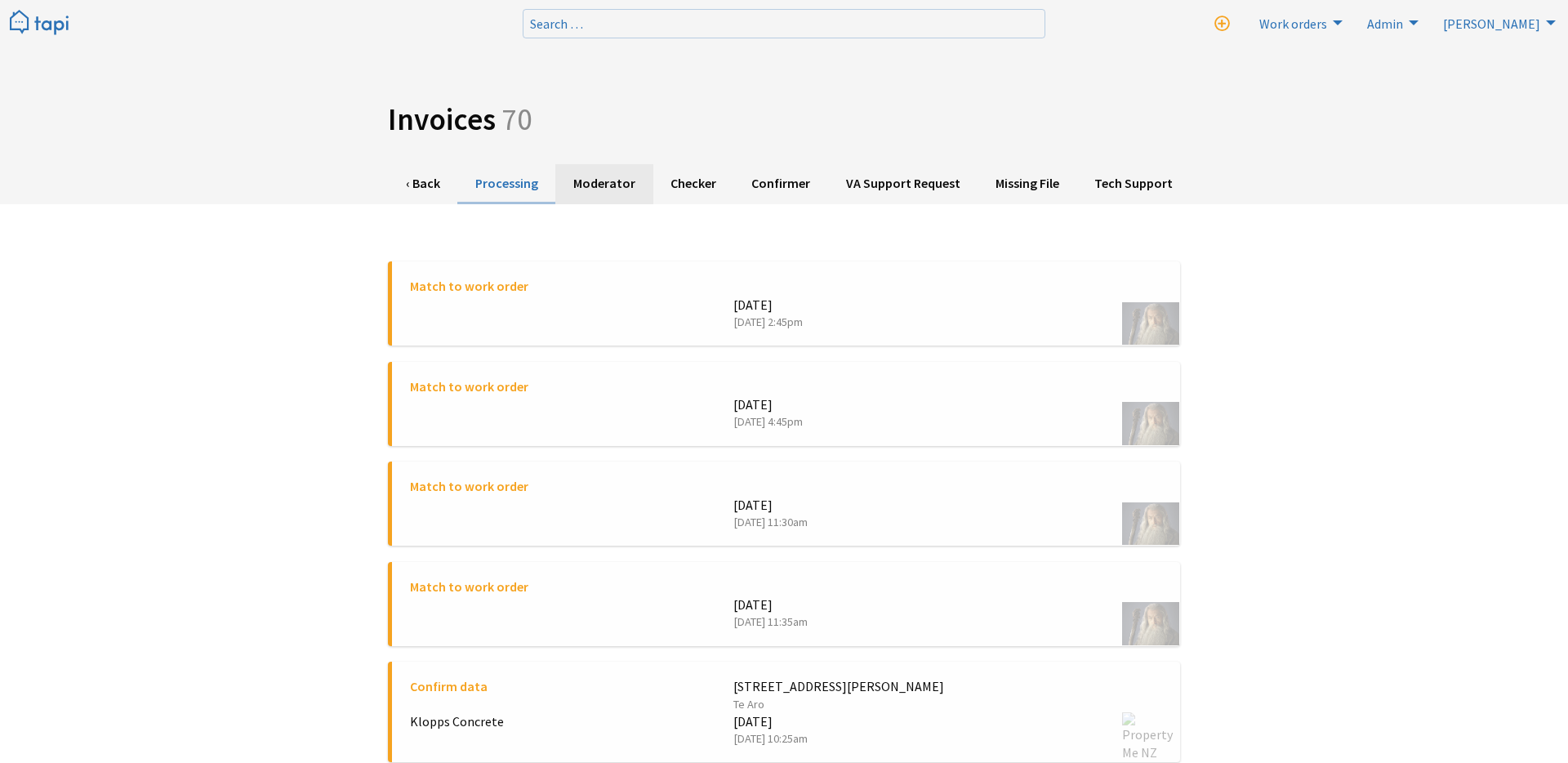
click at [618, 185] on link "Moderator" at bounding box center [604, 184] width 98 height 40
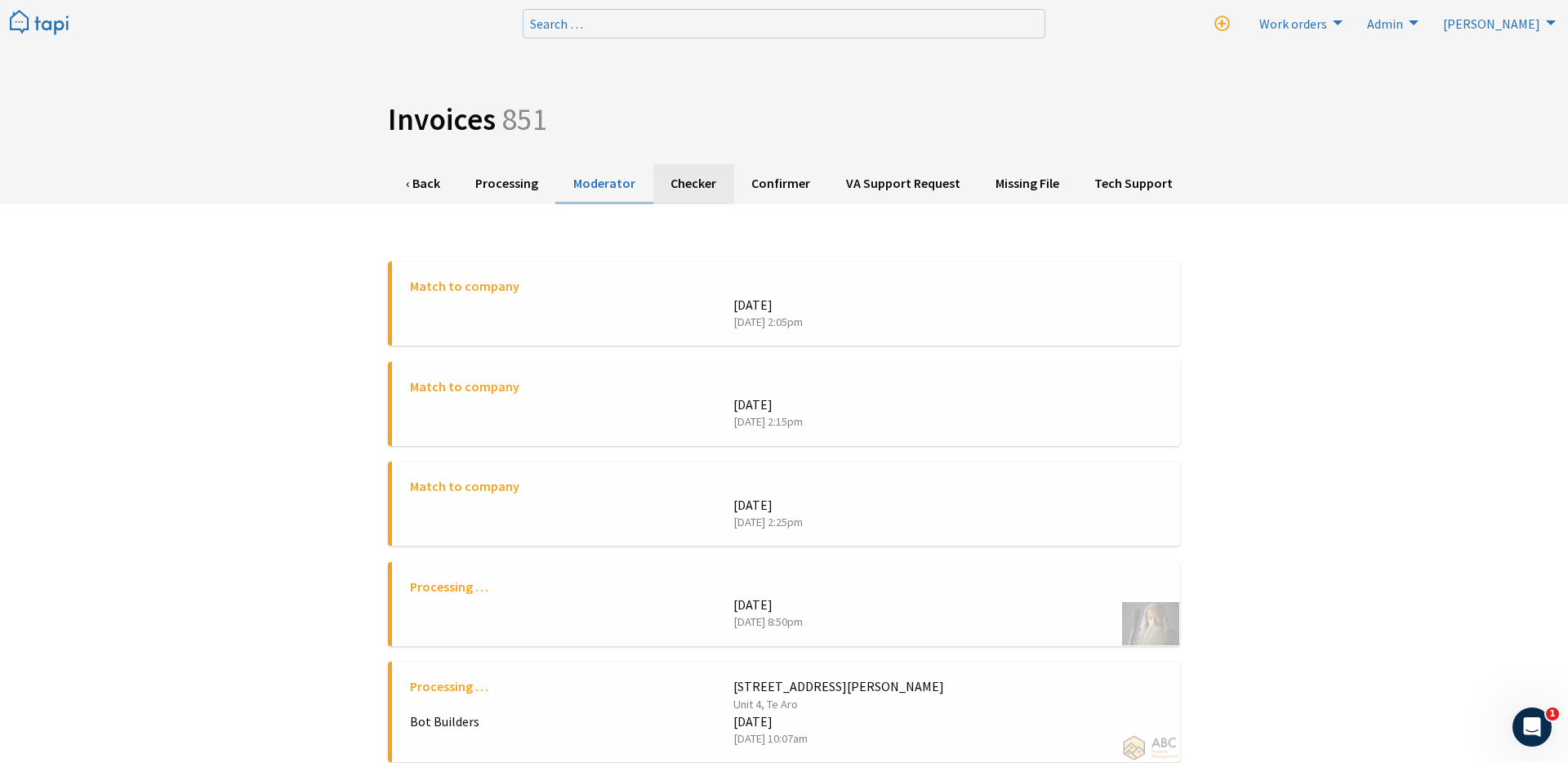
click at [714, 185] on link "Checker" at bounding box center [694, 184] width 81 height 40
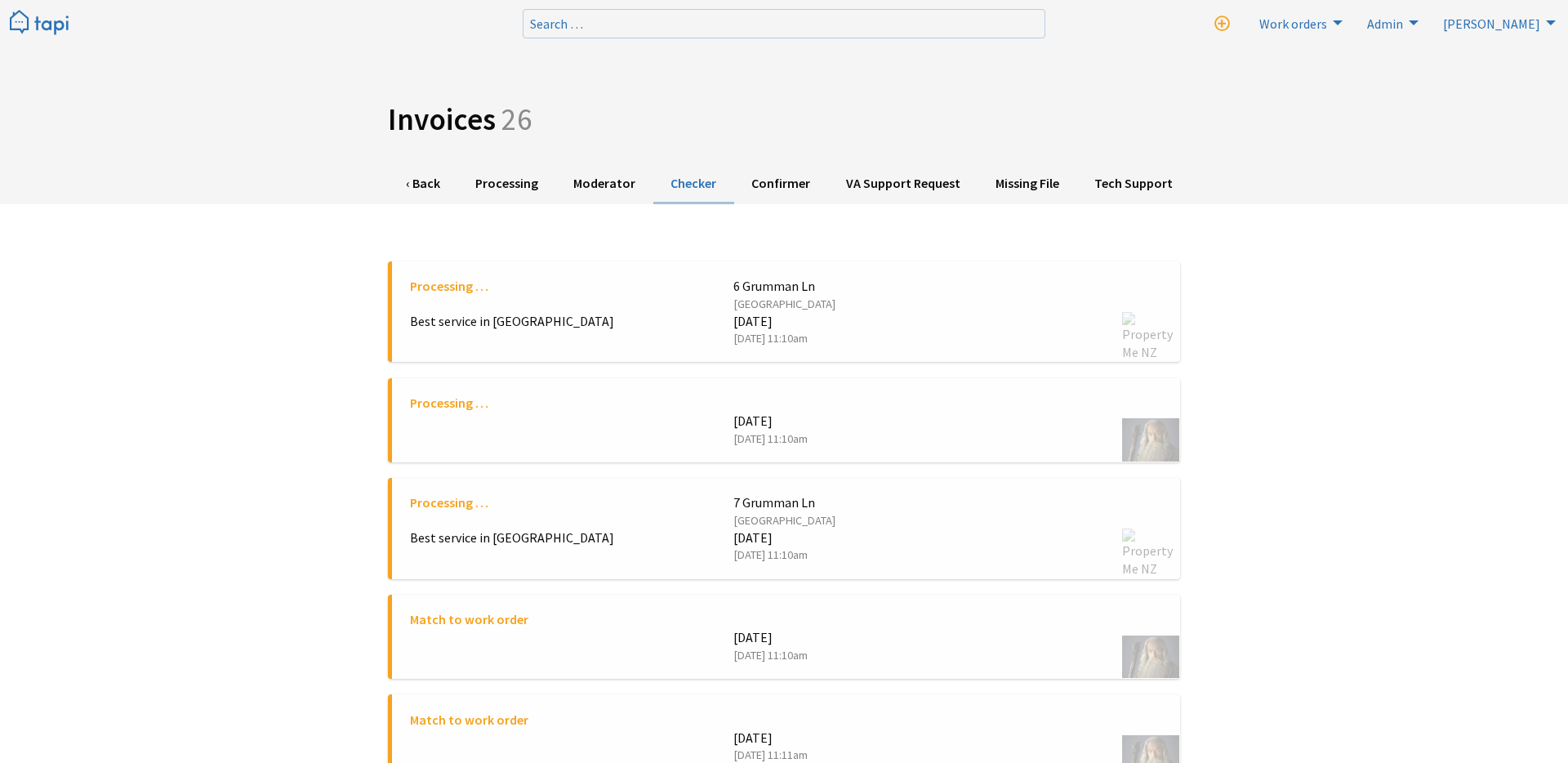
click at [765, 183] on link "Confirmer" at bounding box center [781, 184] width 94 height 40
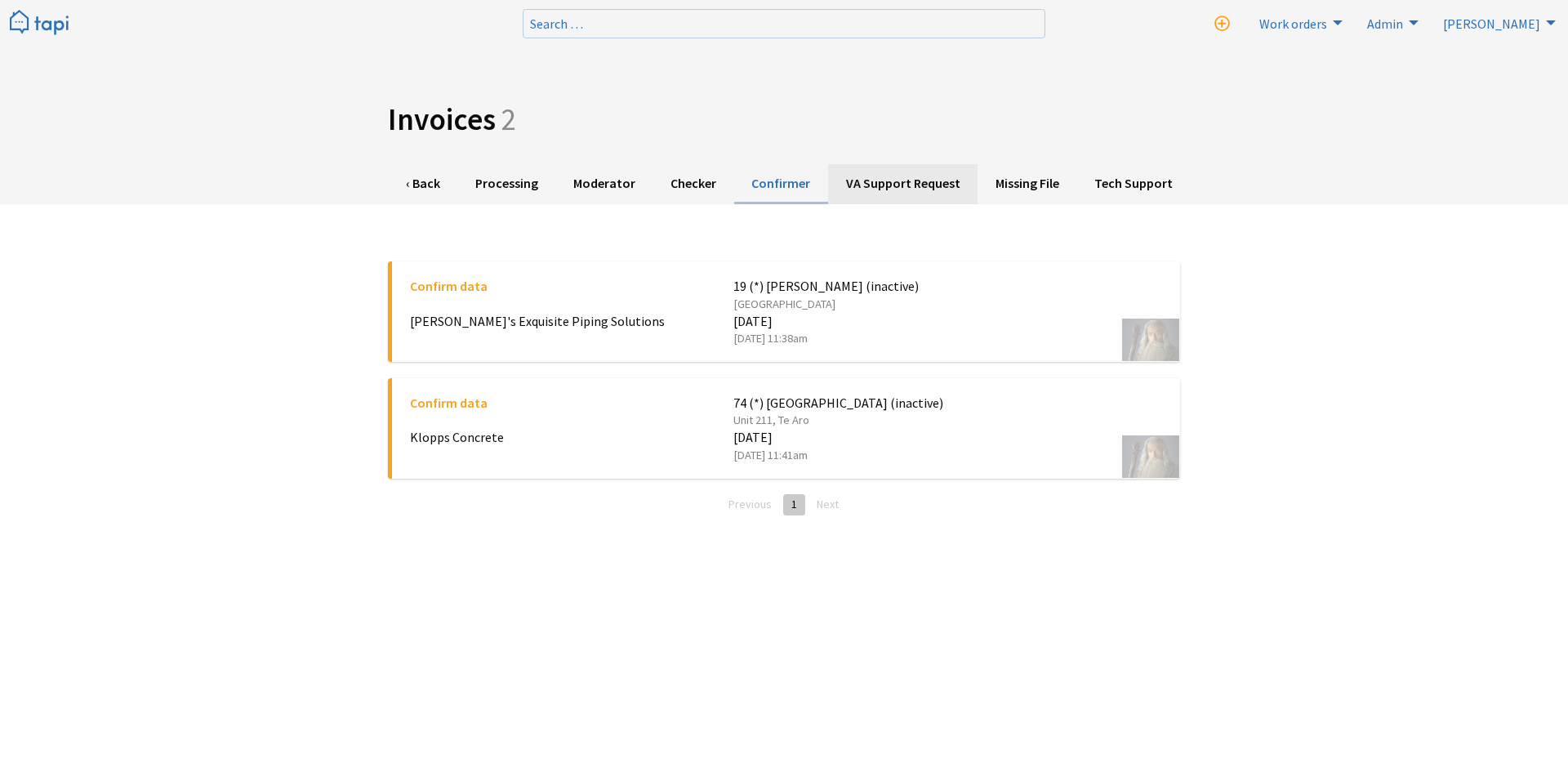
click at [860, 183] on link "VA Support Request" at bounding box center [903, 184] width 150 height 40
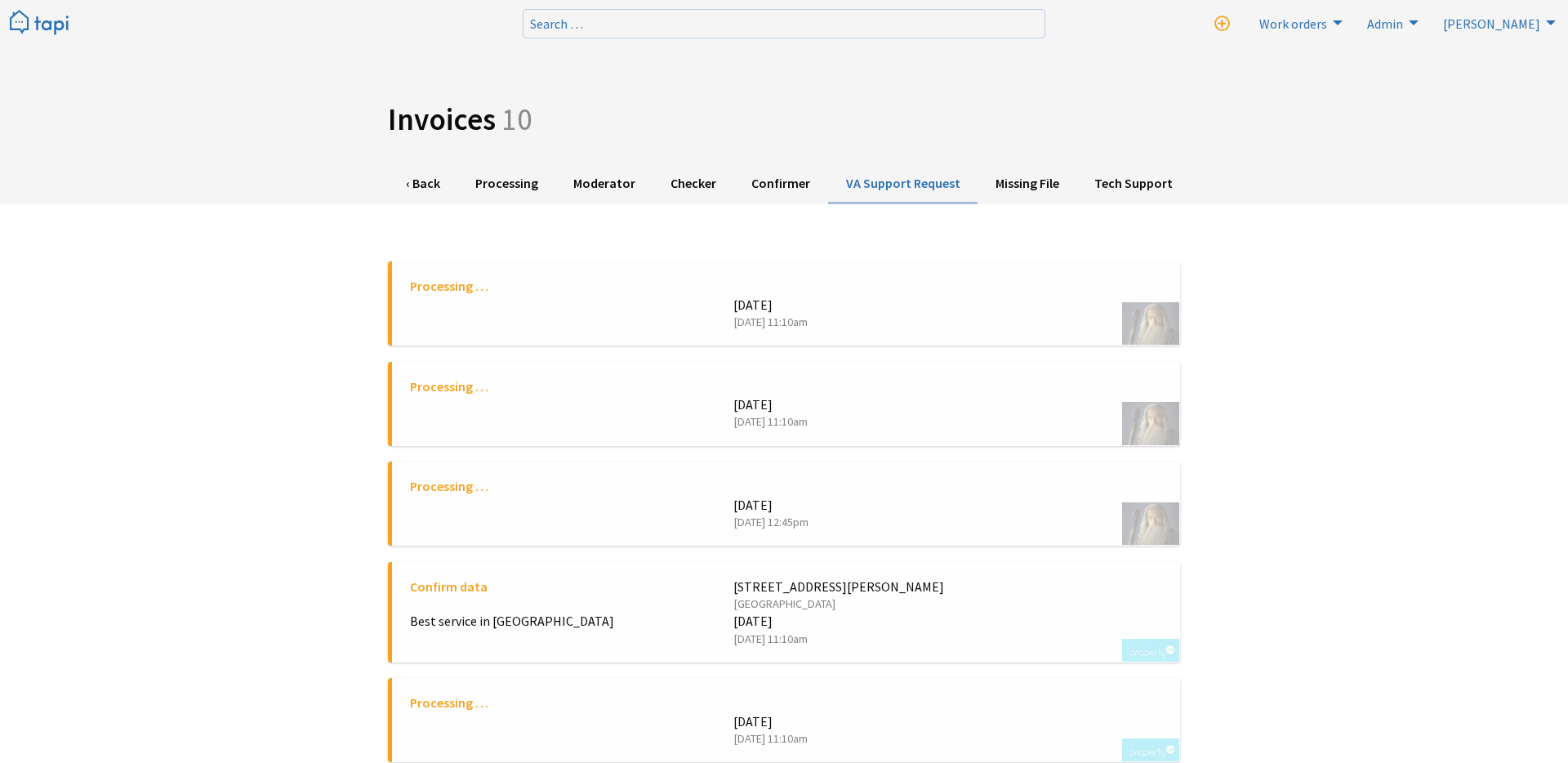
click at [50, 23] on img at bounding box center [40, 24] width 59 height 27
